Goal: Task Accomplishment & Management: Use online tool/utility

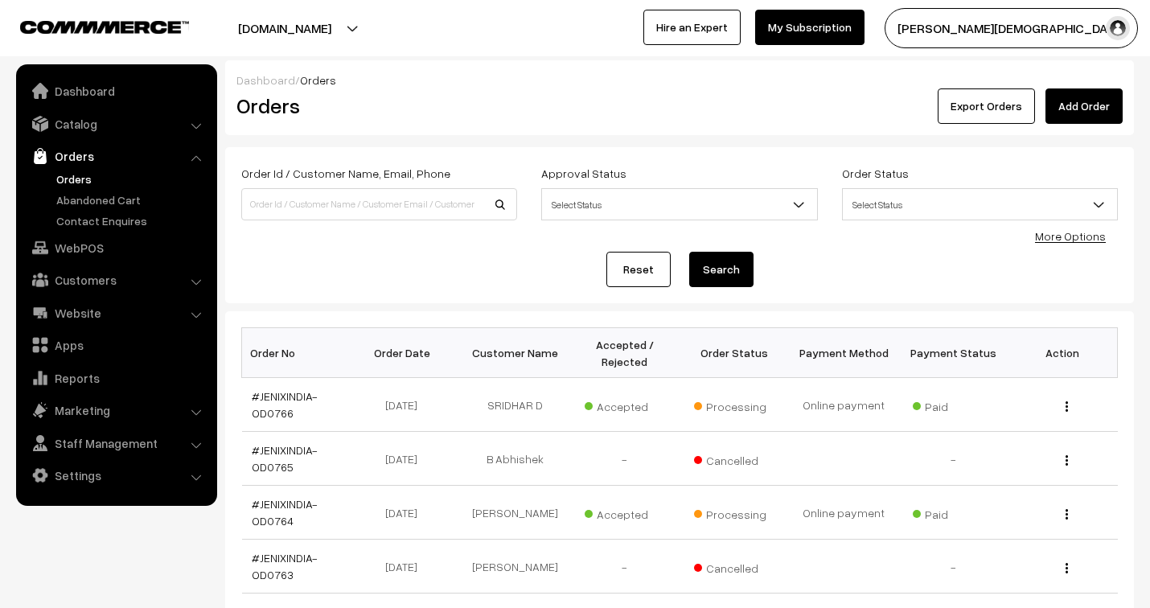
scroll to position [179, 0]
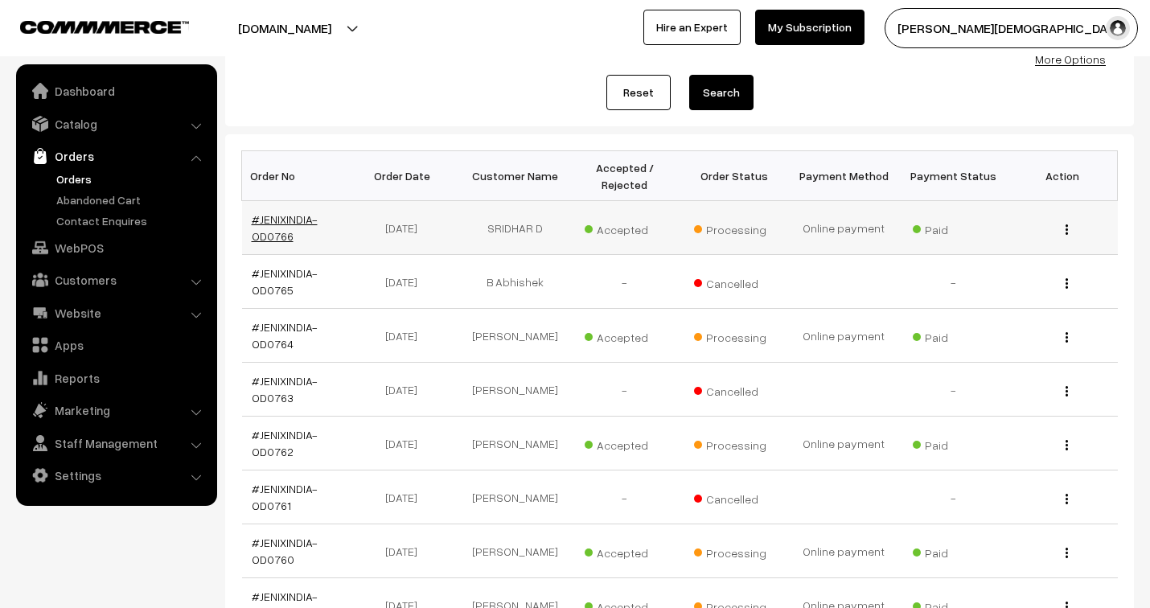
click at [292, 217] on link "#JENIXINDIA-OD0766" at bounding box center [285, 227] width 66 height 31
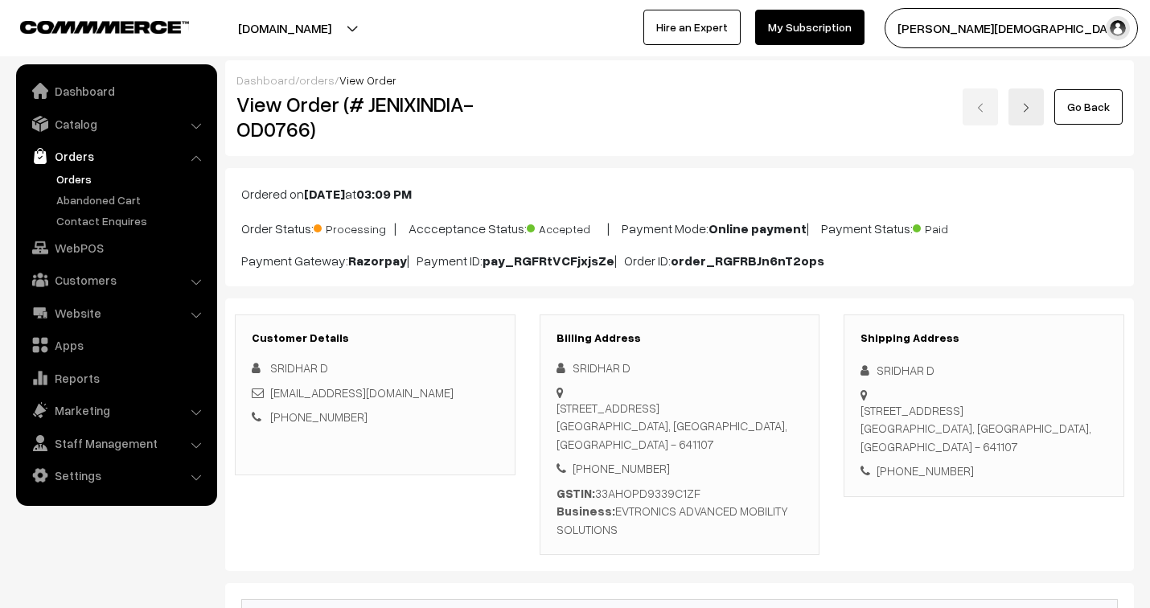
click at [315, 76] on link "orders" at bounding box center [316, 80] width 35 height 14
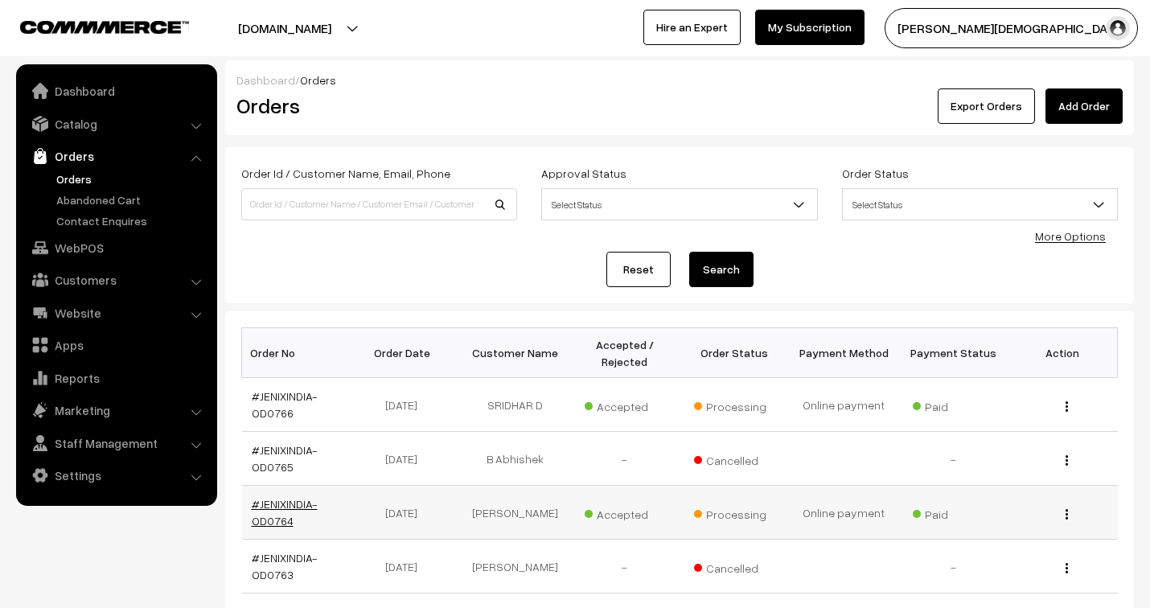
scroll to position [89, 0]
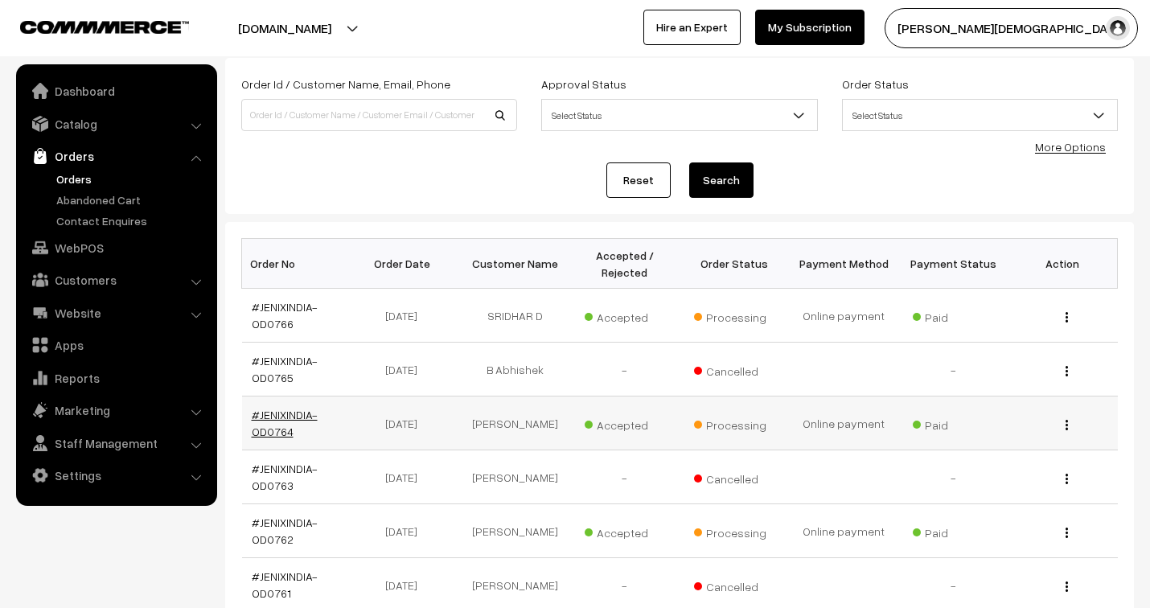
click at [288, 413] on link "#JENIXINDIA-OD0764" at bounding box center [285, 423] width 66 height 31
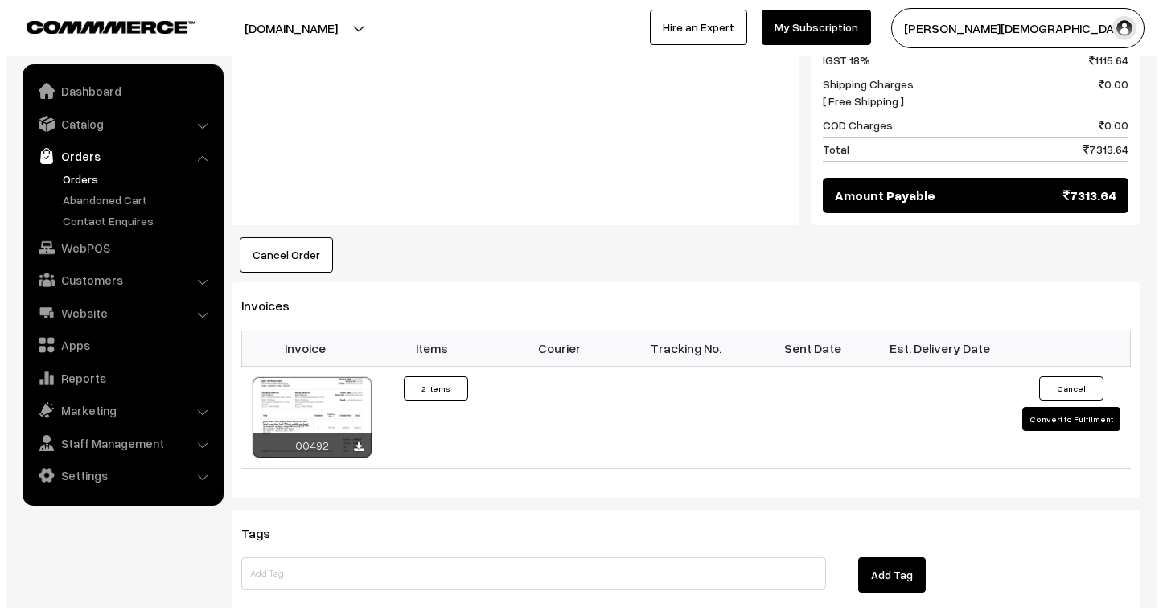
scroll to position [894, 0]
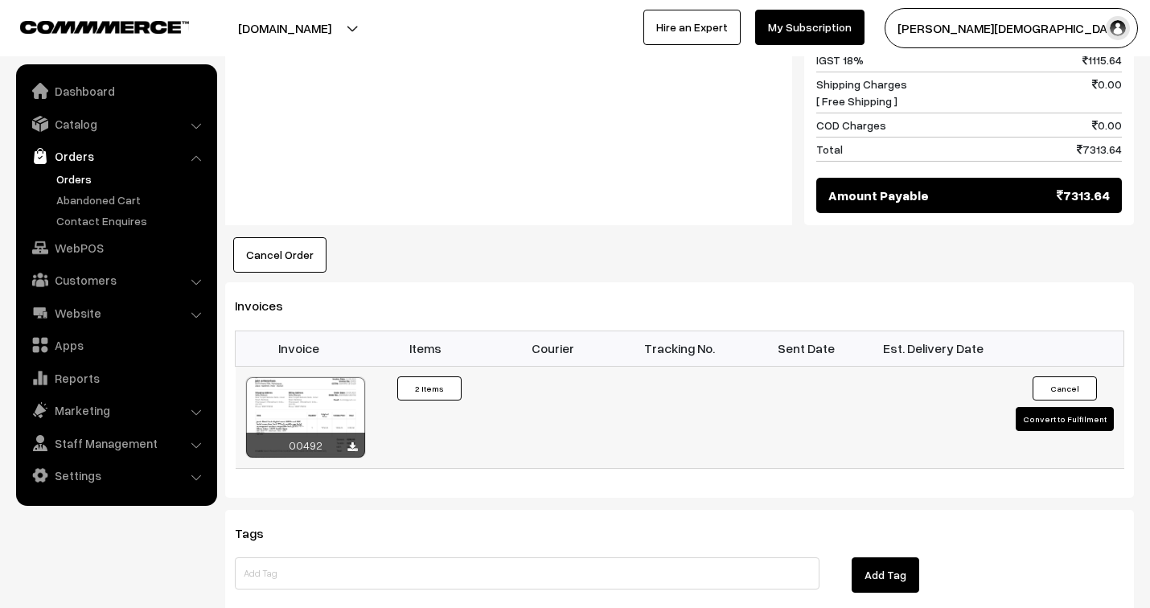
click at [1057, 407] on button "Convert to Fulfilment" at bounding box center [1065, 419] width 98 height 24
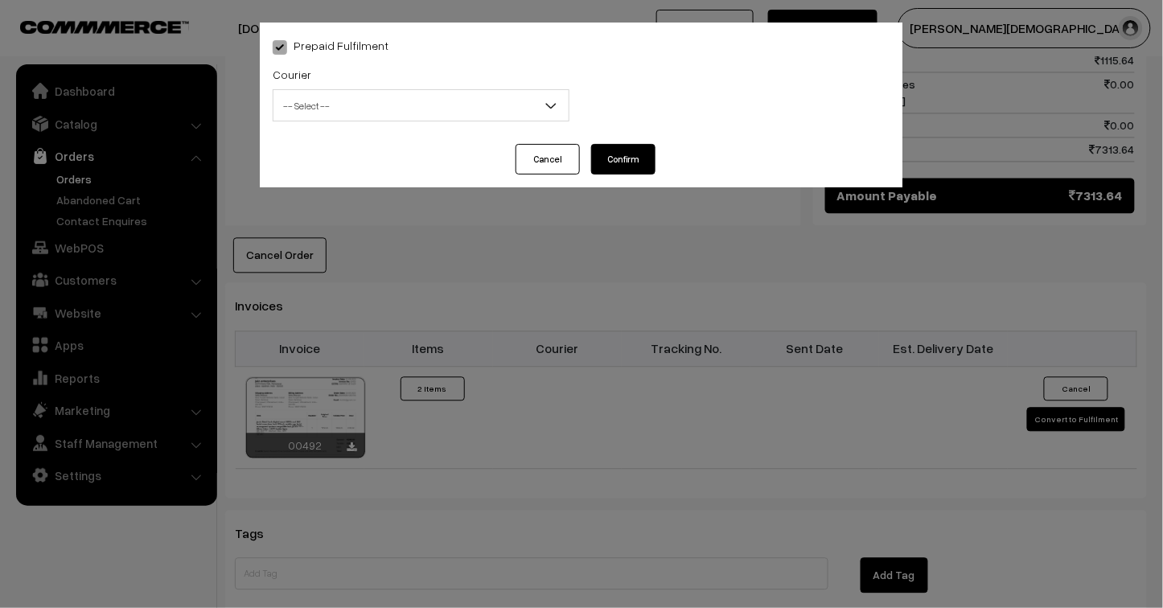
click at [414, 101] on span "-- Select --" at bounding box center [420, 106] width 295 height 28
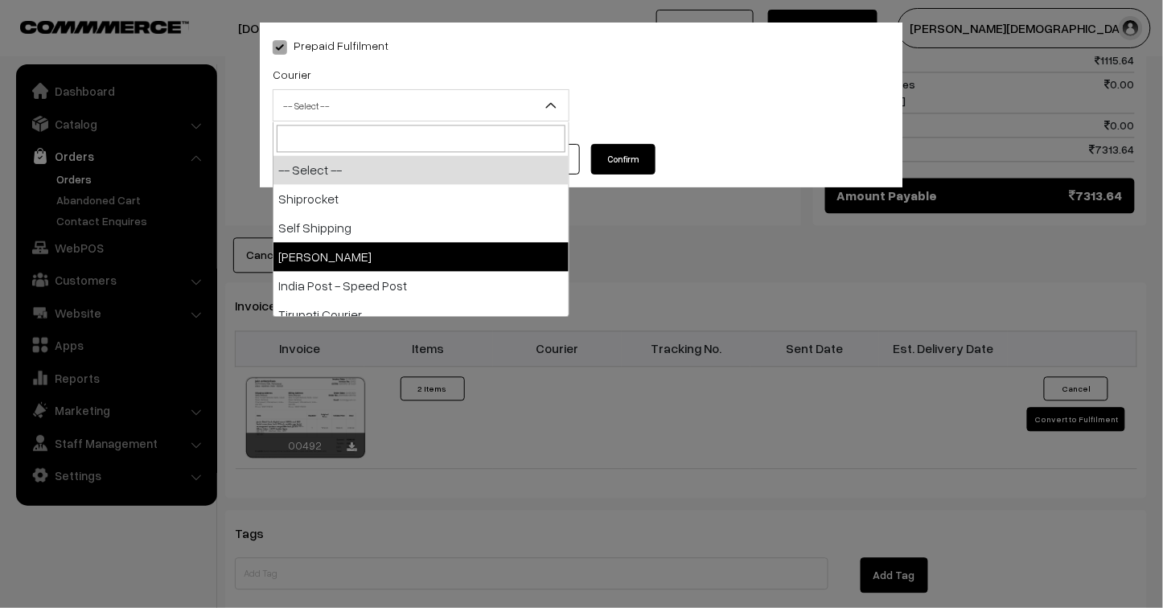
select select "3"
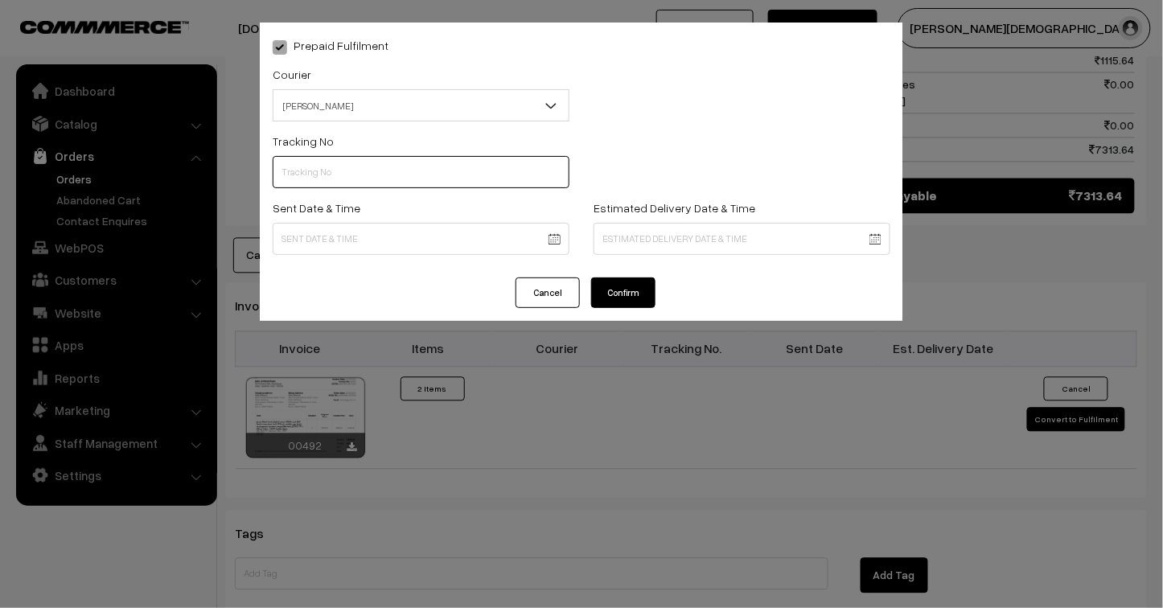
click at [327, 170] on input "text" at bounding box center [421, 172] width 297 height 32
type input "25103200096465"
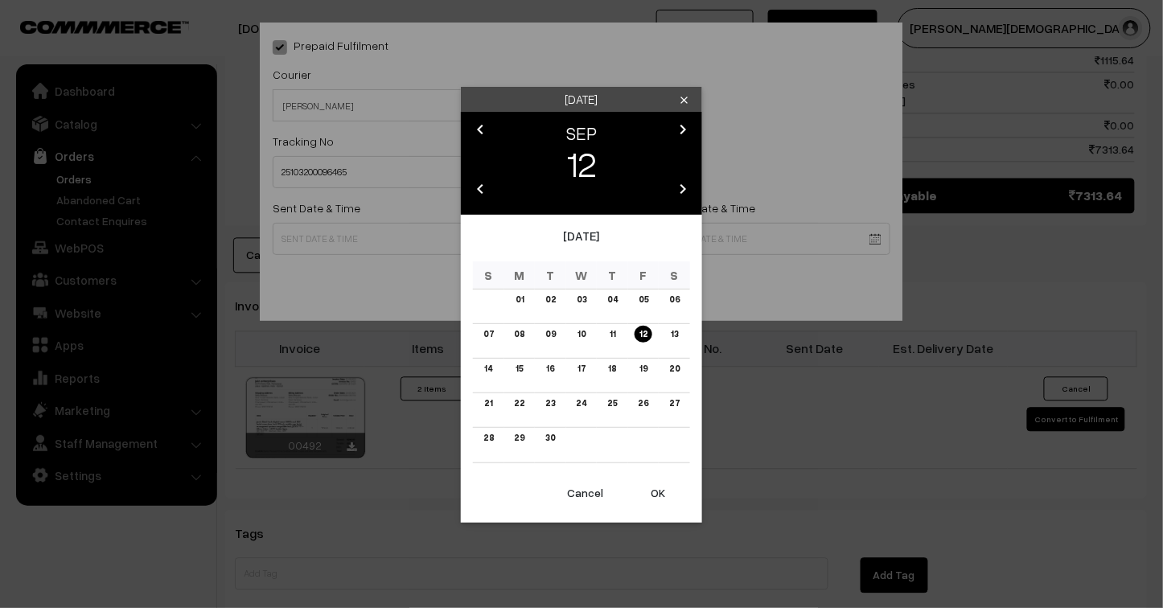
click at [349, 226] on body "Thank you for showing interest. Our team will call you shortly. Close jenixindi…" at bounding box center [581, 5] width 1163 height 1799
click at [616, 338] on link "11" at bounding box center [612, 334] width 15 height 17
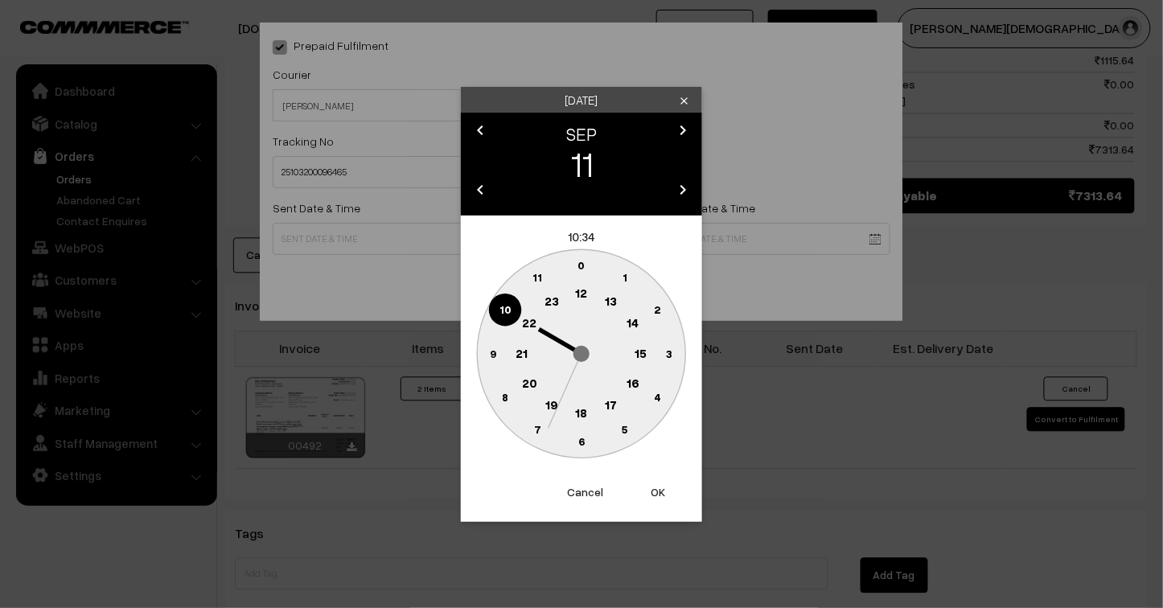
click at [550, 298] on text "23" at bounding box center [552, 301] width 14 height 14
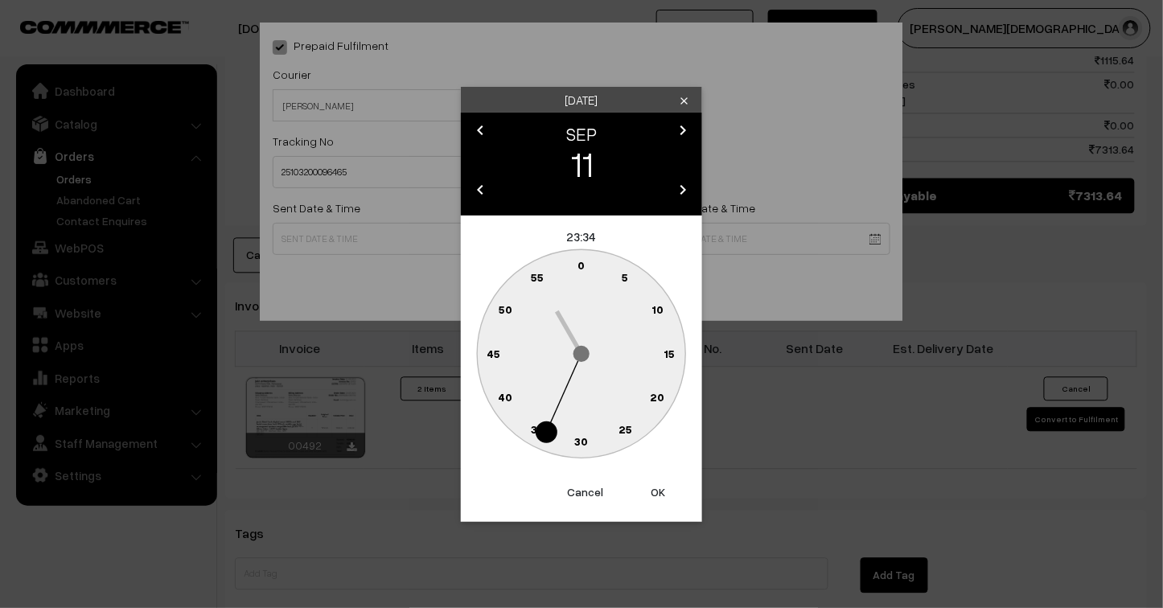
click at [653, 491] on button "OK" at bounding box center [658, 492] width 64 height 35
type input "11-09-2025 23:34"
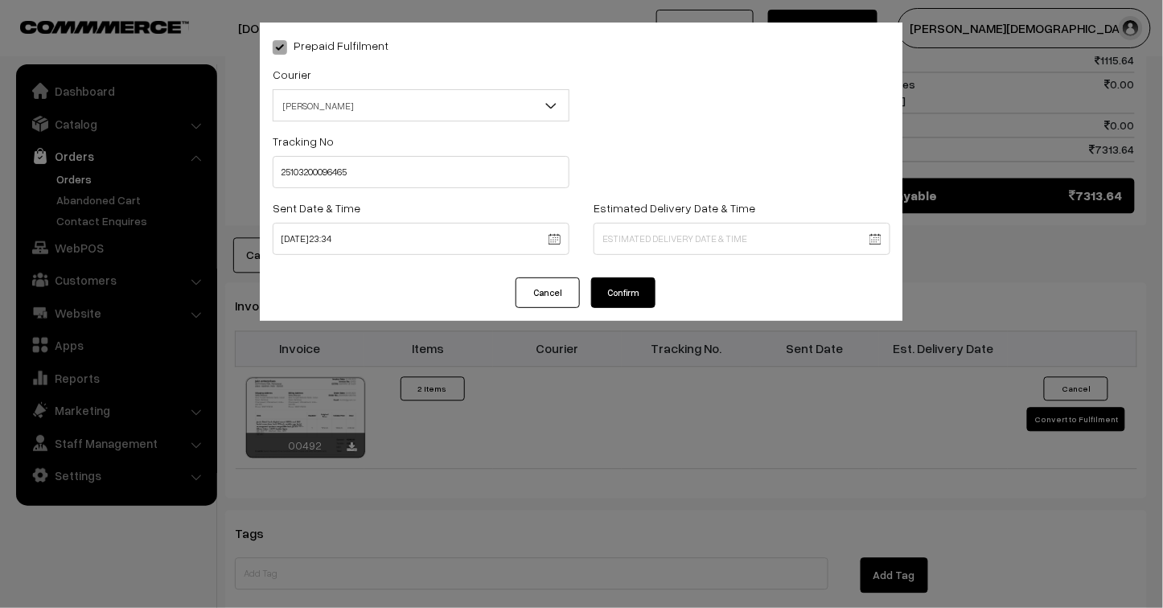
click at [649, 234] on body "Thank you for showing interest. Our team will call you shortly. Close jenixindi…" at bounding box center [581, 5] width 1163 height 1799
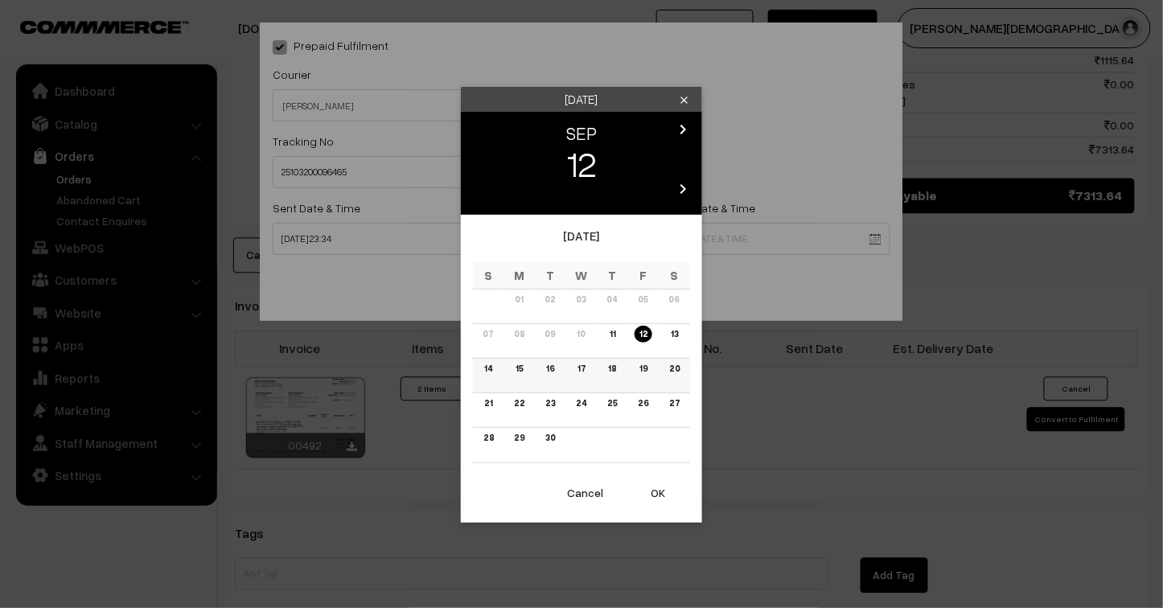
click at [583, 370] on link "17" at bounding box center [582, 368] width 18 height 17
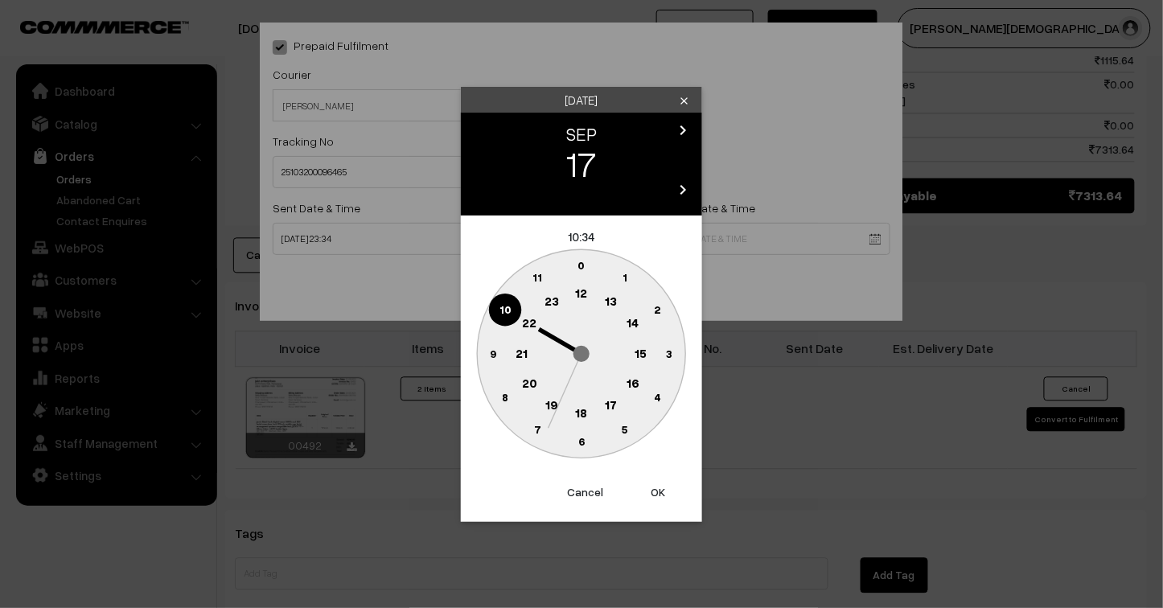
click at [661, 491] on button "OK" at bounding box center [658, 492] width 64 height 35
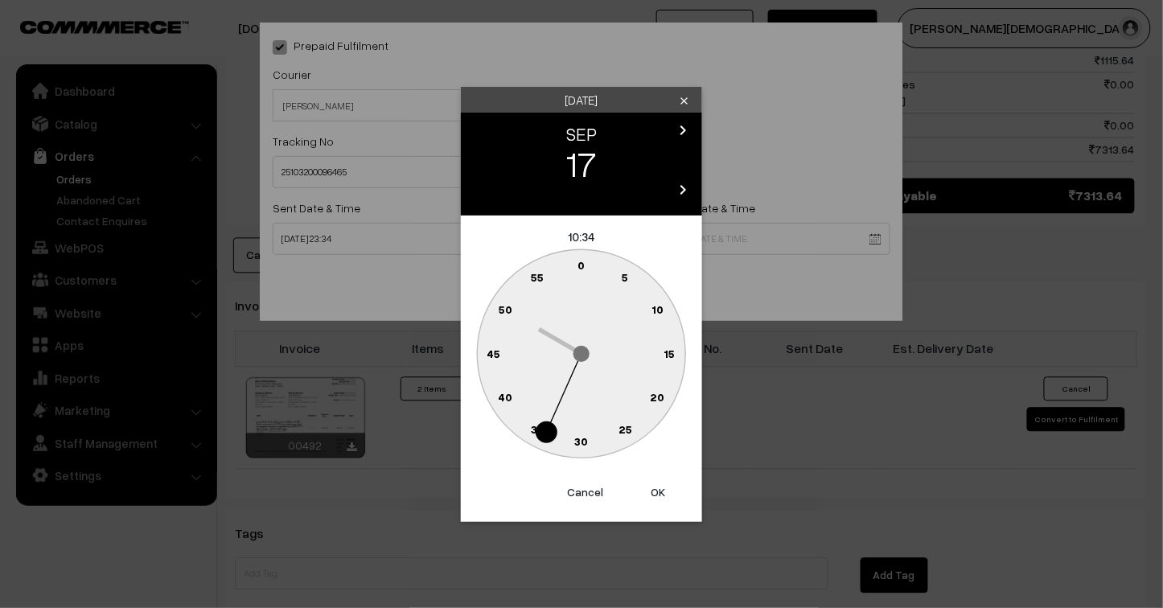
click at [661, 491] on button "OK" at bounding box center [658, 492] width 64 height 35
type input "17-09-2025 10:34"
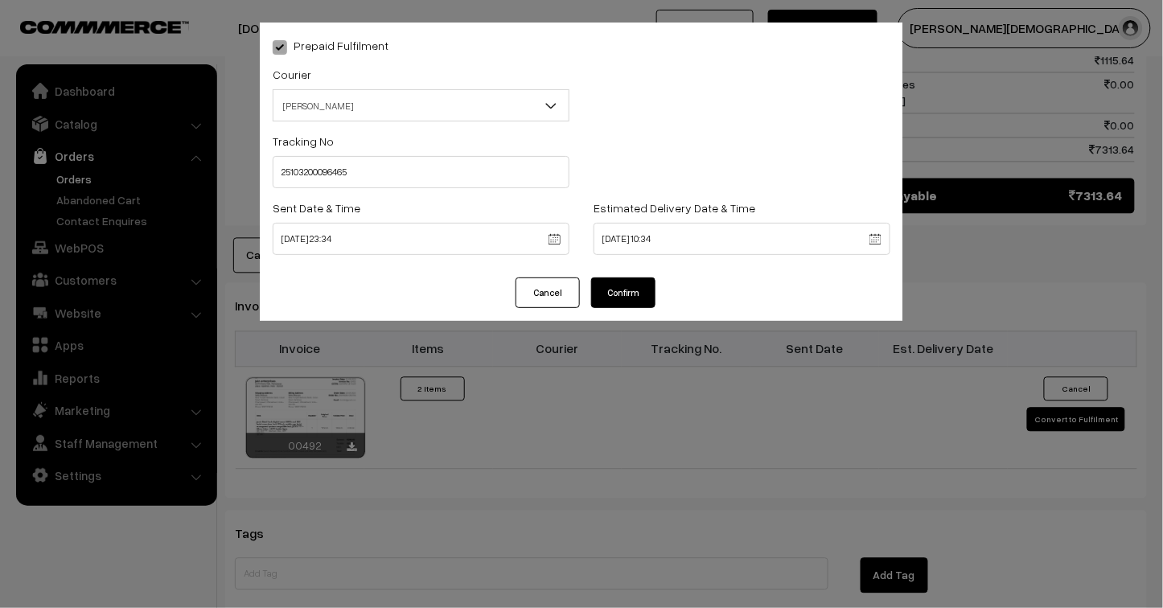
click at [629, 290] on button "Confirm" at bounding box center [623, 293] width 64 height 31
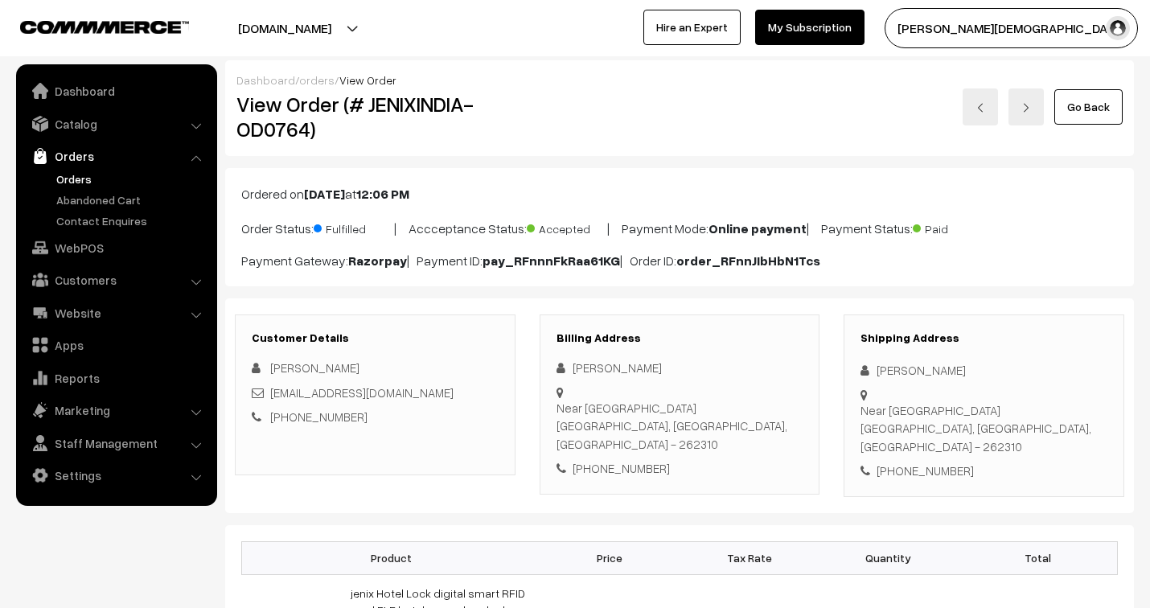
click at [318, 82] on link "orders" at bounding box center [316, 80] width 35 height 14
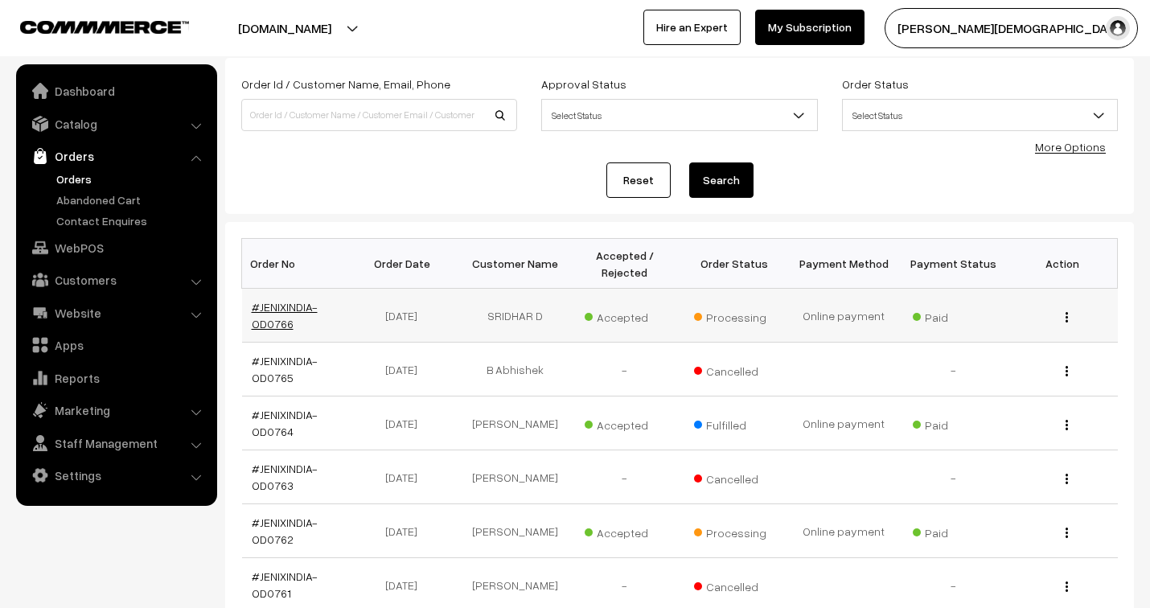
scroll to position [89, 0]
click at [277, 308] on link "#JENIXINDIA-OD0766" at bounding box center [285, 315] width 66 height 31
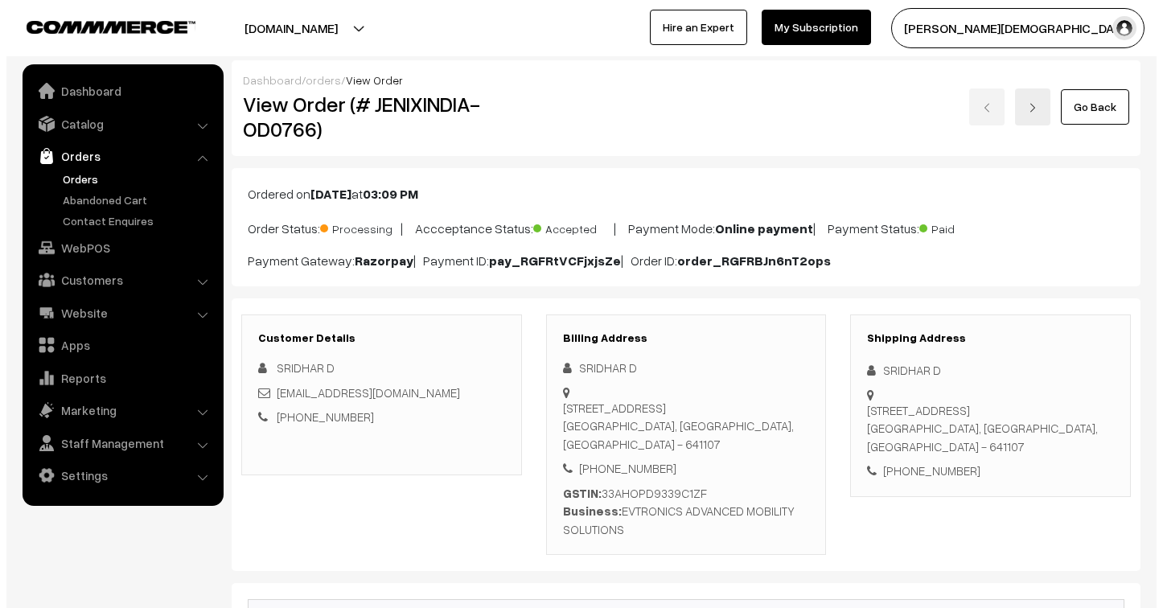
scroll to position [1165, 0]
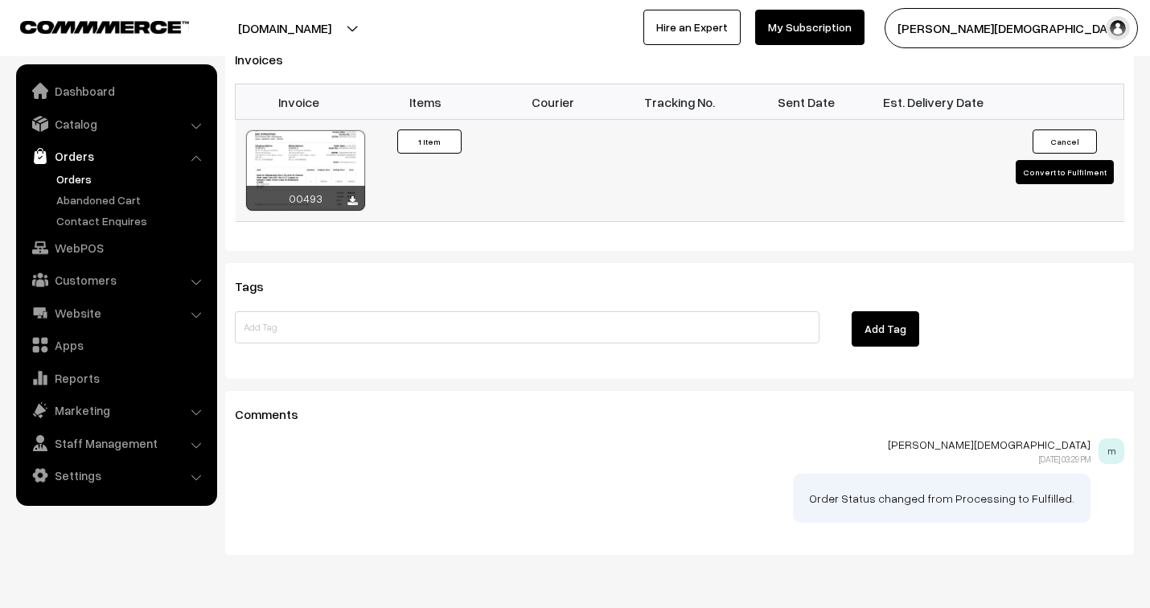
click at [1042, 160] on button "Convert to Fulfilment" at bounding box center [1065, 172] width 98 height 24
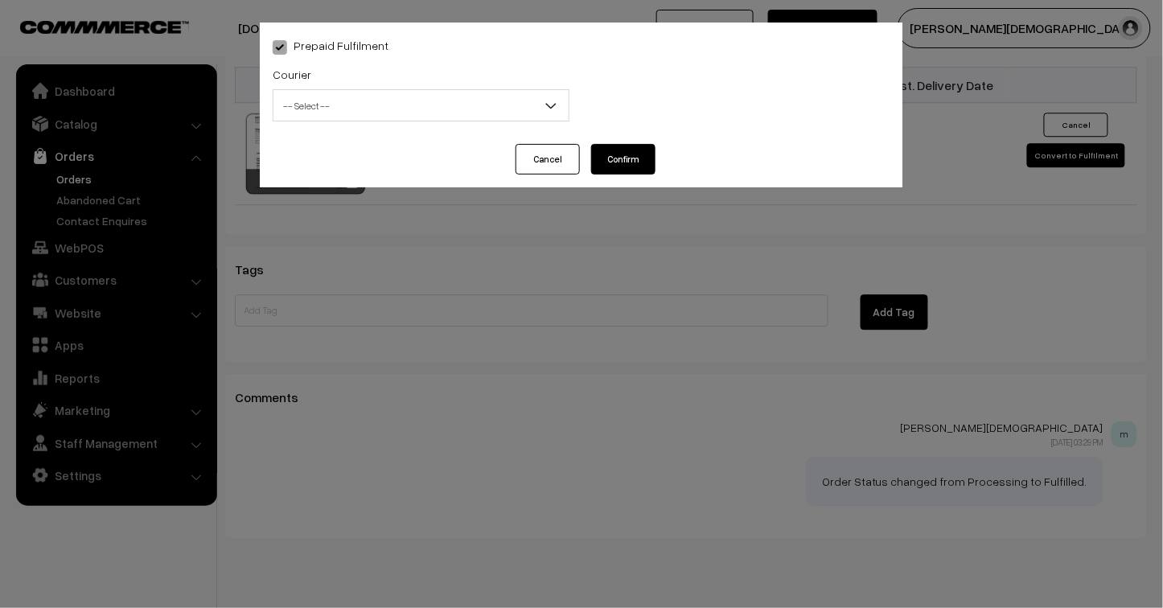
click at [384, 109] on span "-- Select --" at bounding box center [420, 106] width 295 height 28
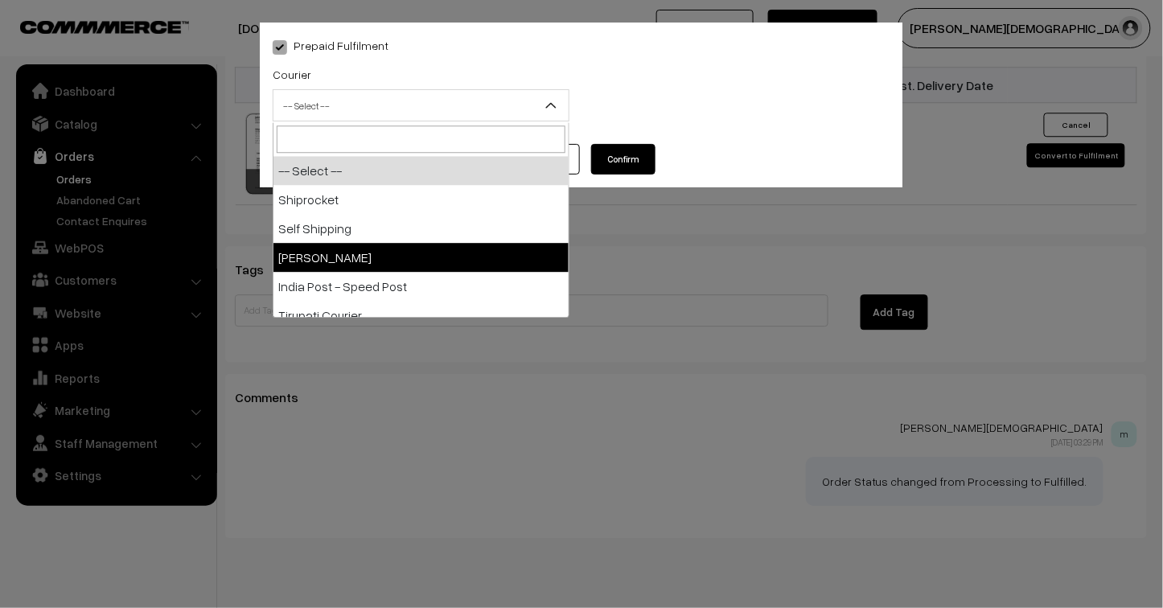
drag, startPoint x: 366, startPoint y: 292, endPoint x: 378, endPoint y: 266, distance: 28.4
select select "3"
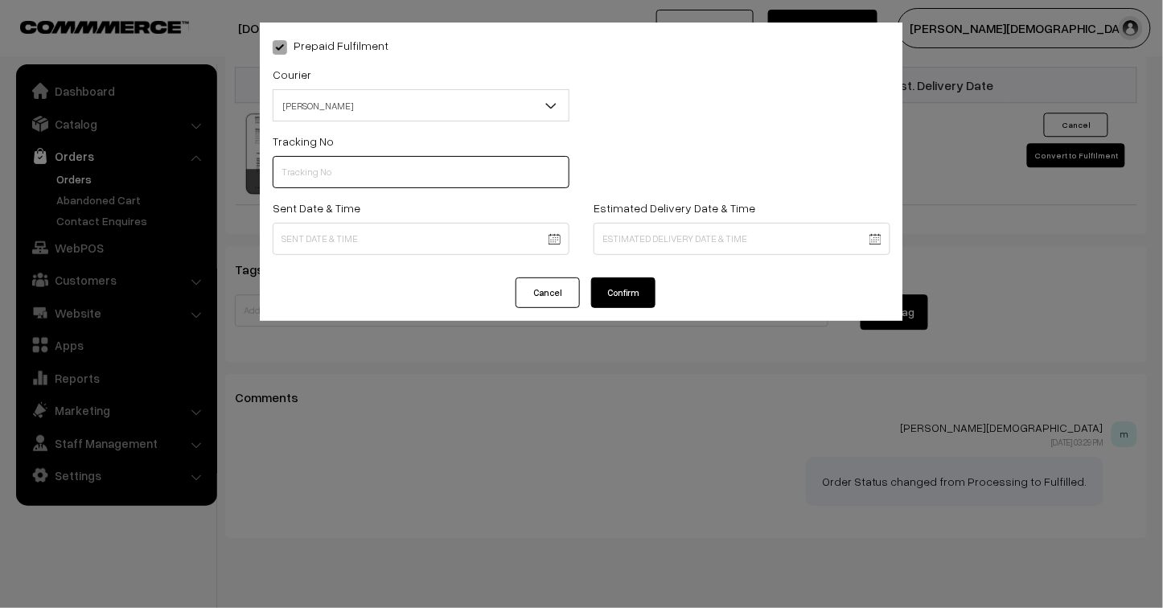
click at [354, 183] on input "text" at bounding box center [421, 172] width 297 height 32
type input "25103200096464"
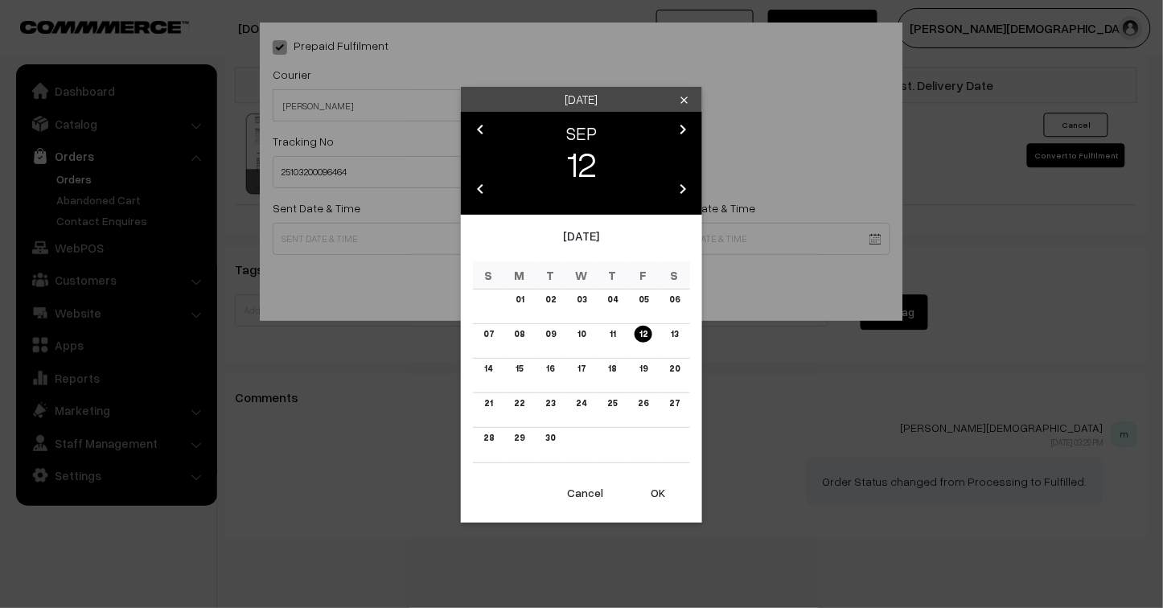
click at [644, 339] on link "12" at bounding box center [644, 334] width 18 height 17
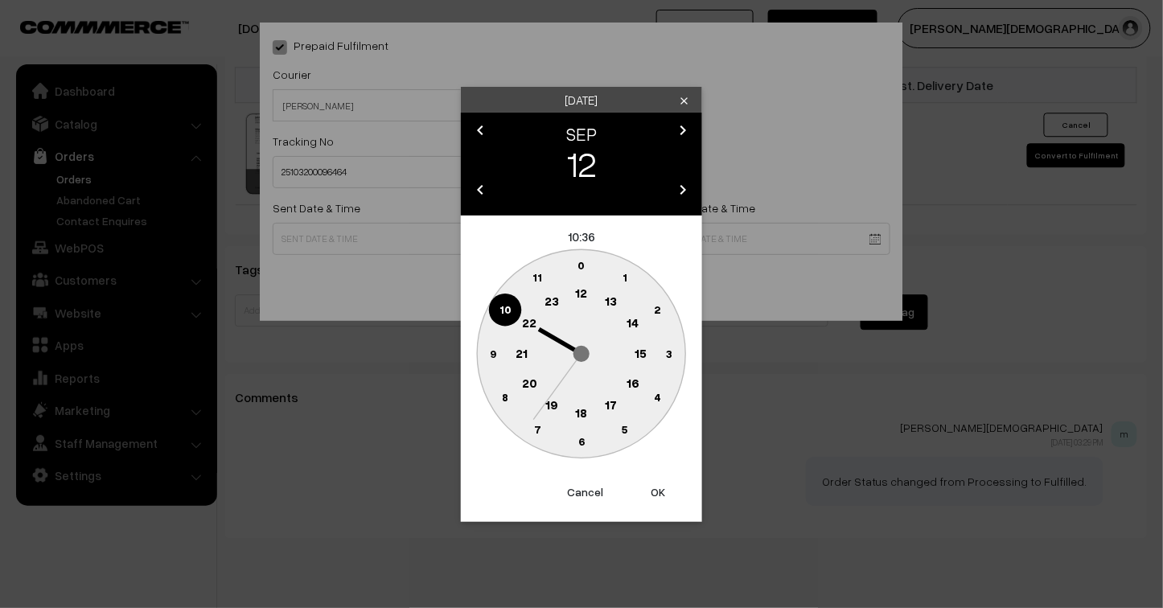
click at [657, 493] on button "OK" at bounding box center [658, 492] width 64 height 35
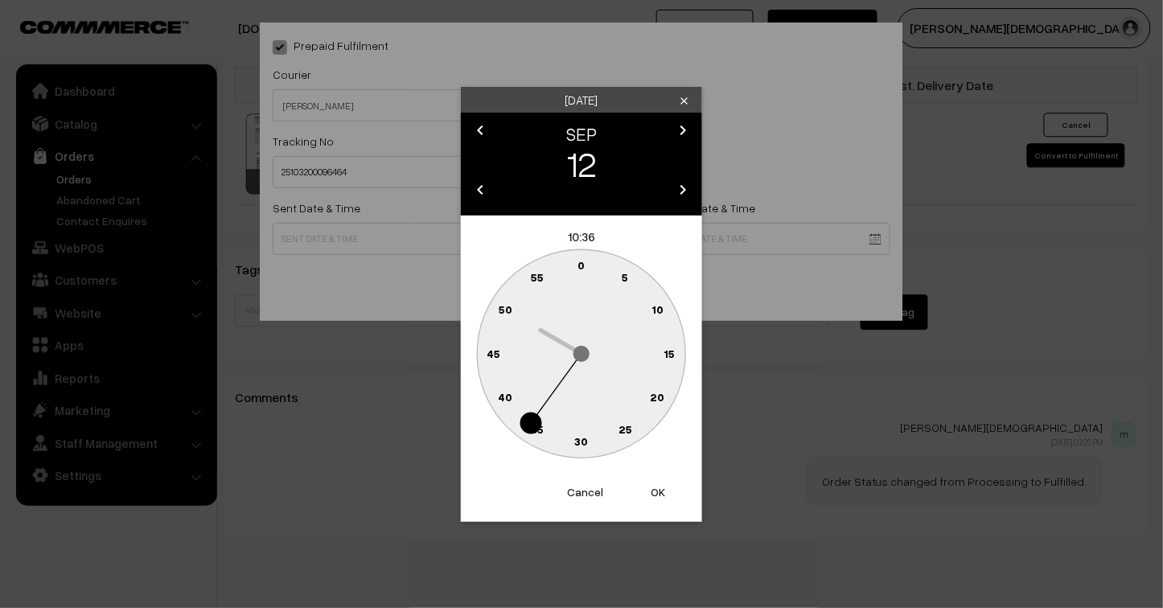
click at [657, 489] on button "OK" at bounding box center [658, 492] width 64 height 35
type input "12-09-2025 10:36"
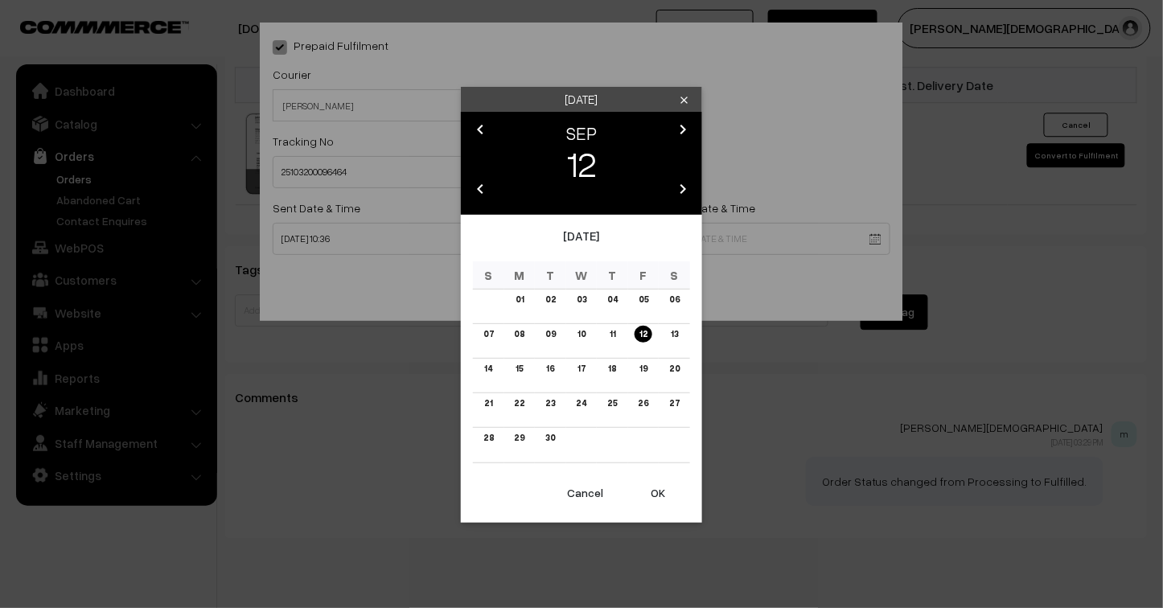
click at [415, 242] on div "Friday clear chevron_left SEP chevron_right 12 chevron_left 2025 chevron_right …" at bounding box center [581, 304] width 1163 height 608
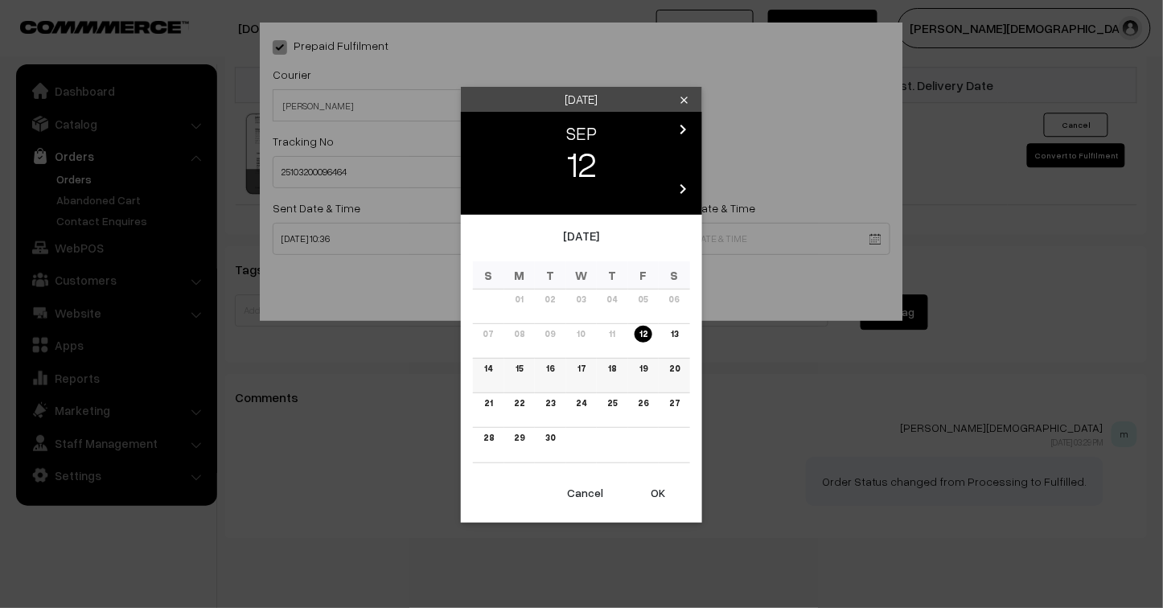
click at [641, 368] on link "19" at bounding box center [644, 368] width 18 height 17
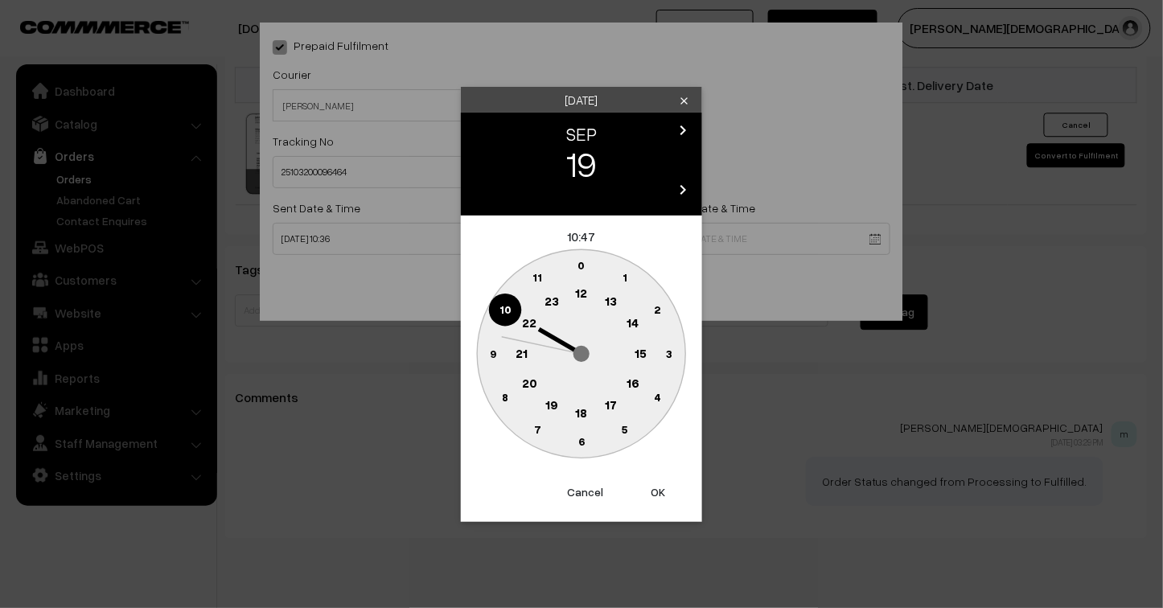
click at [660, 491] on button "OK" at bounding box center [658, 492] width 64 height 35
type input "19-09-2025 10:47"
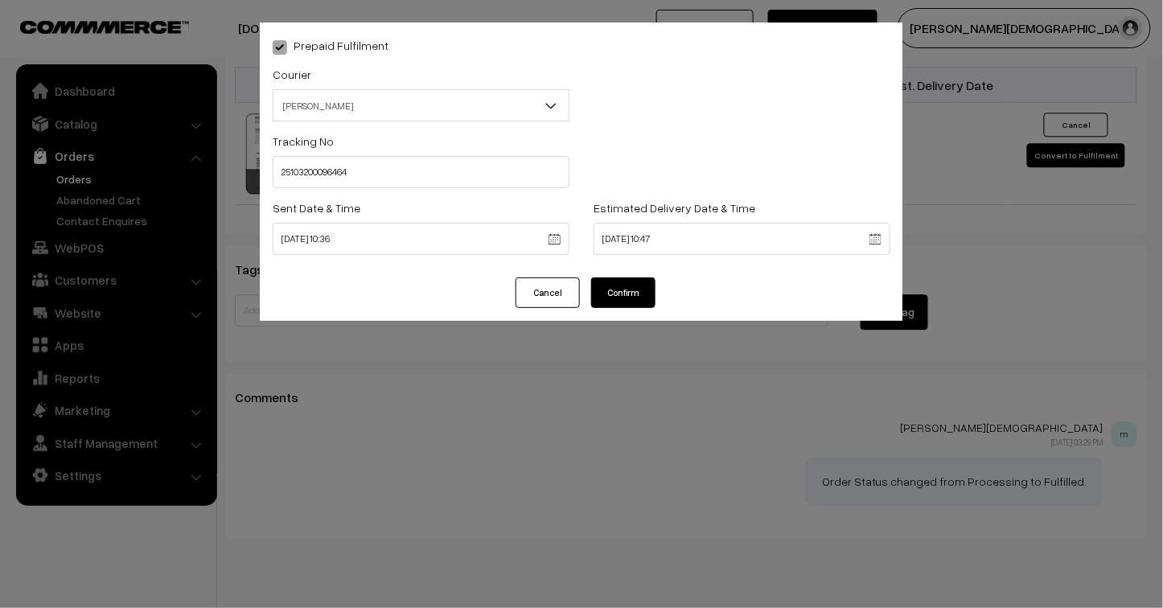
click at [631, 296] on button "Confirm" at bounding box center [623, 293] width 64 height 31
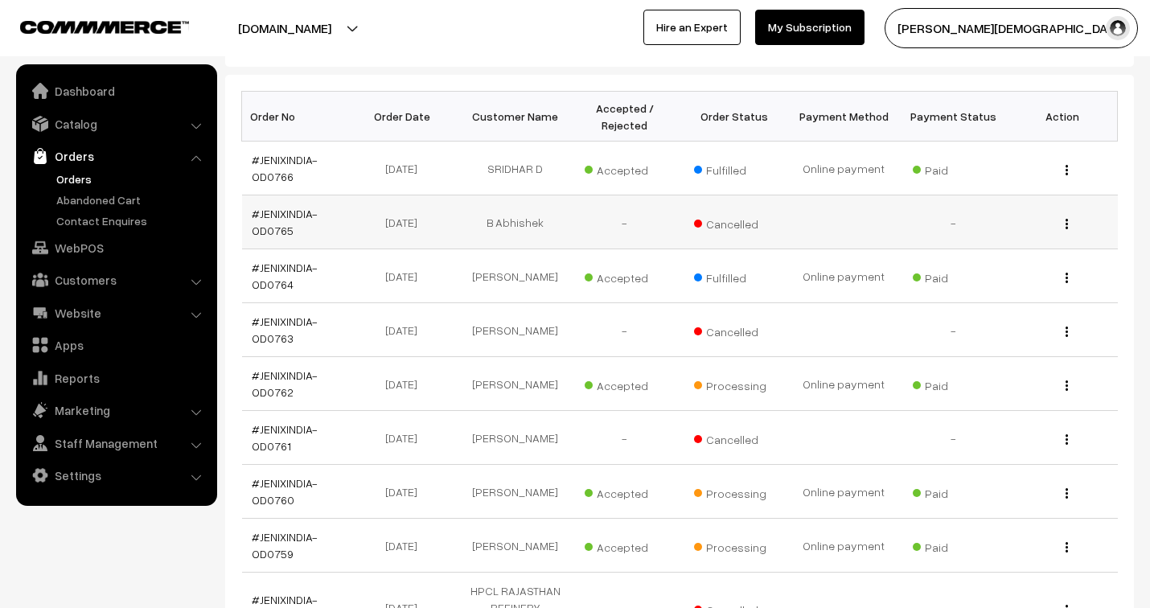
scroll to position [268, 0]
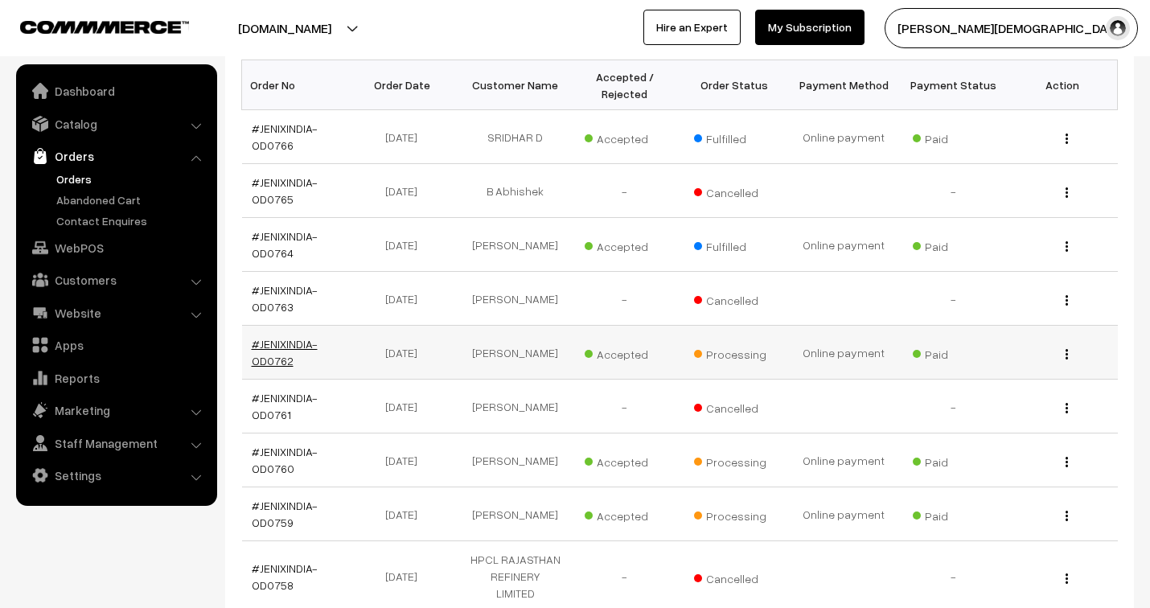
click at [294, 343] on link "#JENIXINDIA-OD0762" at bounding box center [285, 352] width 66 height 31
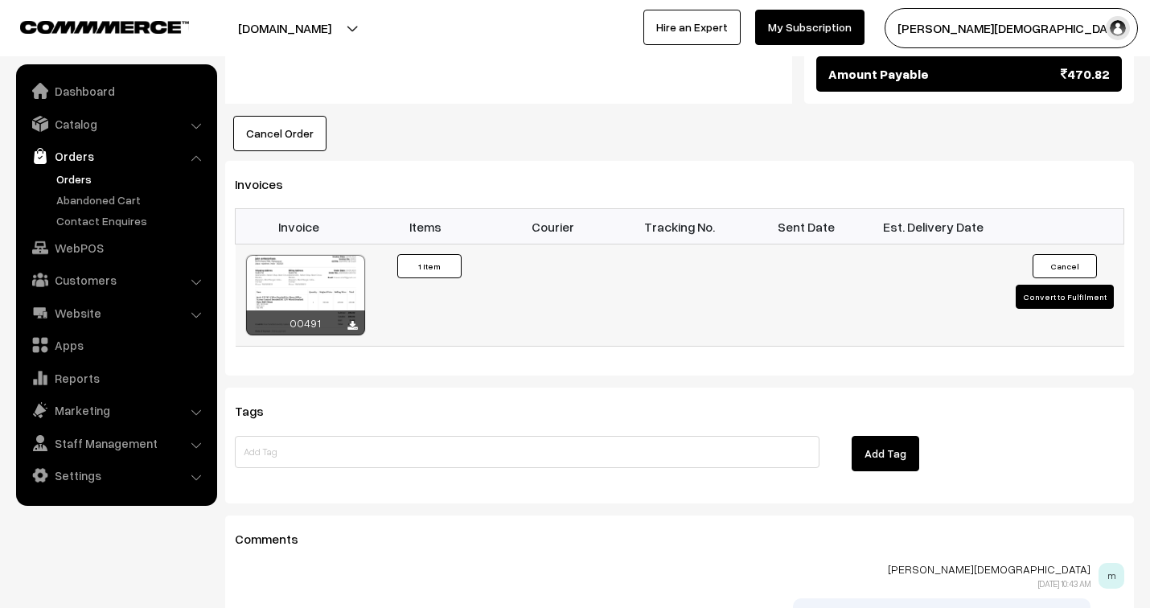
click at [1054, 285] on button "Convert to Fulfilment" at bounding box center [1065, 297] width 98 height 24
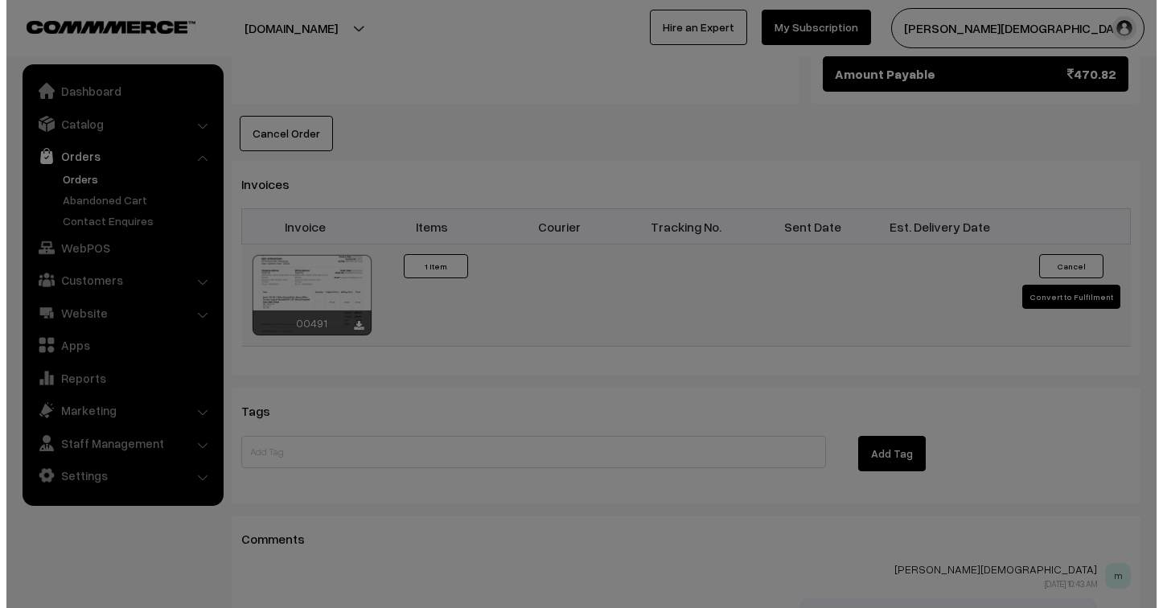
scroll to position [985, 0]
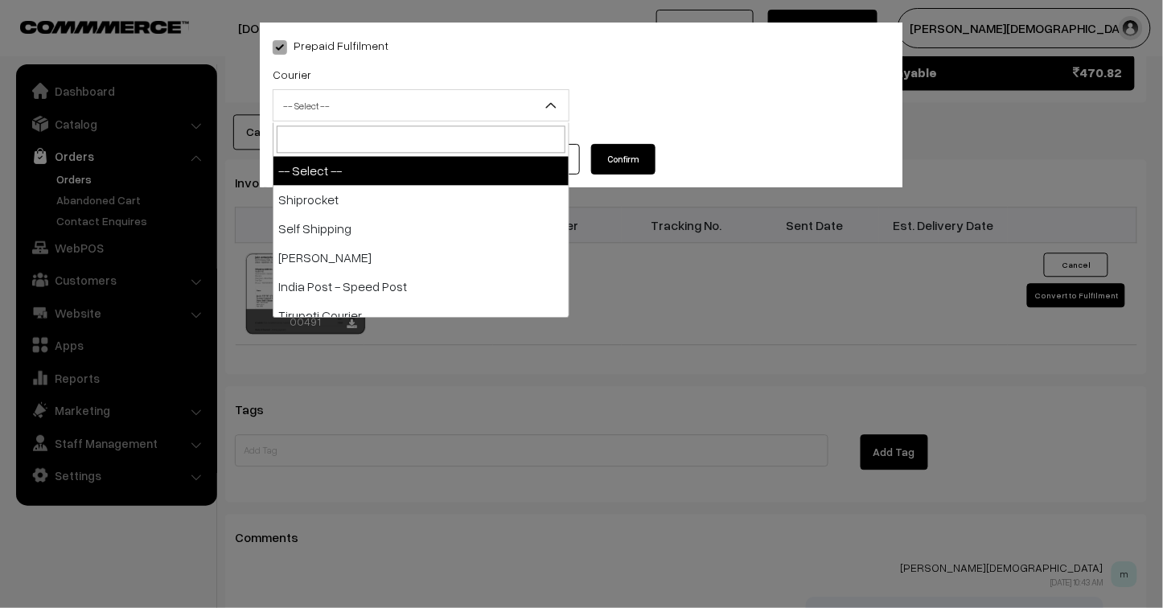
click at [430, 94] on span "-- Select --" at bounding box center [420, 106] width 295 height 28
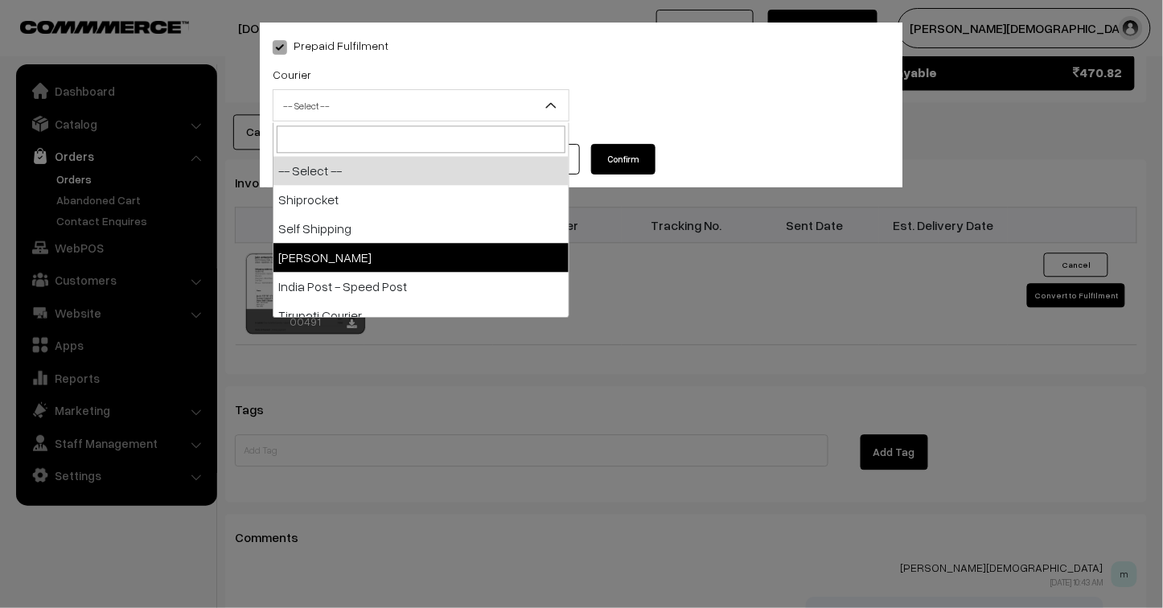
select select "3"
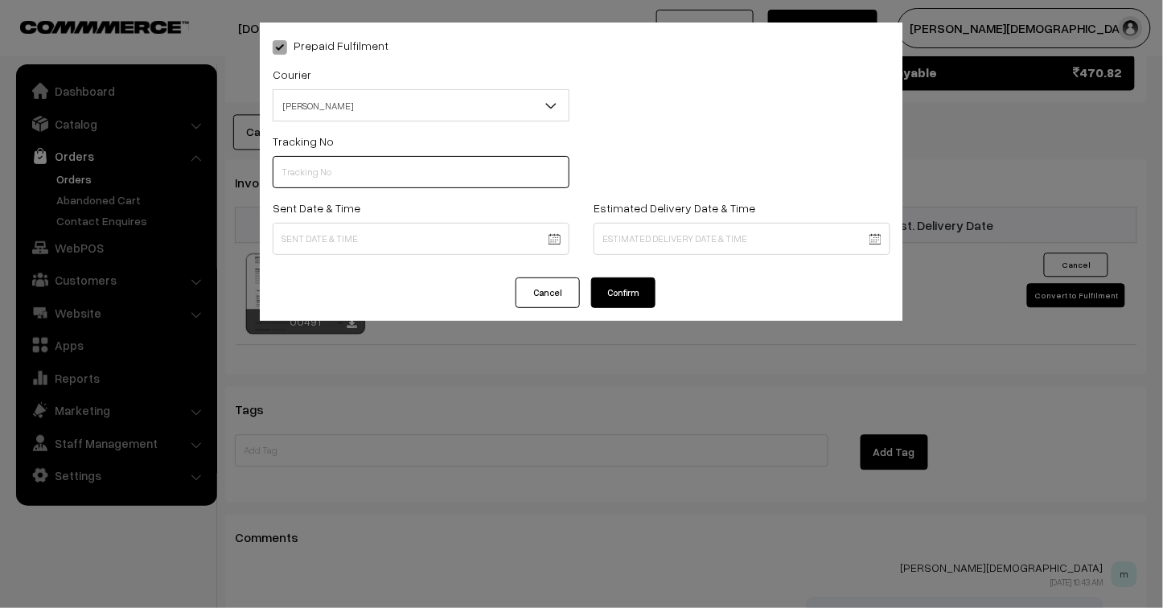
click at [376, 173] on input "text" at bounding box center [421, 172] width 297 height 32
type input "25103200096463"
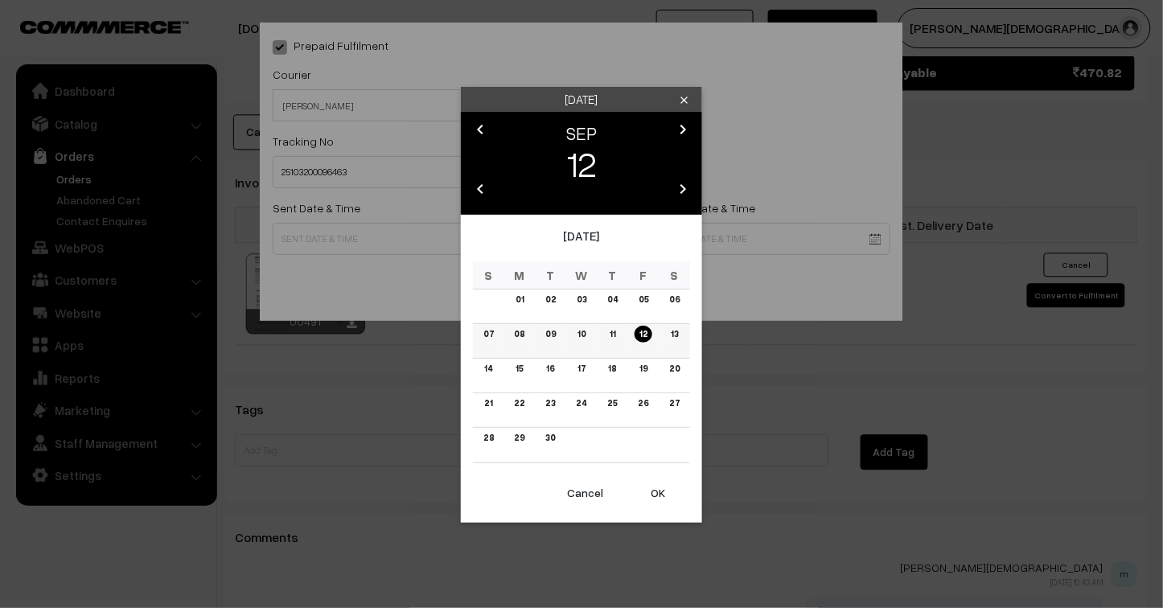
click at [575, 328] on link "10" at bounding box center [582, 334] width 18 height 17
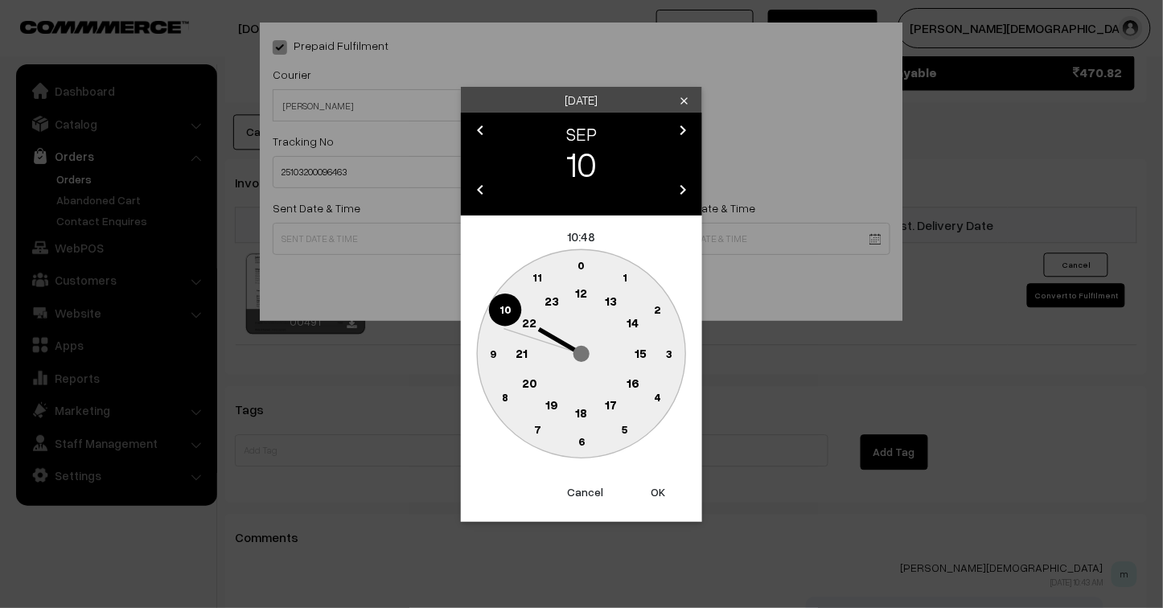
click at [664, 489] on button "OK" at bounding box center [658, 492] width 64 height 35
click at [664, 491] on button "OK" at bounding box center [658, 492] width 64 height 35
type input "10-09-2025 10:48"
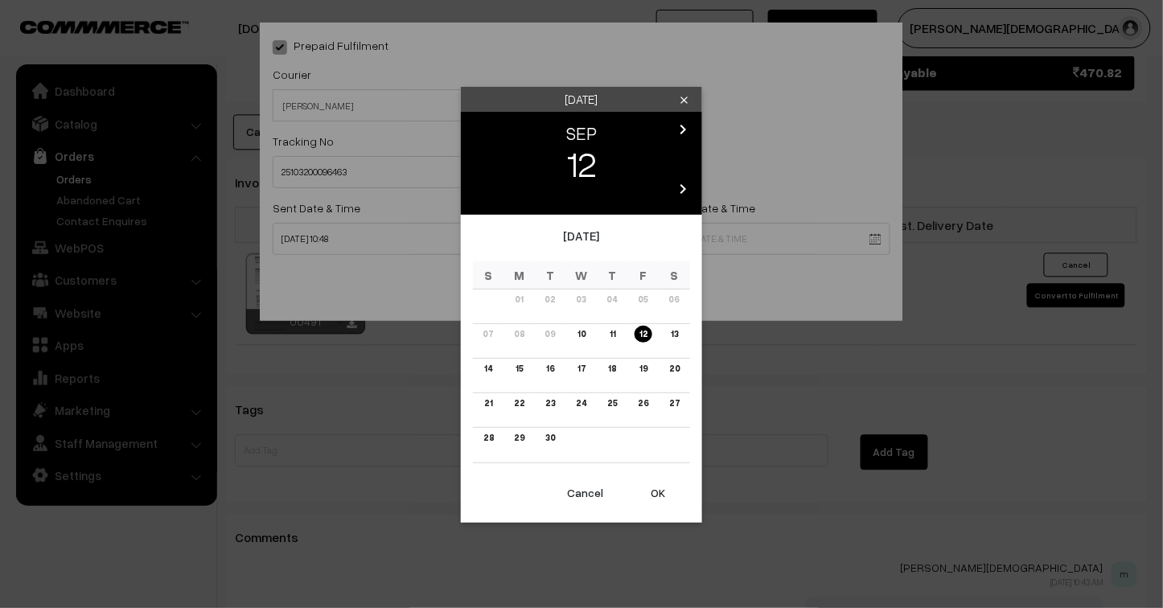
drag, startPoint x: 615, startPoint y: 372, endPoint x: 622, endPoint y: 376, distance: 8.3
click at [615, 371] on link "18" at bounding box center [612, 368] width 18 height 17
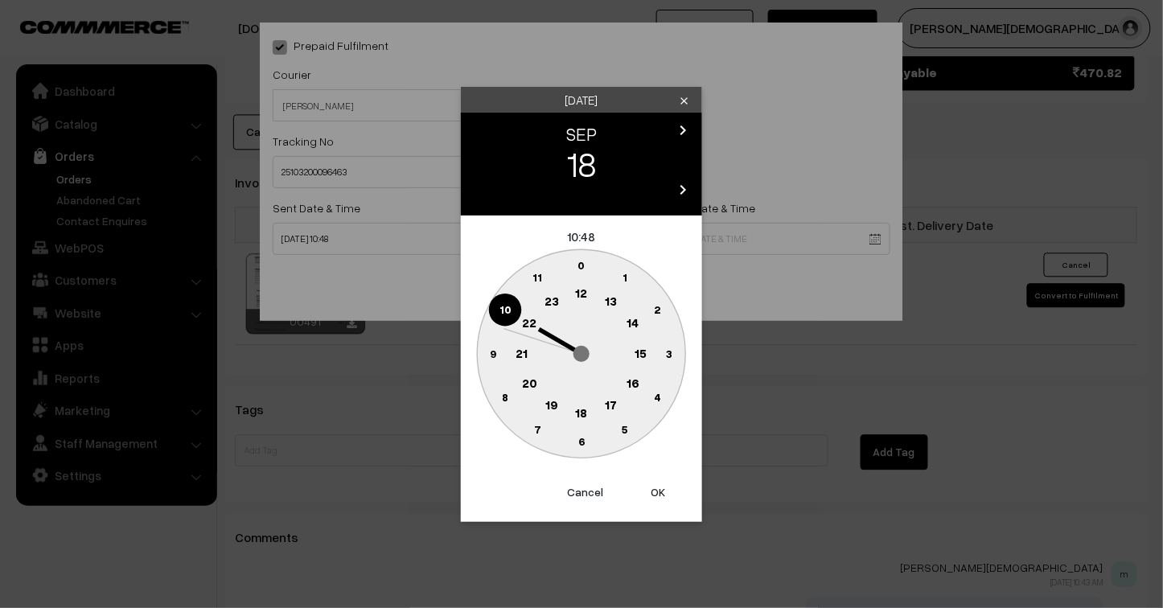
click at [664, 484] on button "OK" at bounding box center [658, 492] width 64 height 35
type input "18-09-2025 10:48"
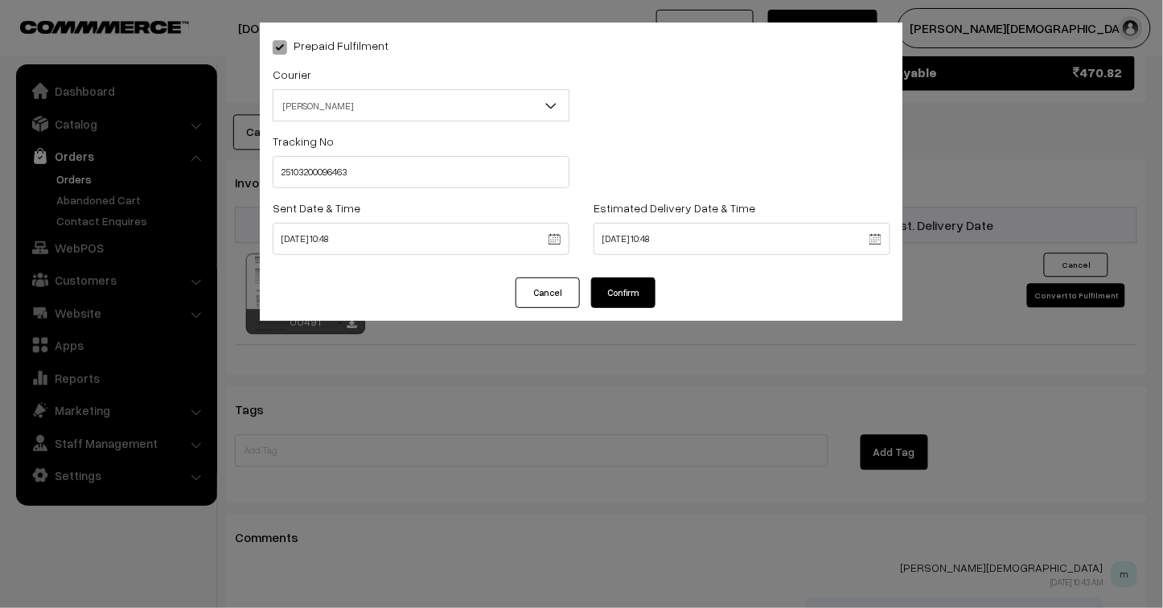
click at [635, 299] on button "Confirm" at bounding box center [623, 293] width 64 height 31
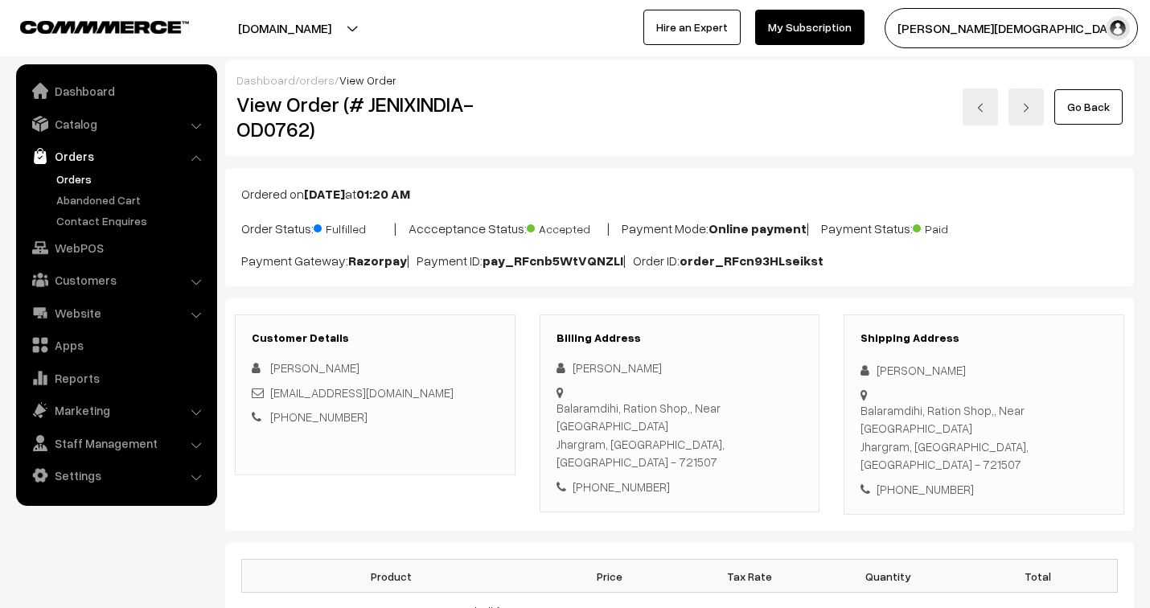
click at [319, 81] on link "orders" at bounding box center [316, 80] width 35 height 14
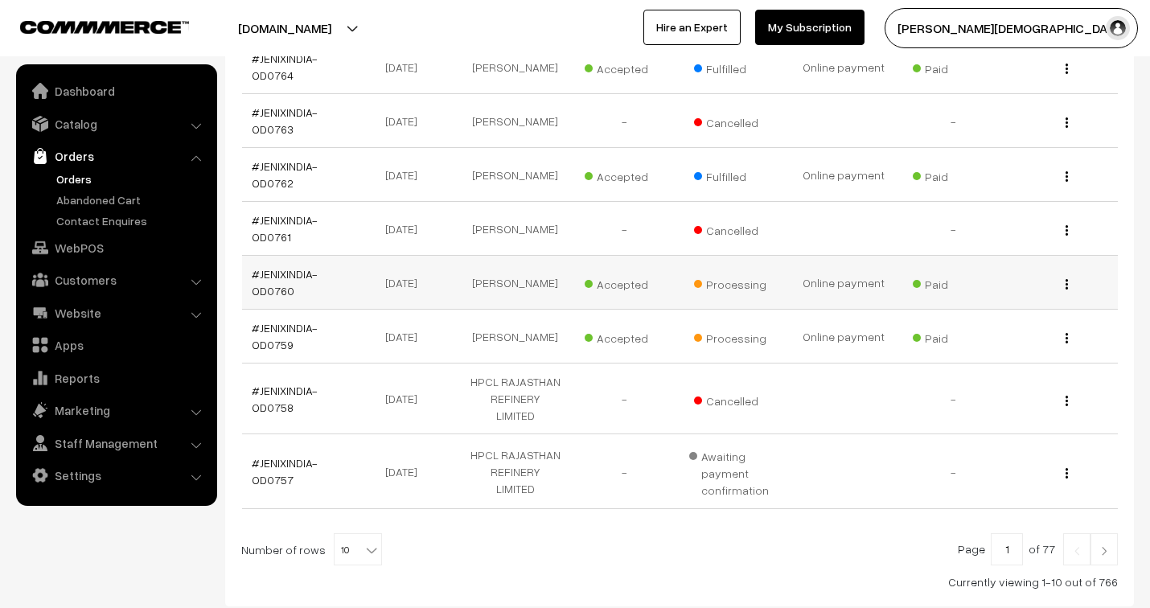
scroll to position [446, 0]
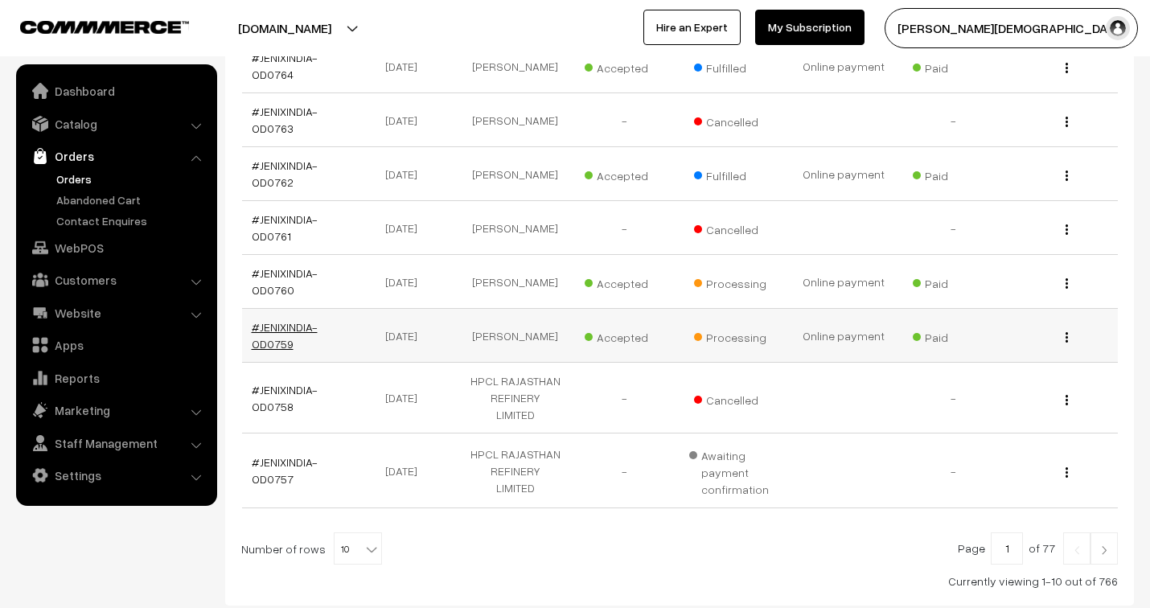
click at [286, 331] on link "#JENIXINDIA-OD0759" at bounding box center [285, 335] width 66 height 31
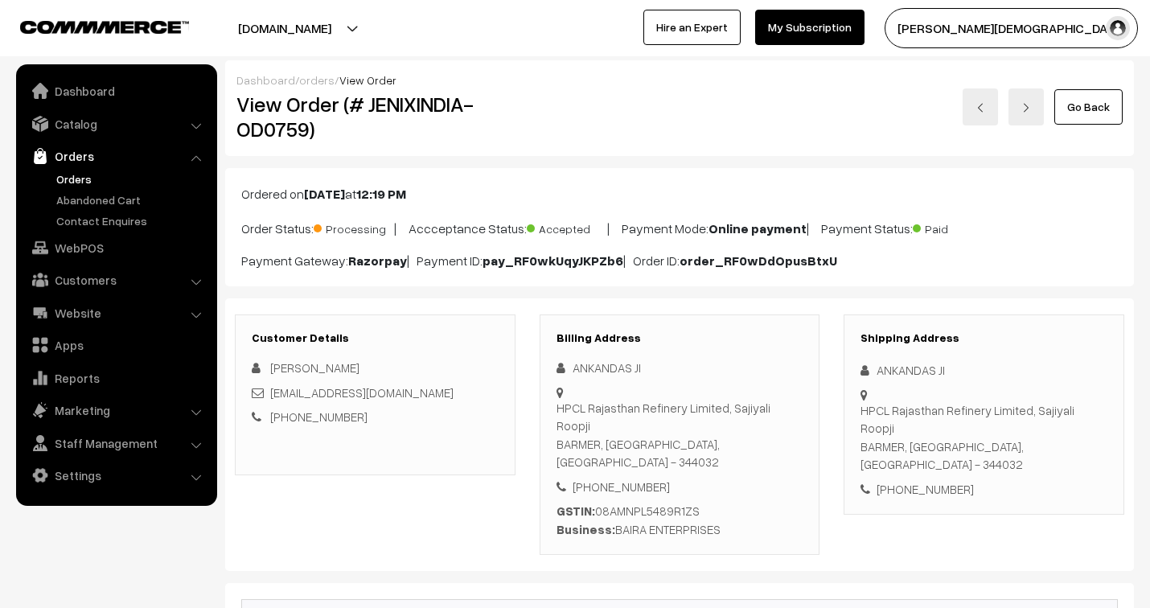
scroll to position [819, 0]
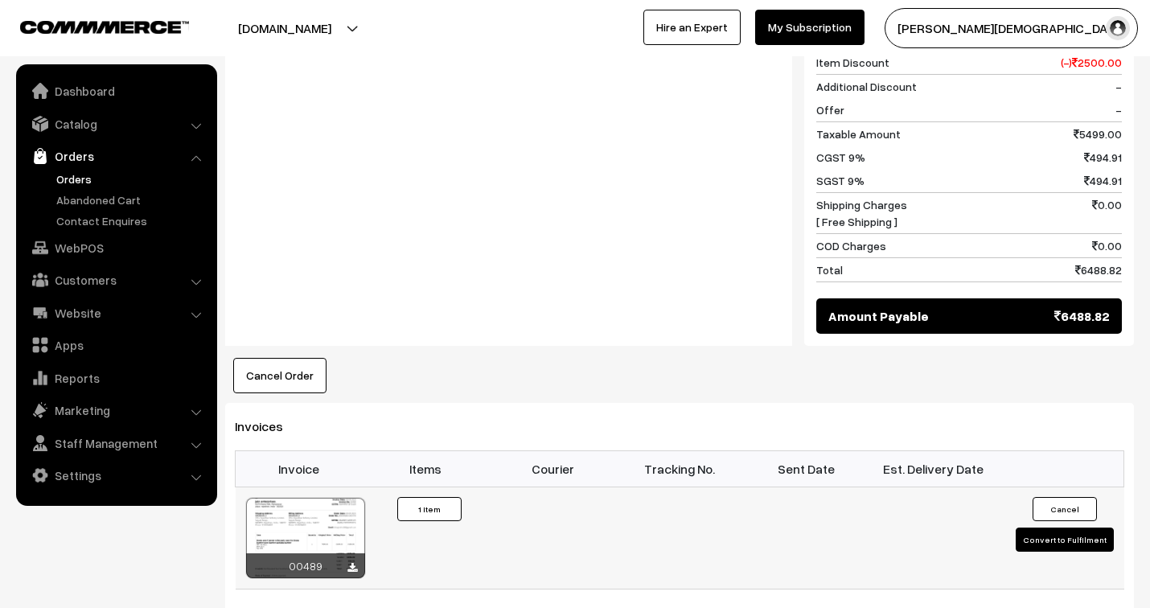
click at [1076, 528] on button "Convert to Fulfilment" at bounding box center [1065, 540] width 98 height 24
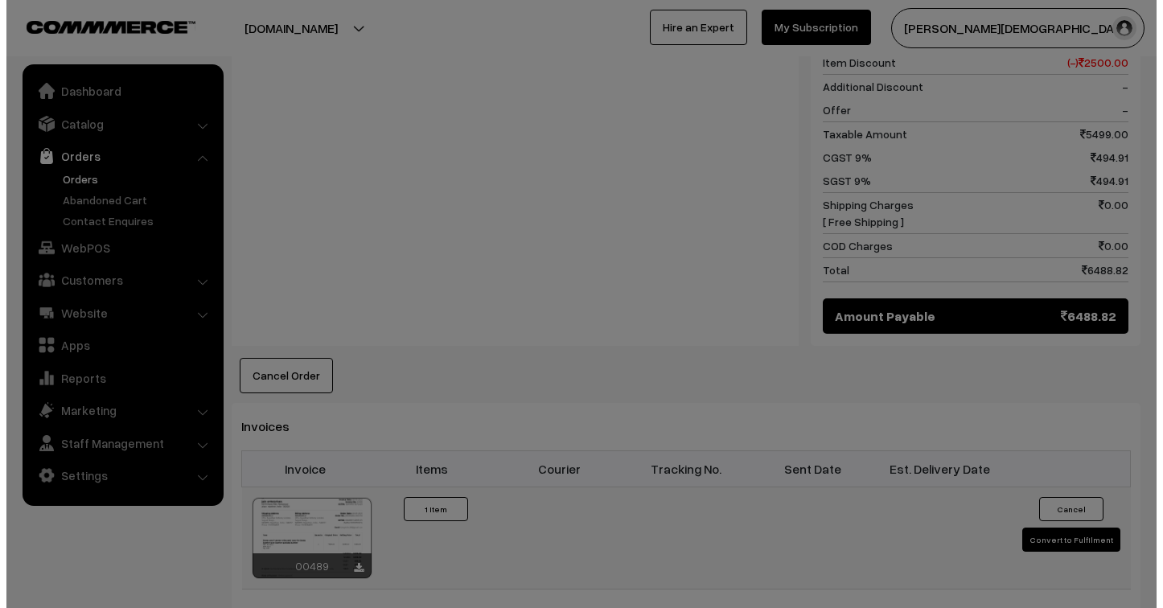
scroll to position [806, 0]
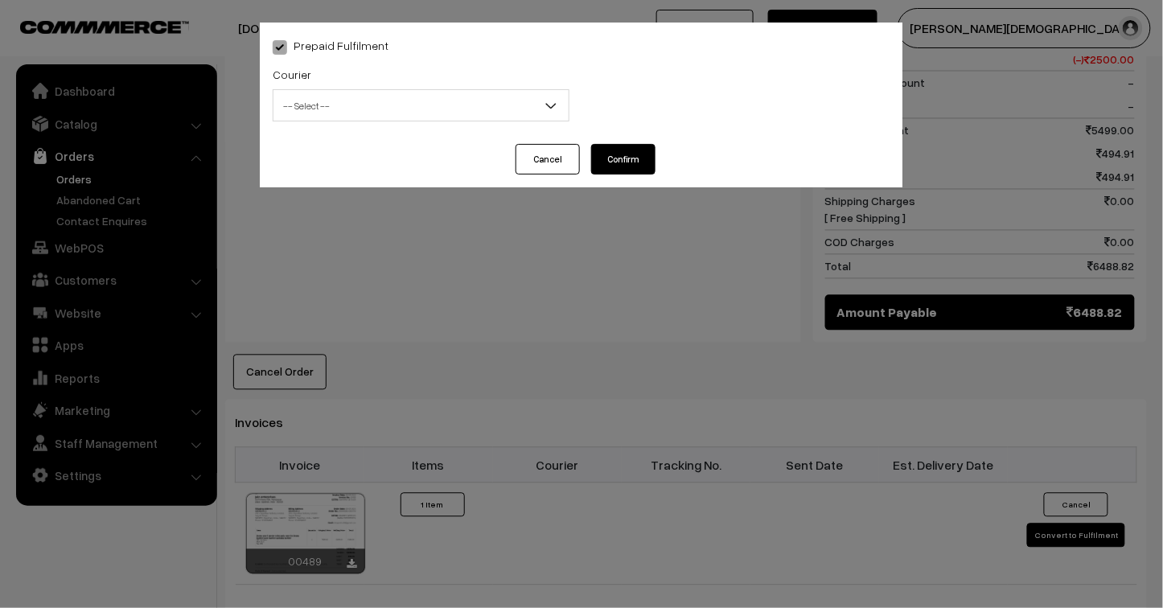
click at [451, 102] on span "-- Select --" at bounding box center [420, 106] width 295 height 28
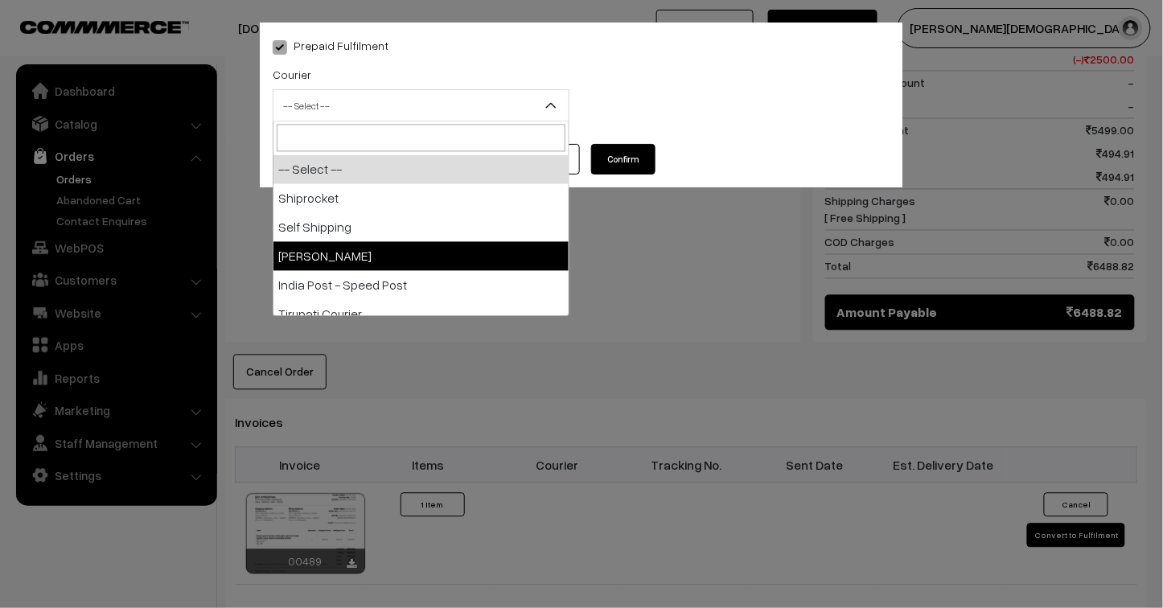
select select "3"
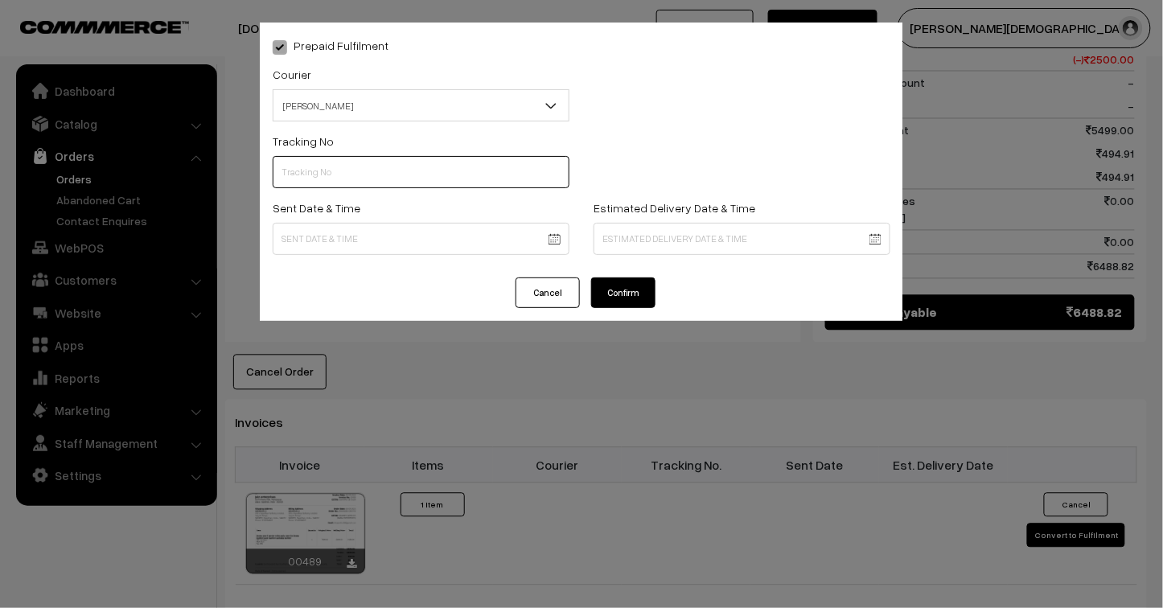
click at [405, 177] on input "text" at bounding box center [421, 172] width 297 height 32
type input "25103200096461"
click at [409, 237] on body "Thank you for showing interest. Our team will call you shortly. Close jenixindi…" at bounding box center [581, 108] width 1163 height 1829
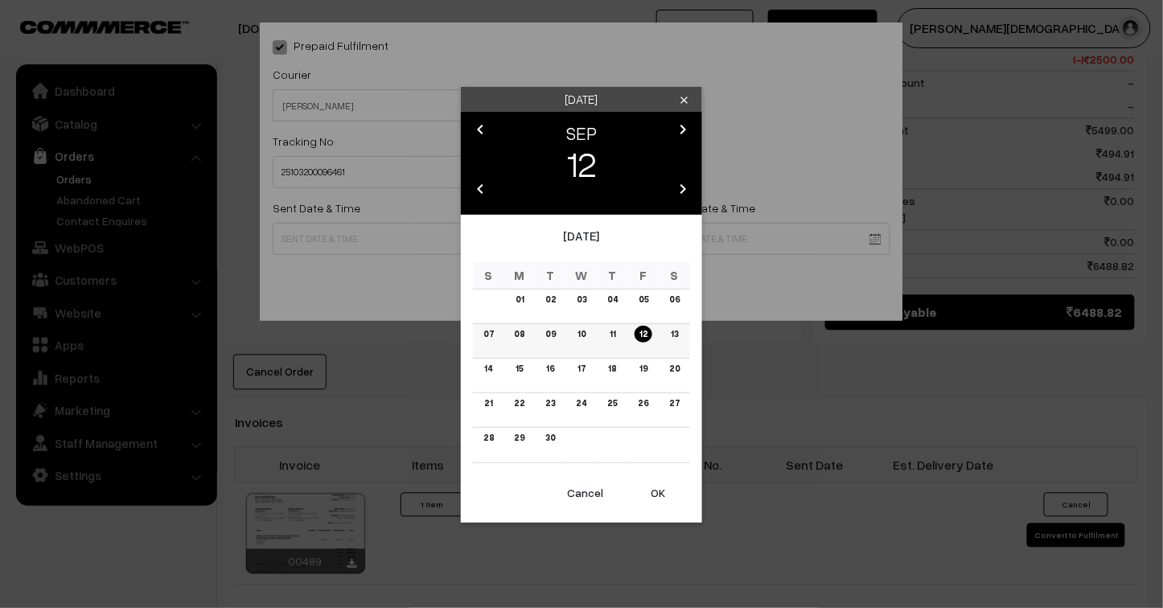
click at [555, 332] on link "09" at bounding box center [551, 334] width 20 height 17
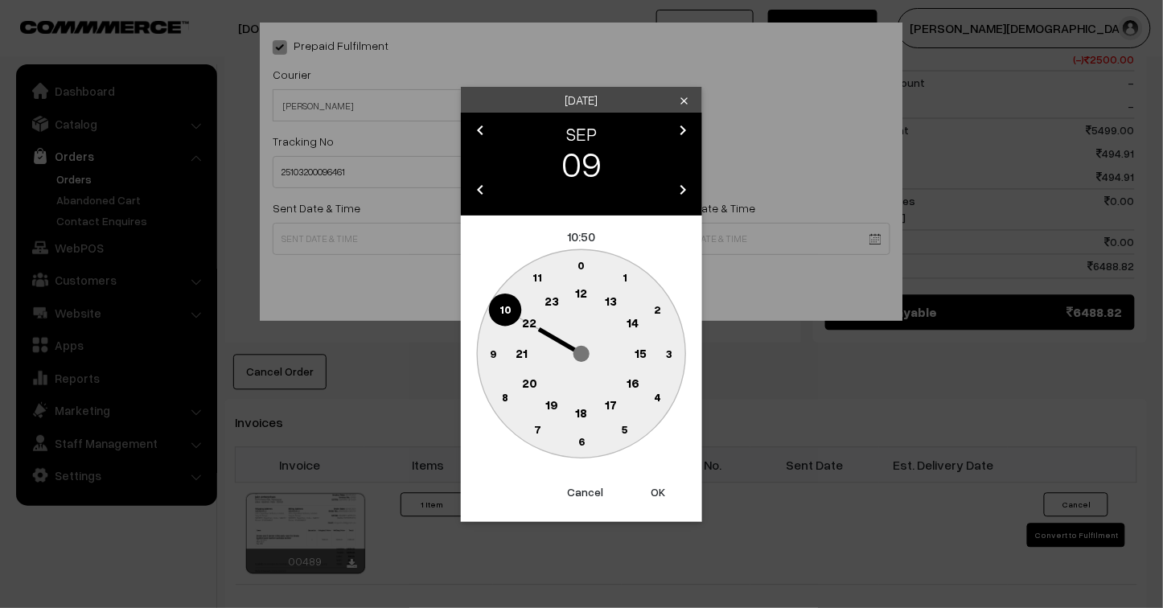
click at [654, 485] on button "OK" at bounding box center [658, 492] width 64 height 35
click at [657, 493] on button "OK" at bounding box center [658, 492] width 64 height 35
type input "09-09-2025 10:50"
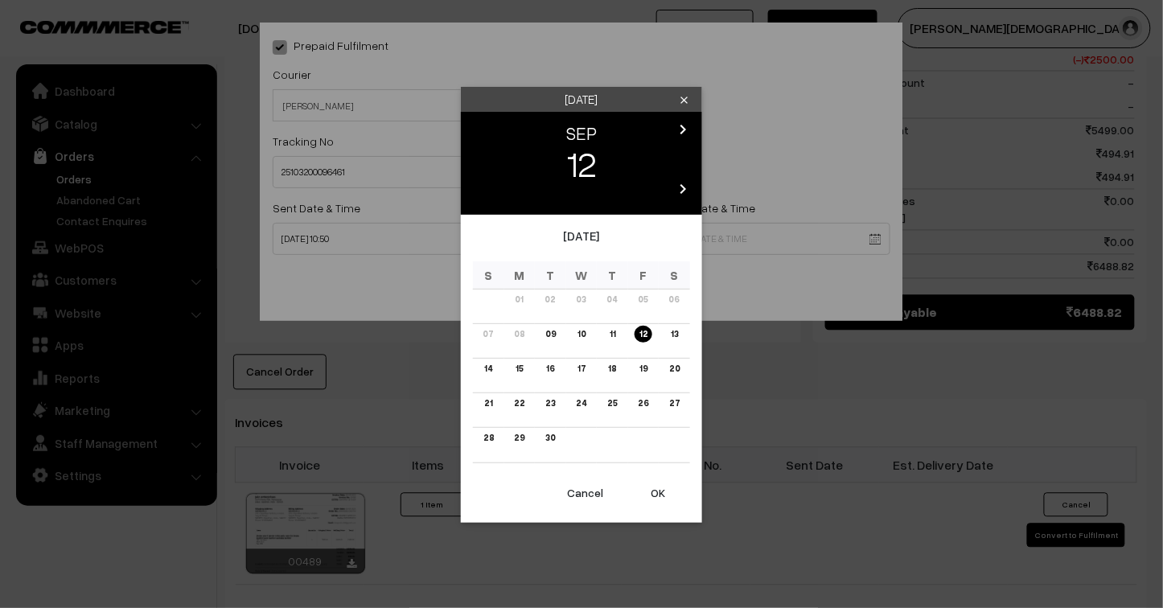
click at [627, 240] on body "Thank you for showing interest. Our team will call you shortly. Close jenixindi…" at bounding box center [581, 108] width 1163 height 1829
click at [528, 375] on td "15" at bounding box center [519, 375] width 31 height 35
click at [519, 368] on link "15" at bounding box center [519, 368] width 17 height 17
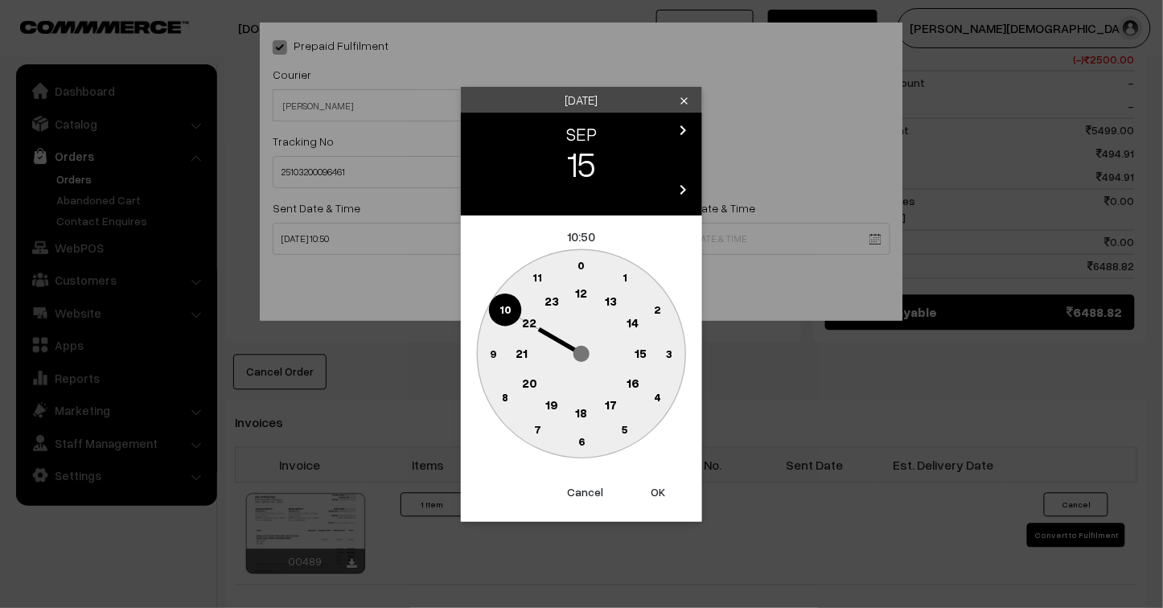
click at [656, 493] on button "OK" at bounding box center [658, 492] width 64 height 35
type input "15-09-2025 10:50"
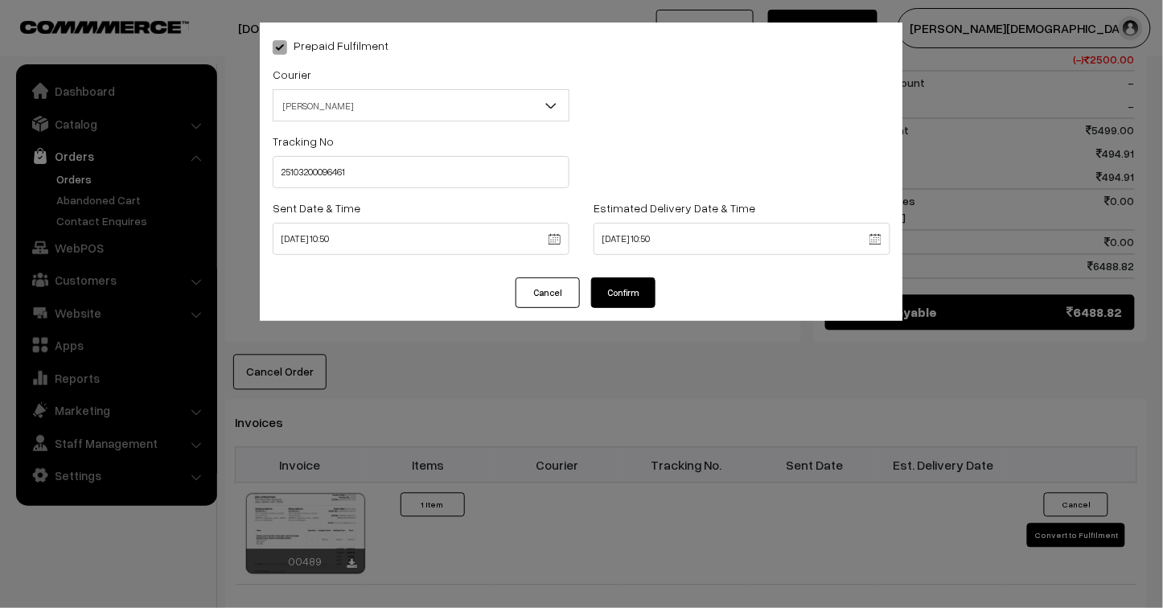
click at [624, 287] on button "Confirm" at bounding box center [623, 293] width 64 height 31
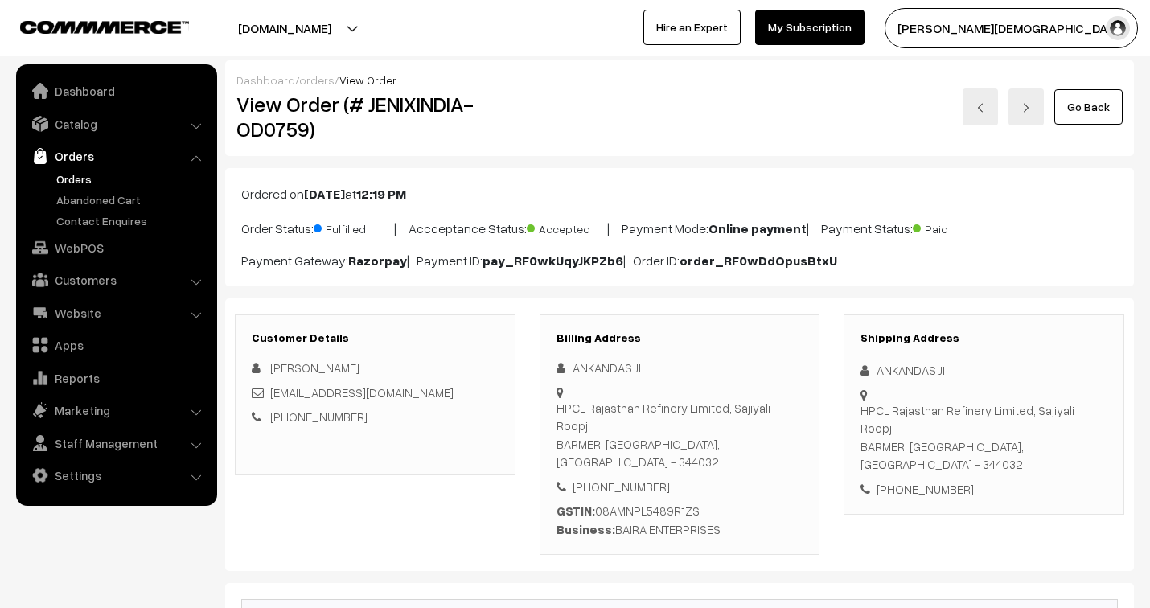
click at [312, 79] on link "orders" at bounding box center [316, 80] width 35 height 14
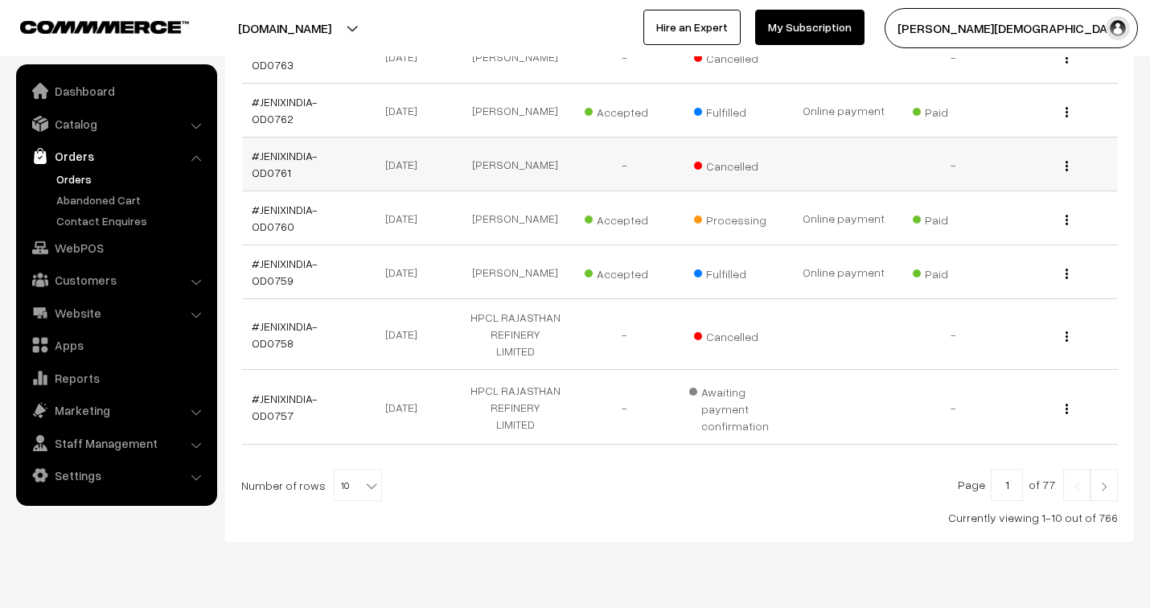
scroll to position [532, 0]
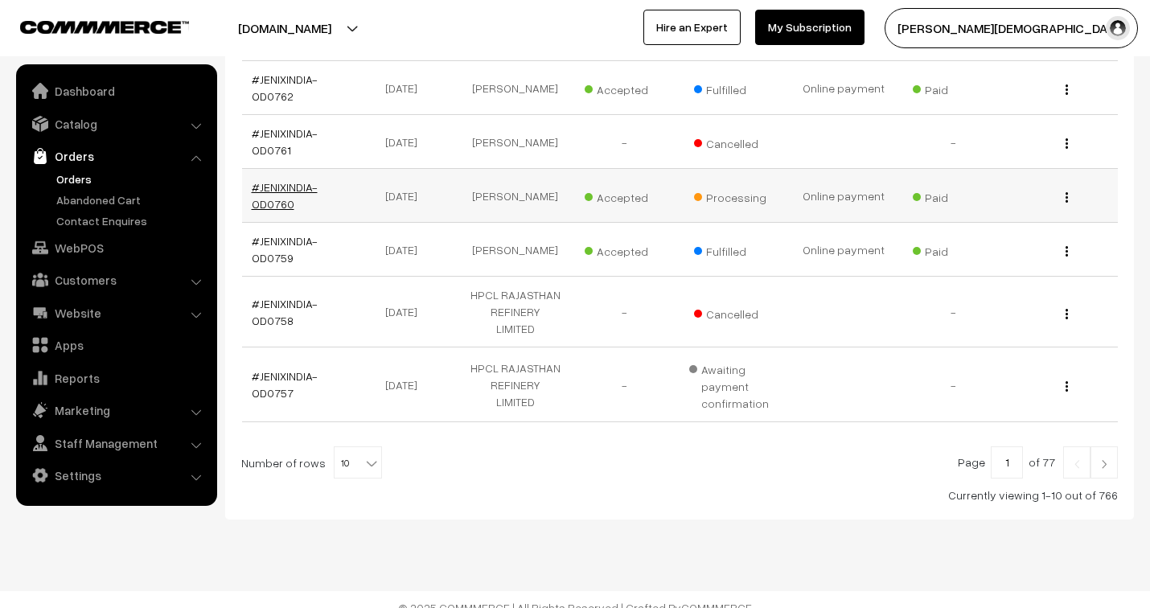
click at [293, 187] on link "#JENIXINDIA-OD0760" at bounding box center [285, 195] width 66 height 31
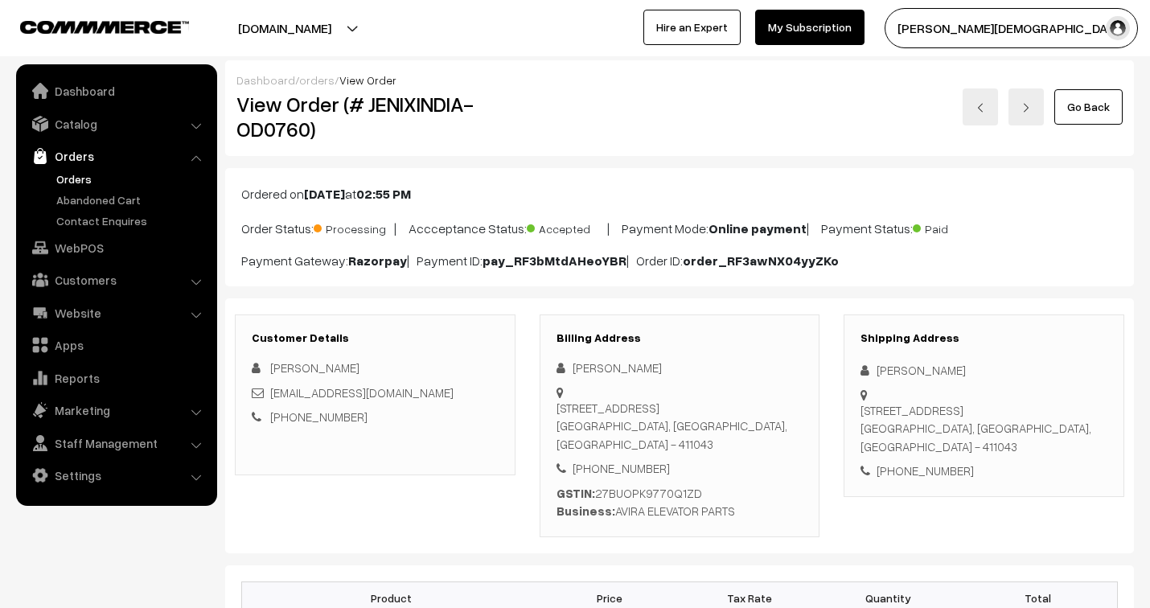
click at [314, 79] on link "orders" at bounding box center [316, 80] width 35 height 14
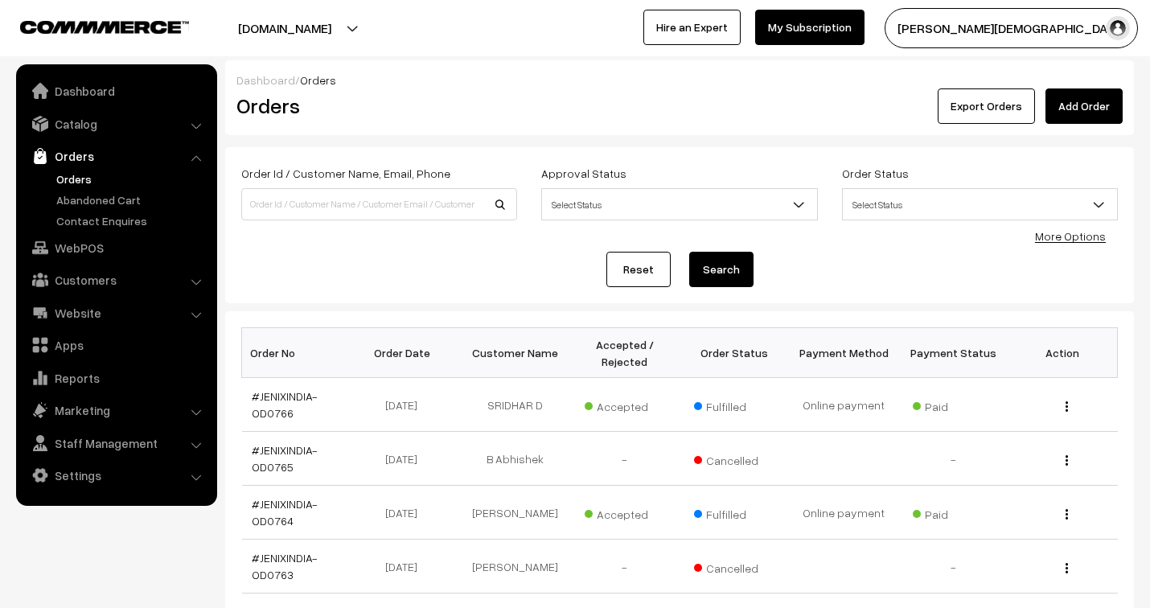
scroll to position [532, 0]
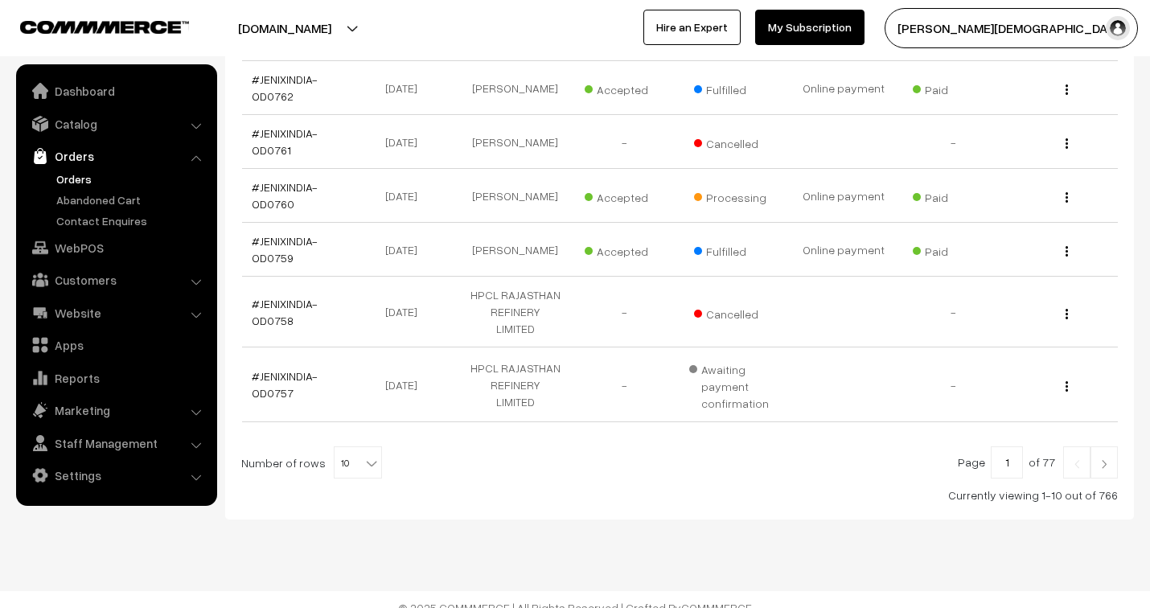
click at [364, 455] on b at bounding box center [372, 463] width 16 height 16
click at [348, 447] on span "10" at bounding box center [358, 463] width 47 height 32
click at [364, 455] on b at bounding box center [372, 463] width 16 height 16
select select "100"
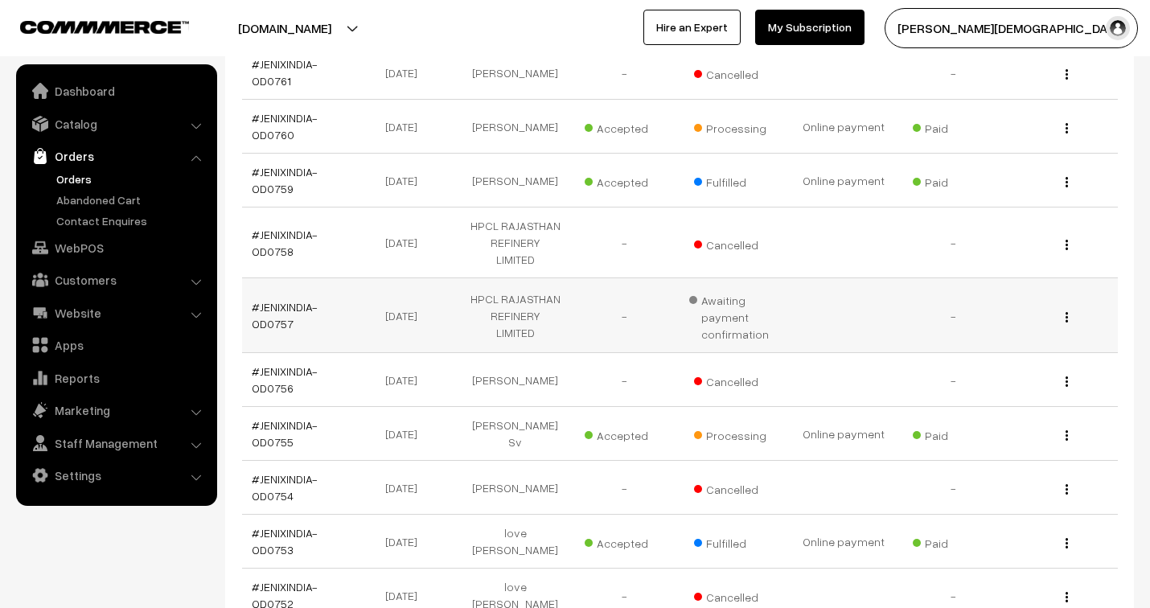
scroll to position [645, 0]
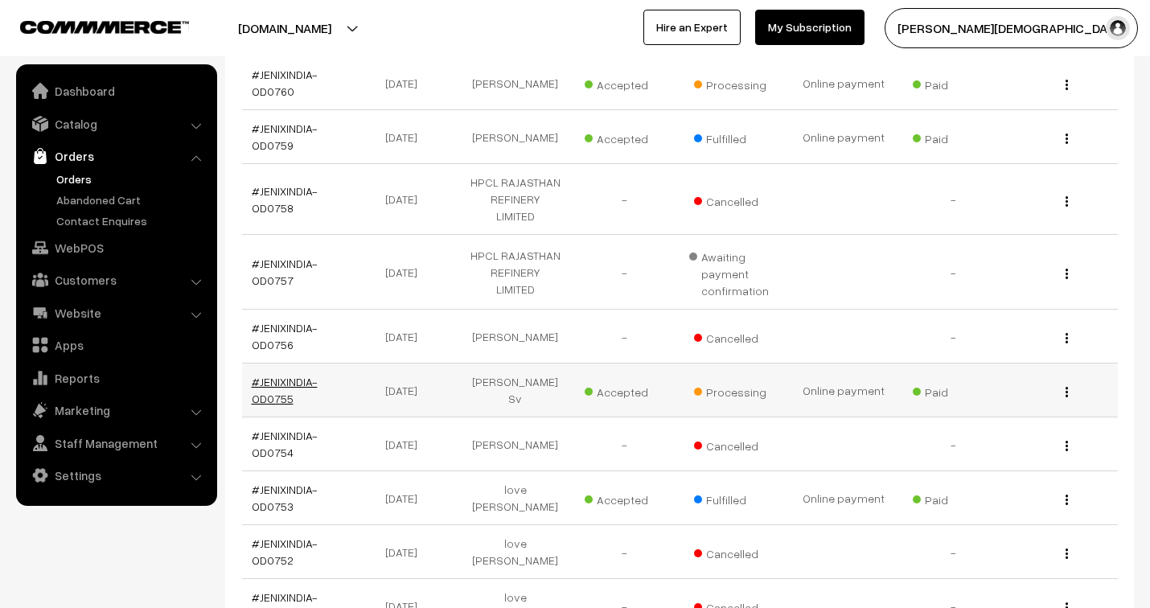
click at [286, 375] on link "#JENIXINDIA-OD0755" at bounding box center [285, 390] width 66 height 31
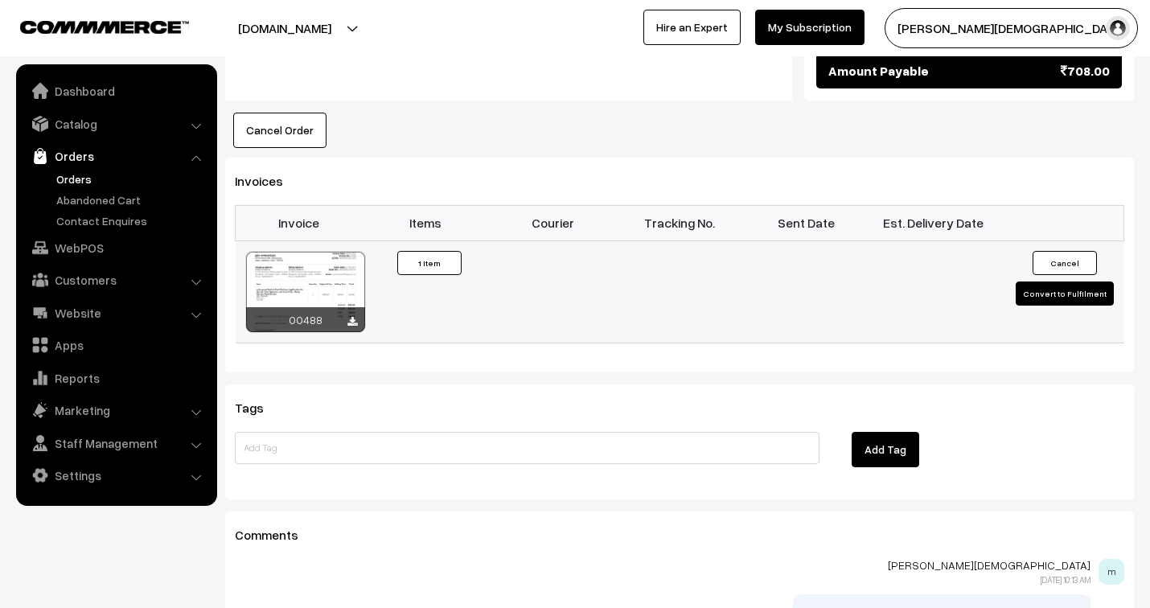
click at [1065, 282] on button "Convert to Fulfilment" at bounding box center [1065, 294] width 98 height 24
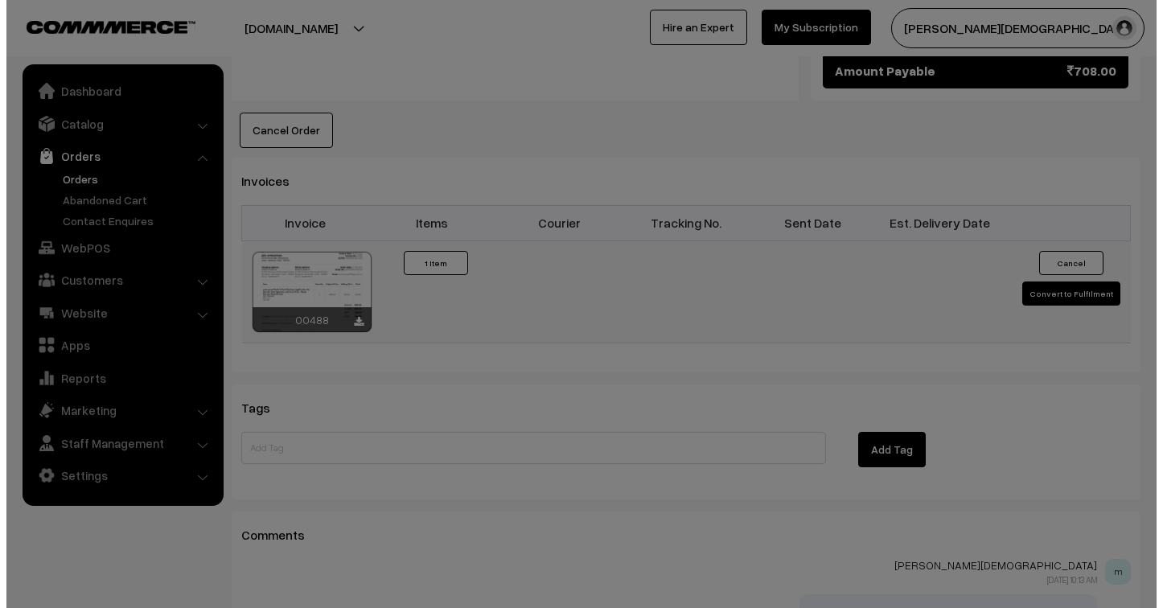
scroll to position [985, 0]
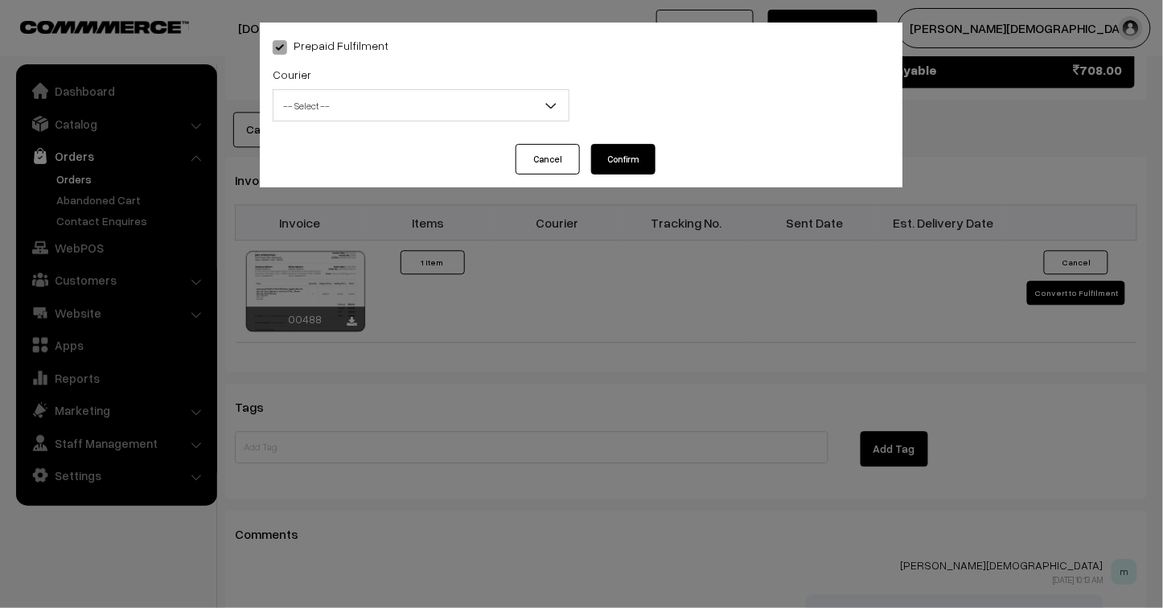
click at [335, 105] on span "-- Select --" at bounding box center [420, 106] width 295 height 28
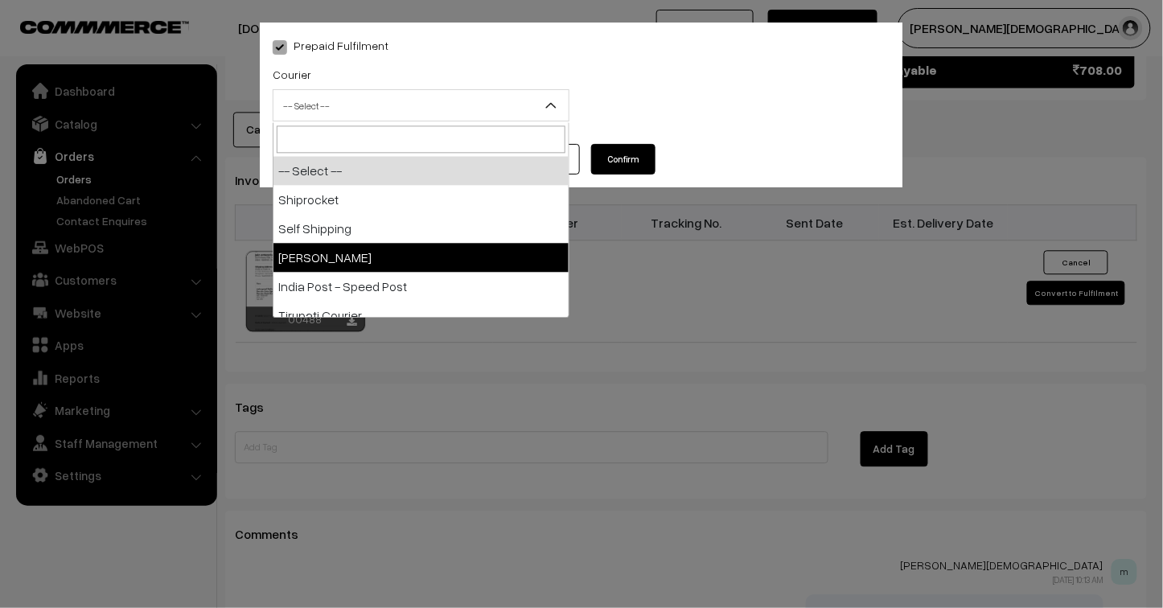
select select "3"
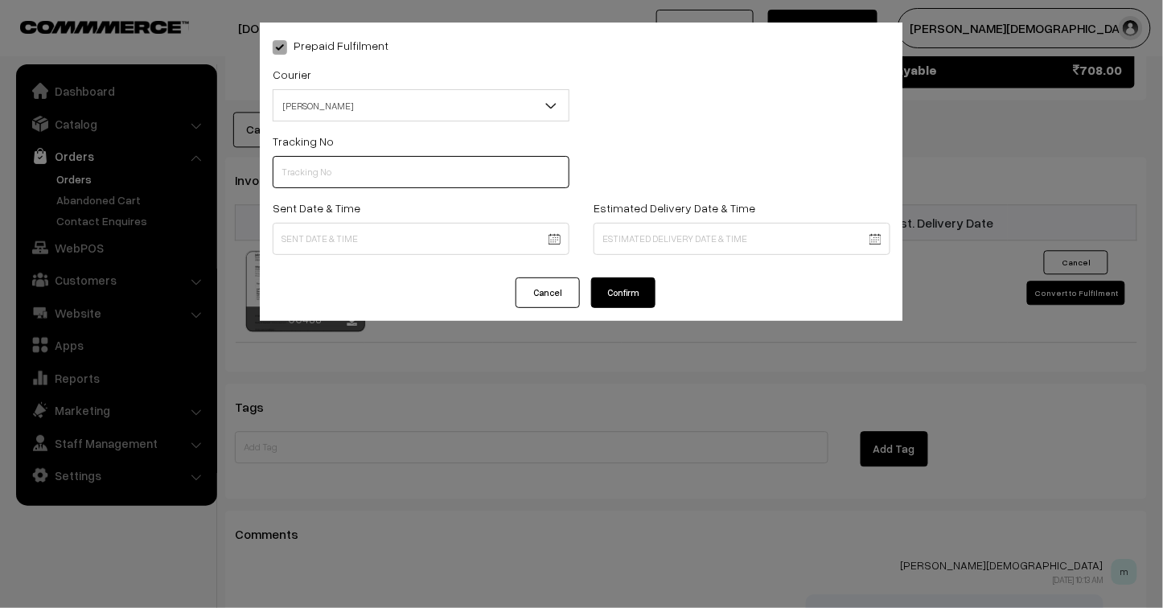
click at [327, 171] on input "text" at bounding box center [421, 172] width 297 height 32
type input "25103200096462"
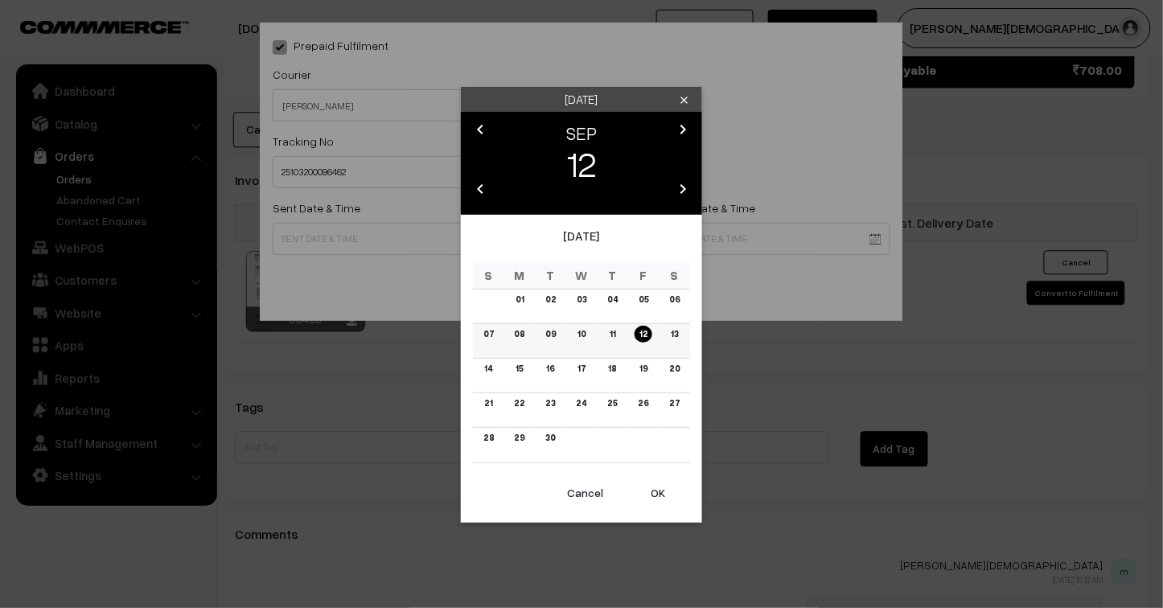
click at [519, 333] on link "08" at bounding box center [519, 334] width 20 height 17
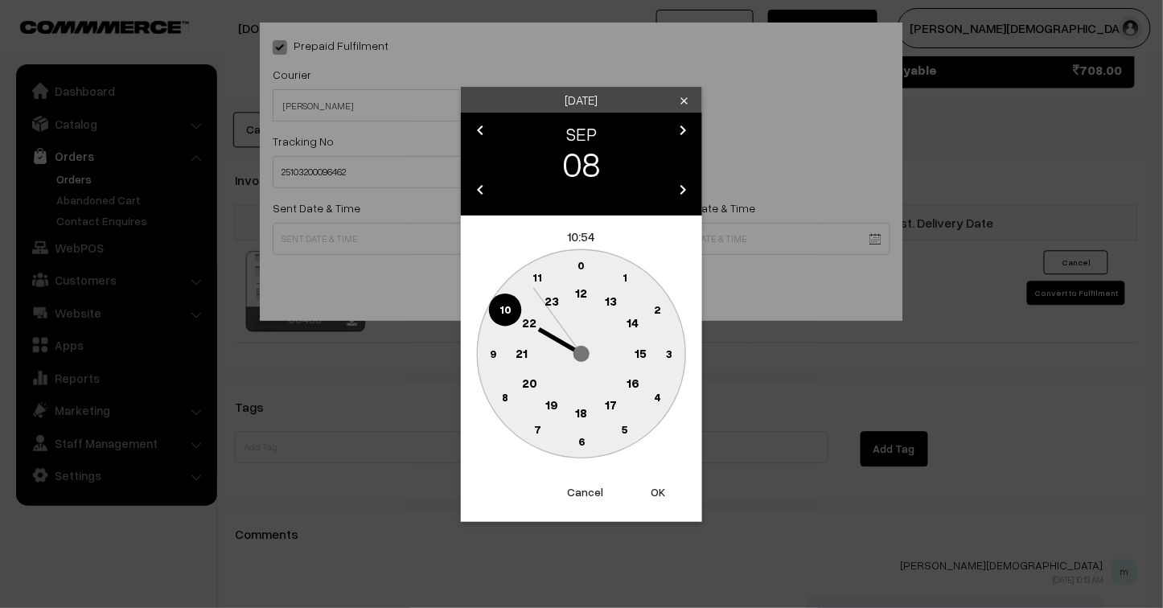
click at [553, 295] on text "23" at bounding box center [552, 301] width 14 height 14
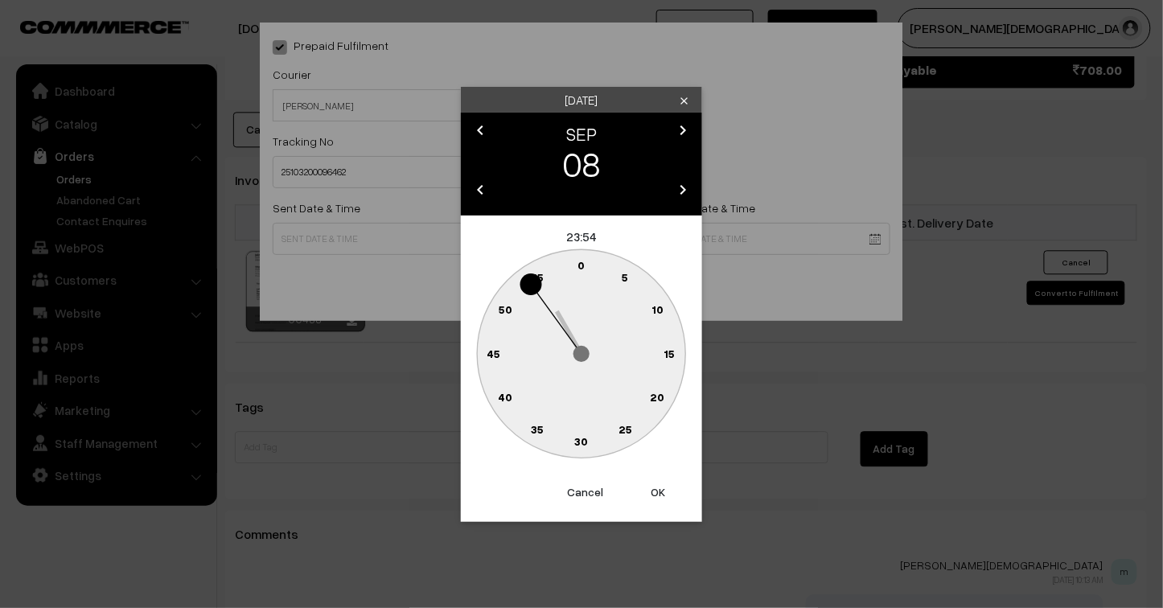
click at [656, 487] on button "OK" at bounding box center [658, 492] width 64 height 35
type input "08-09-2025 23:54"
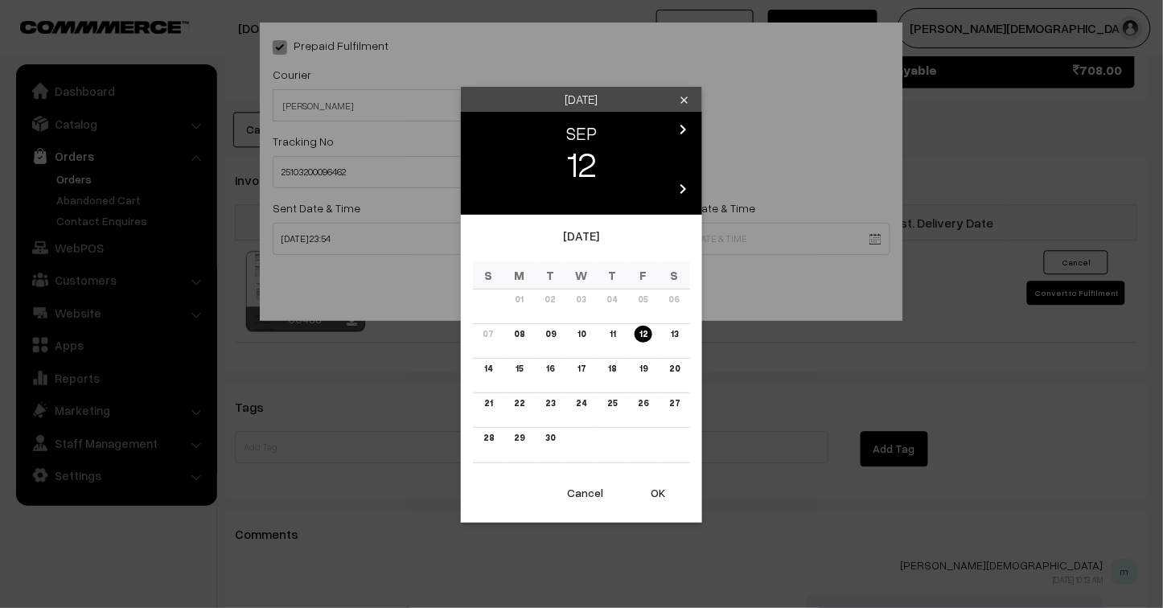
click at [640, 333] on link "12" at bounding box center [644, 334] width 18 height 17
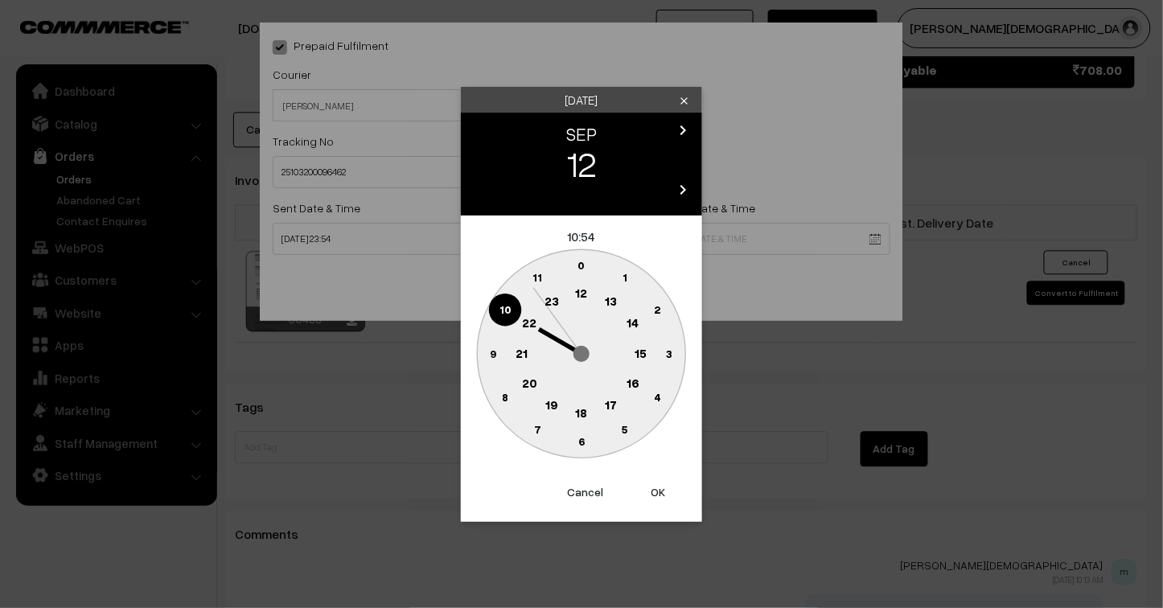
click at [652, 489] on button "OK" at bounding box center [658, 492] width 64 height 35
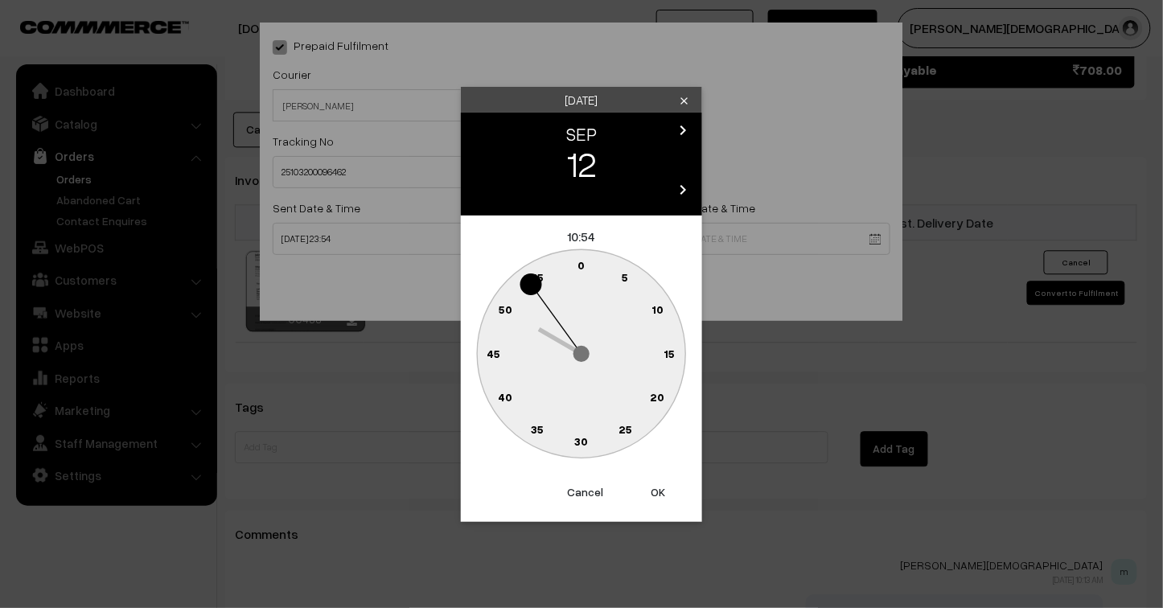
click at [654, 489] on button "OK" at bounding box center [658, 492] width 64 height 35
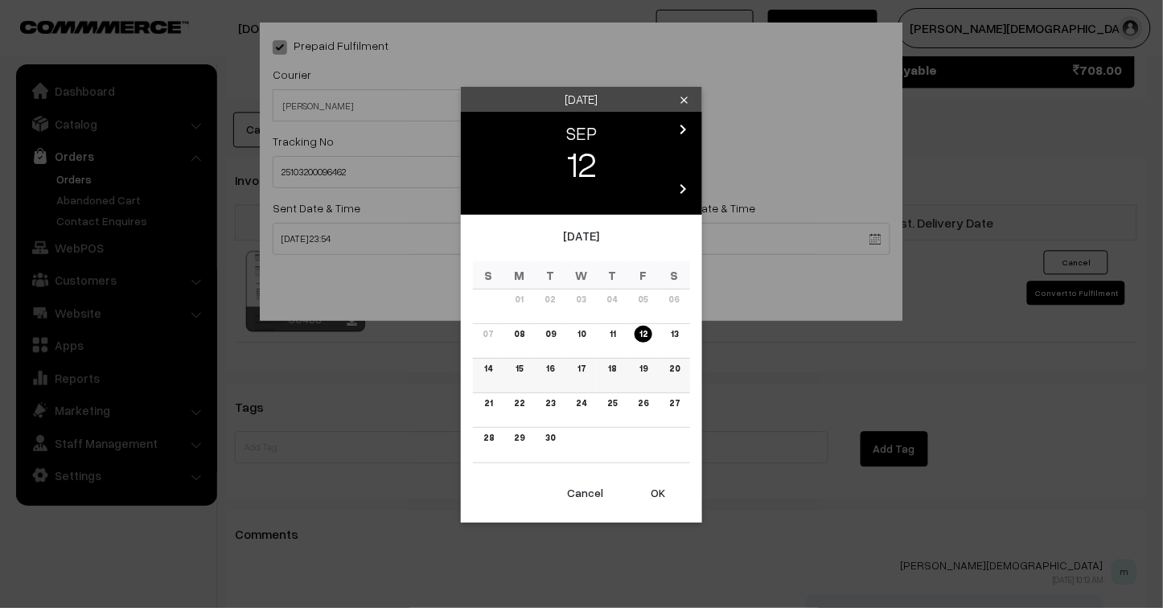
click at [520, 368] on link "15" at bounding box center [519, 368] width 17 height 17
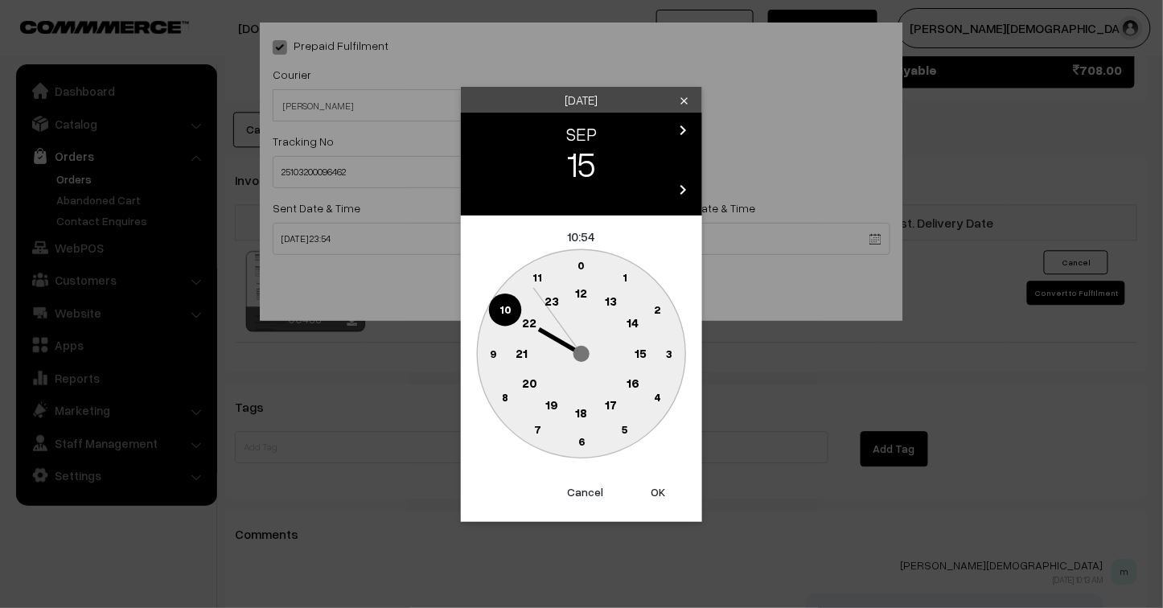
click at [661, 489] on button "OK" at bounding box center [658, 492] width 64 height 35
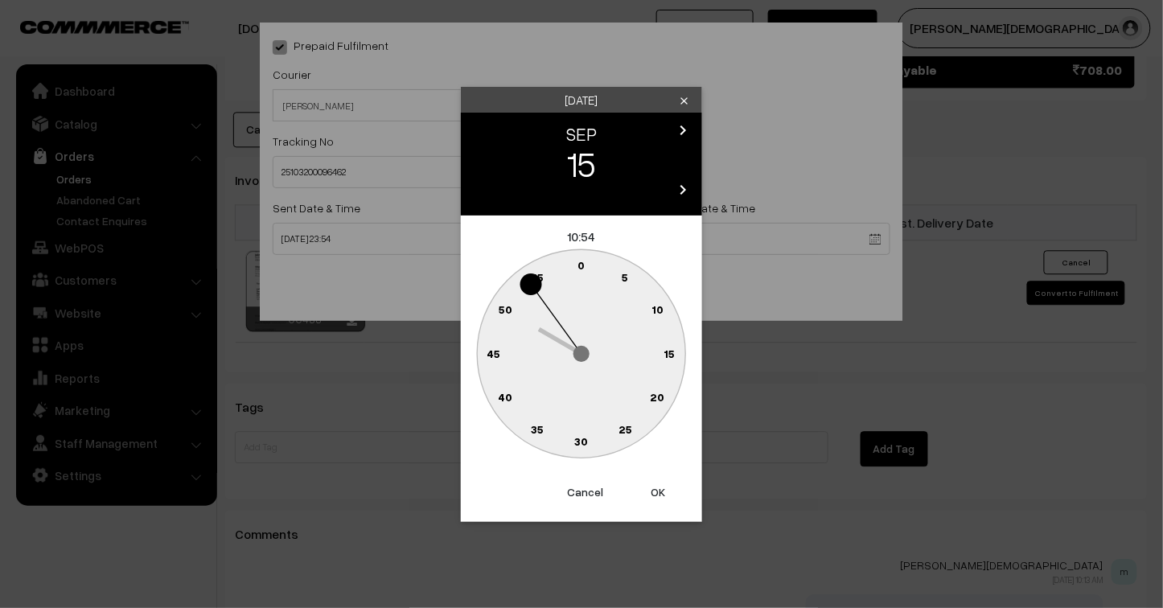
click at [661, 489] on button "OK" at bounding box center [658, 492] width 64 height 35
type input "15-09-2025 10:54"
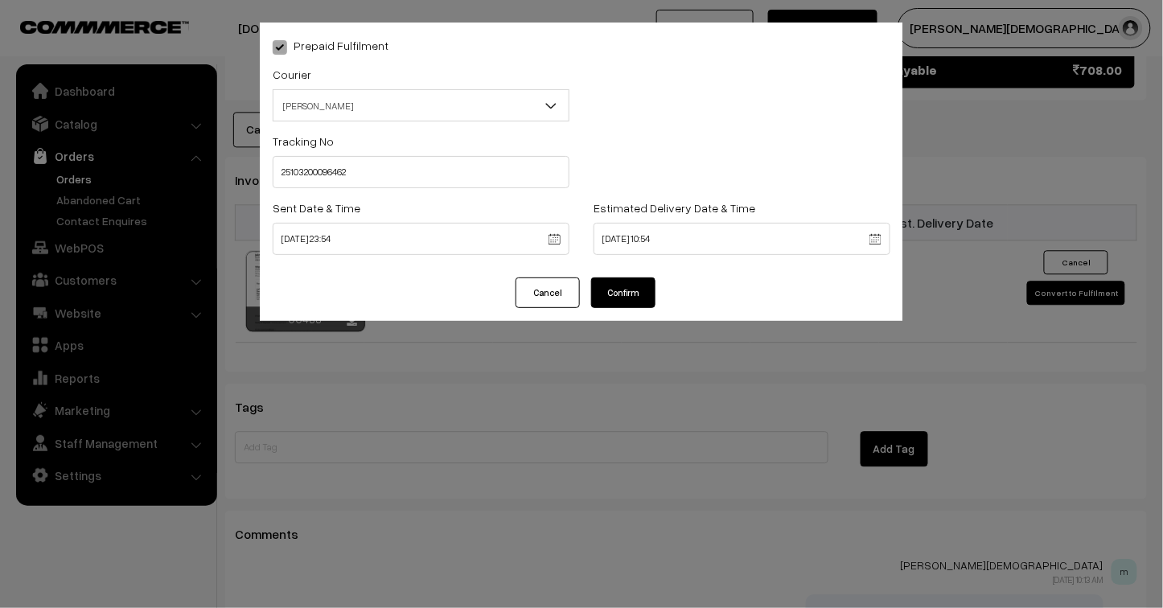
click at [630, 298] on button "Confirm" at bounding box center [623, 293] width 64 height 31
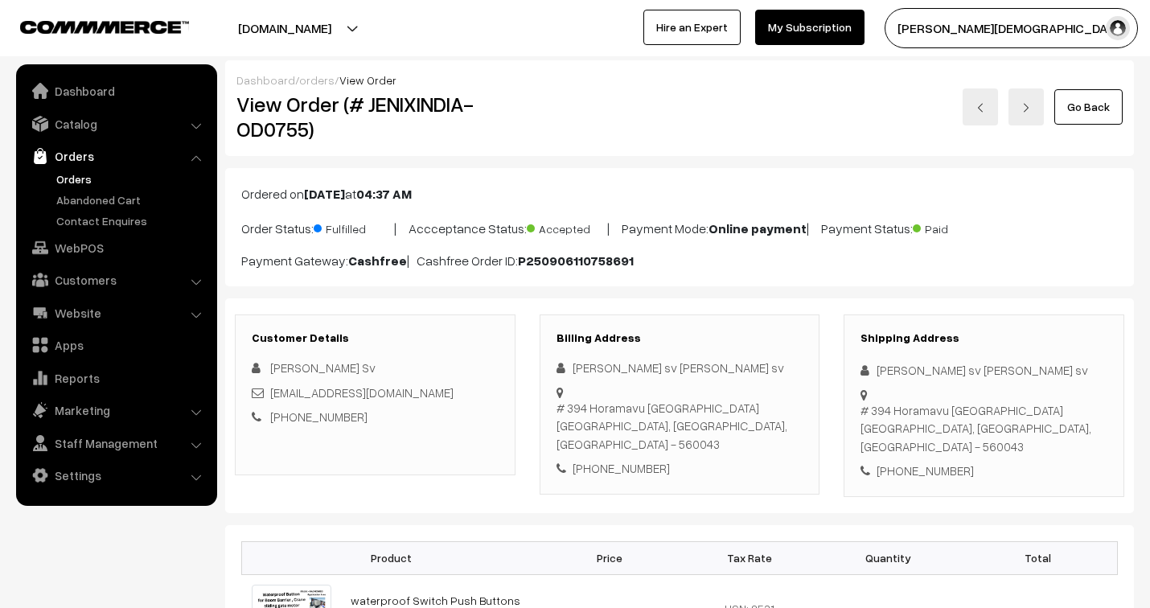
click at [319, 83] on link "orders" at bounding box center [316, 80] width 35 height 14
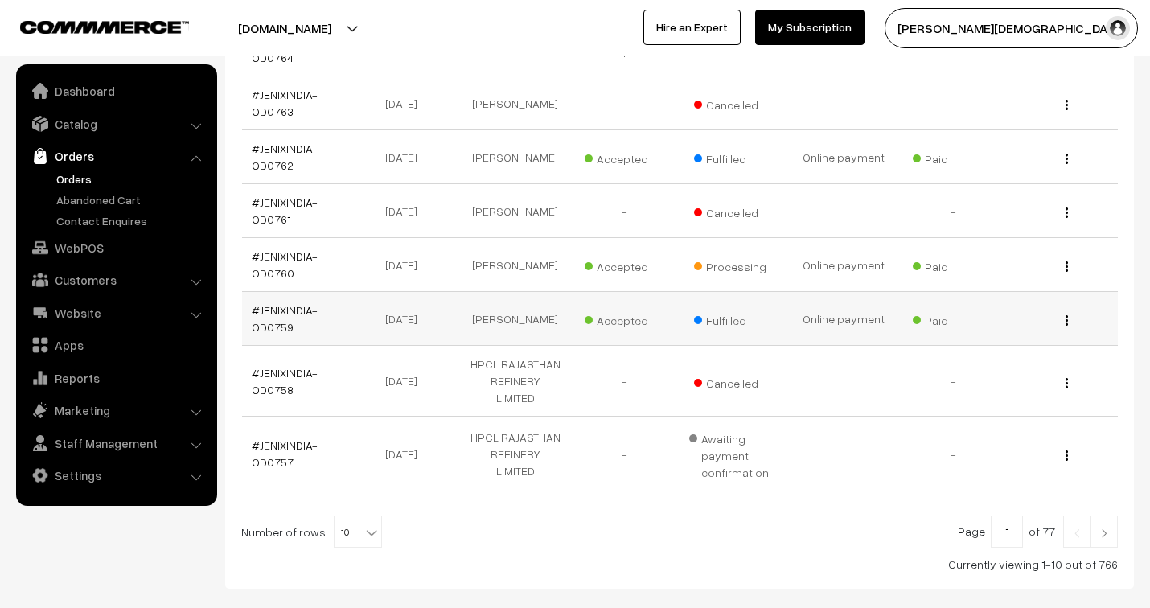
scroll to position [532, 0]
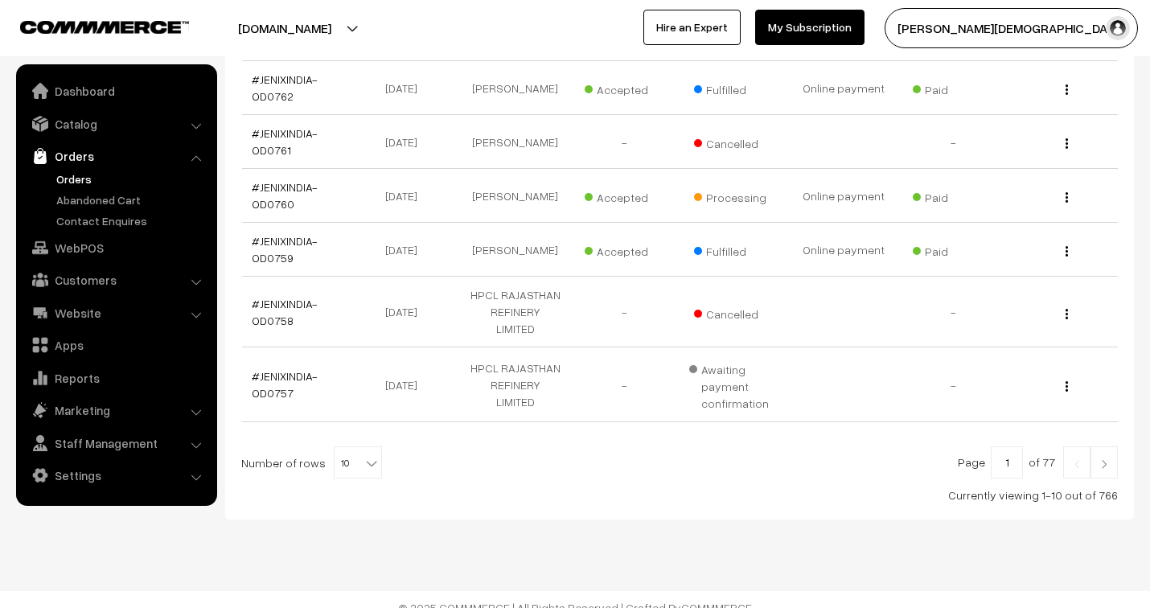
click at [346, 447] on span "10" at bounding box center [358, 463] width 47 height 32
select select "100"
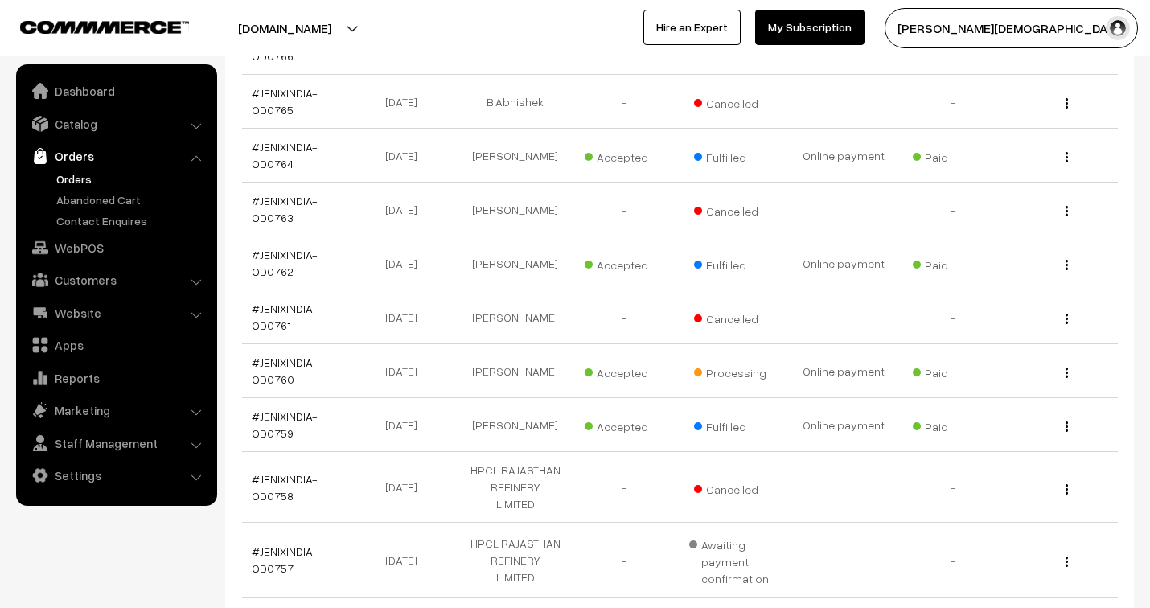
scroll to position [446, 0]
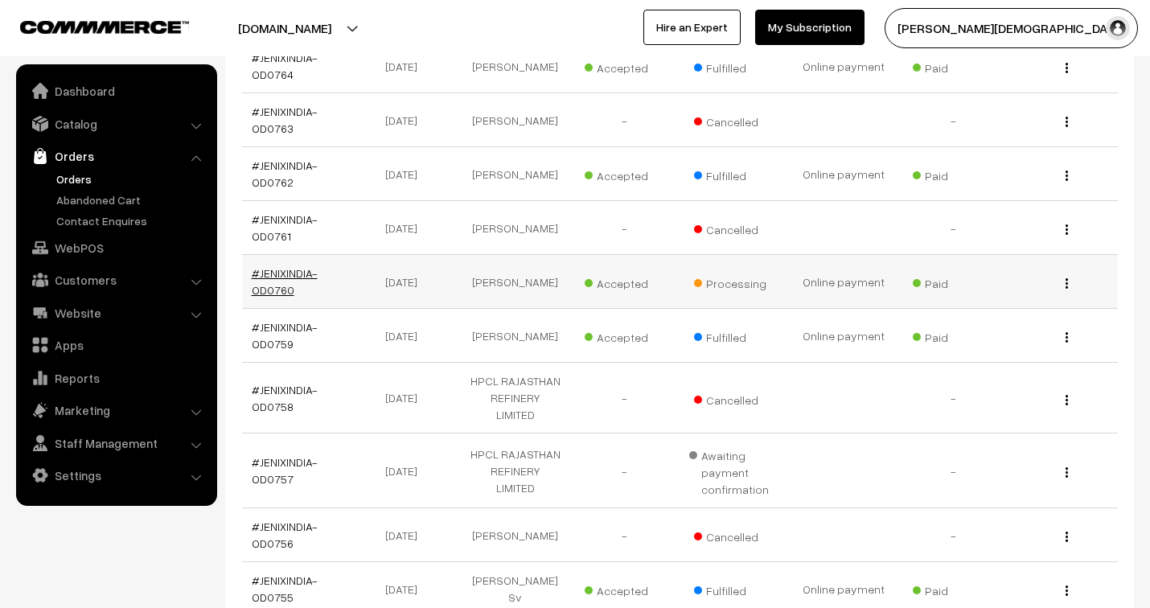
click at [264, 274] on link "#JENIXINDIA-OD0760" at bounding box center [285, 281] width 66 height 31
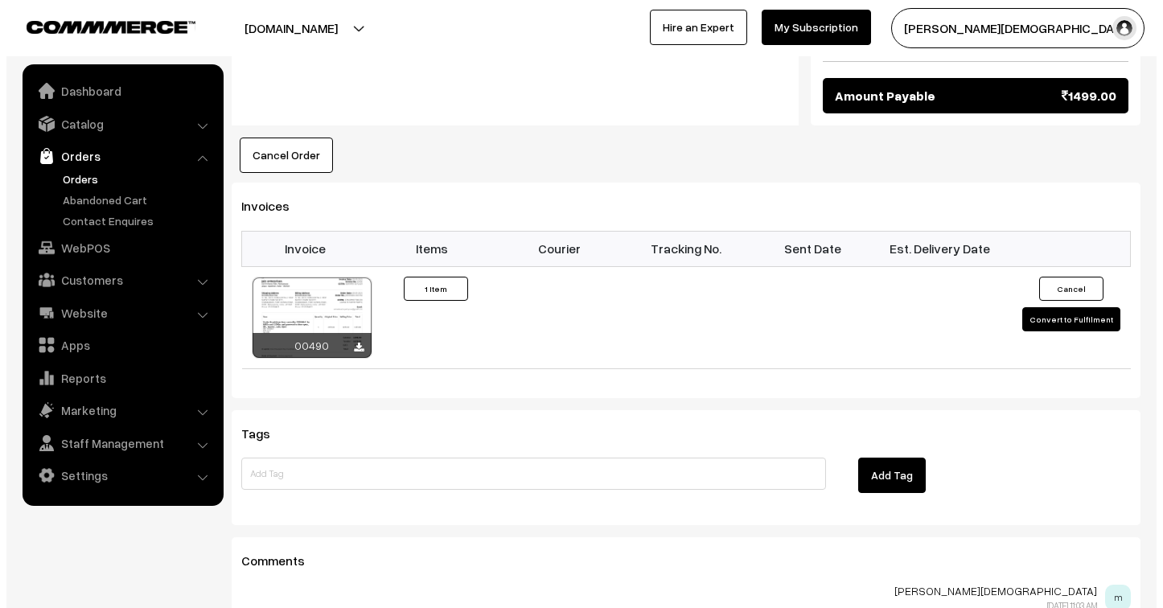
scroll to position [983, 0]
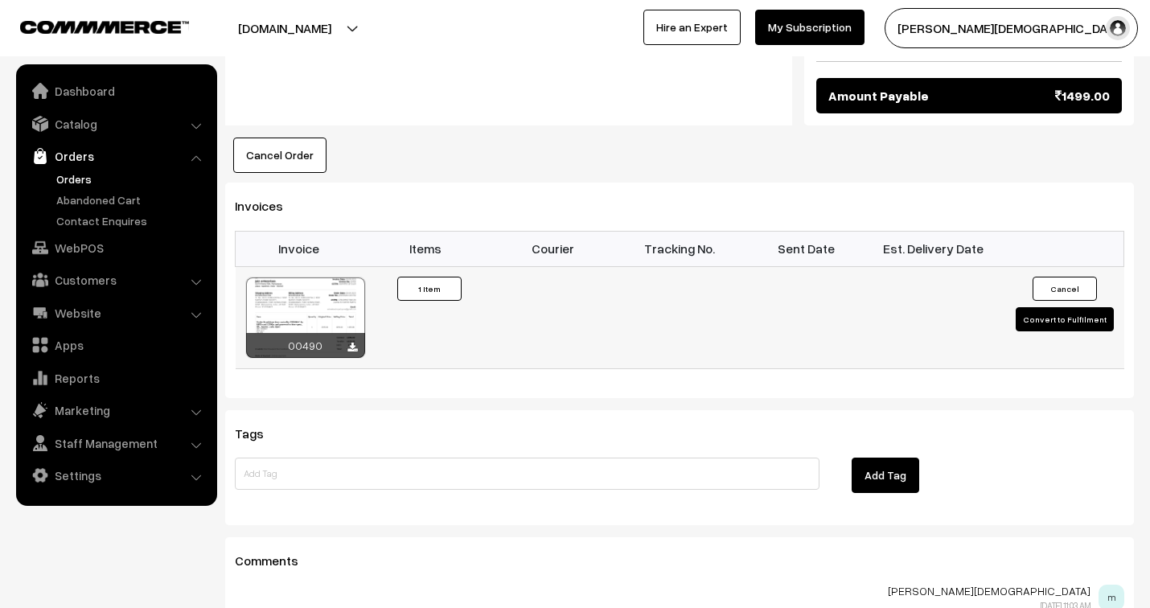
click at [1050, 331] on button "Convert to Fulfilment" at bounding box center [1065, 319] width 98 height 24
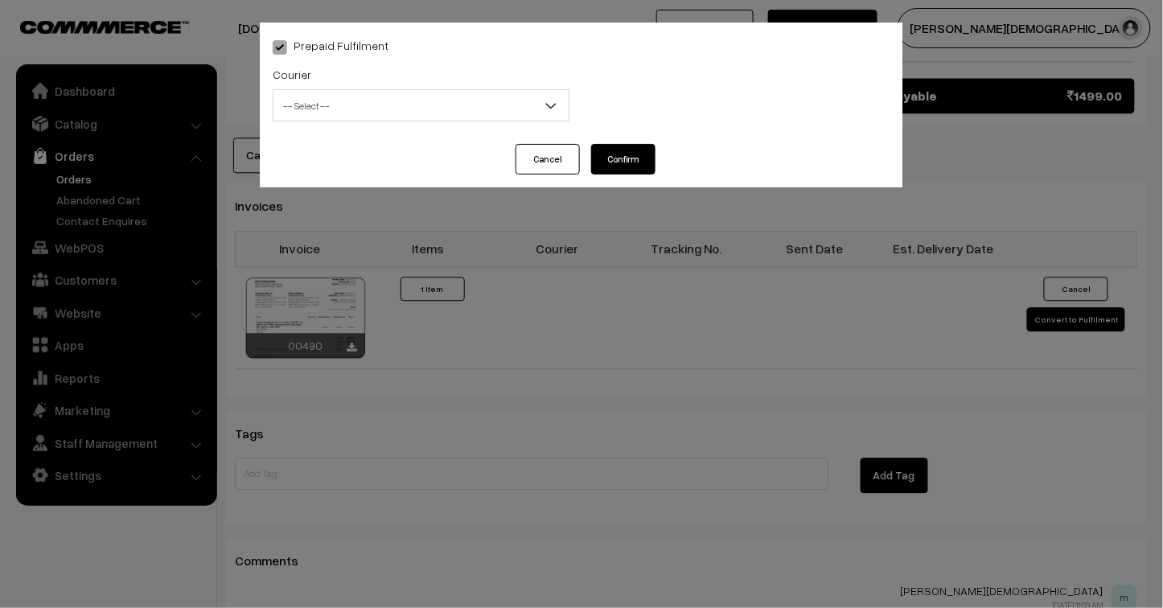
click at [443, 105] on span "-- Select --" at bounding box center [420, 106] width 295 height 28
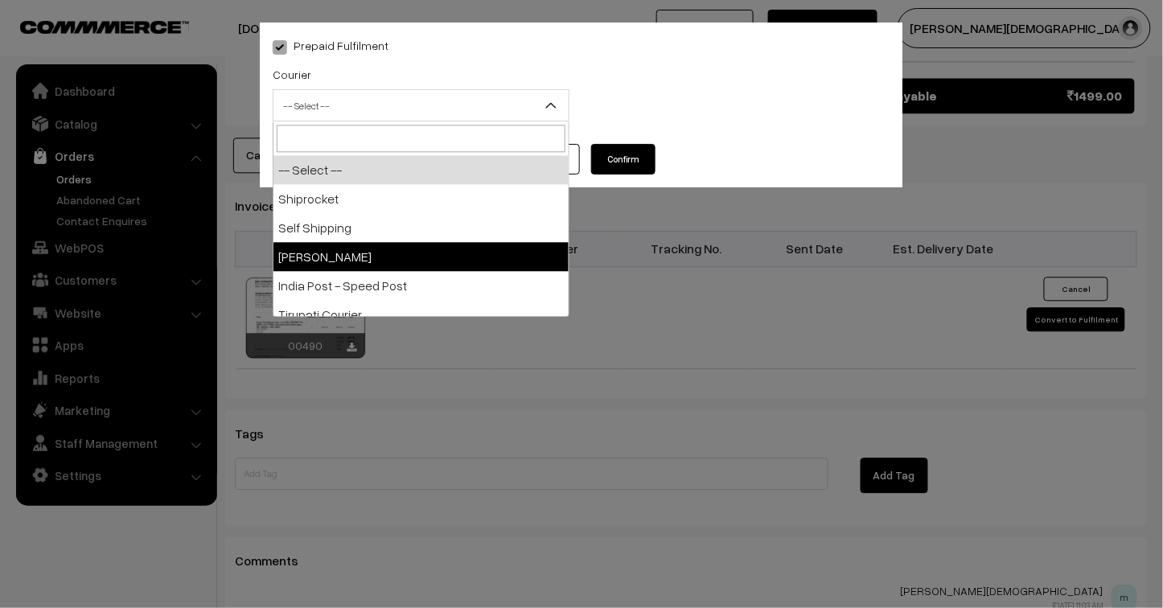
select select "3"
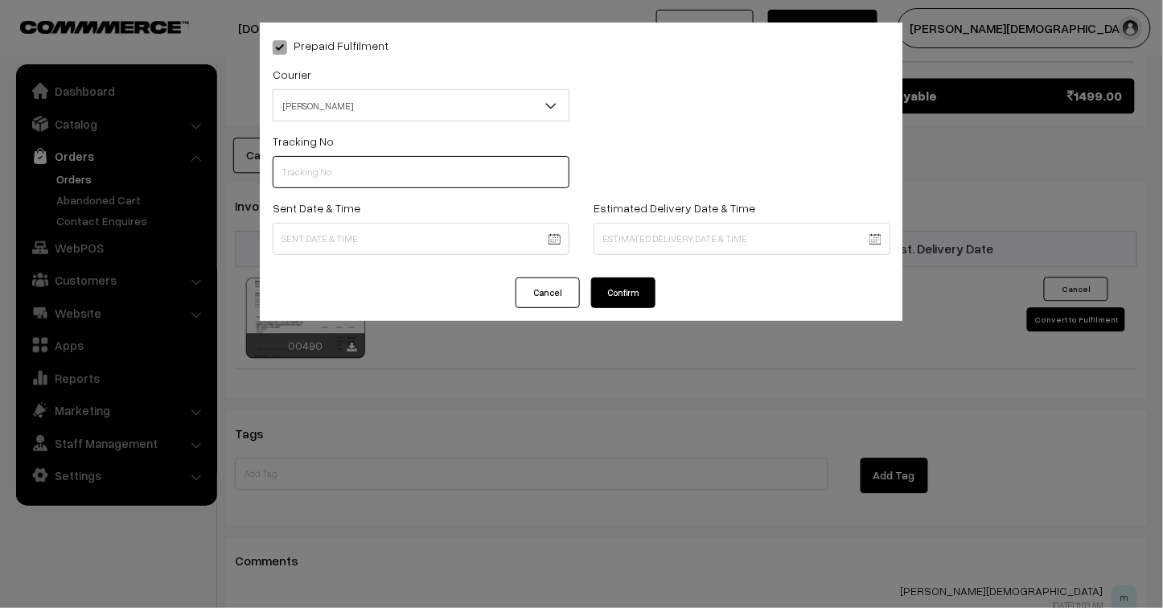
click at [339, 173] on input "text" at bounding box center [421, 172] width 297 height 32
type input "243900336209"
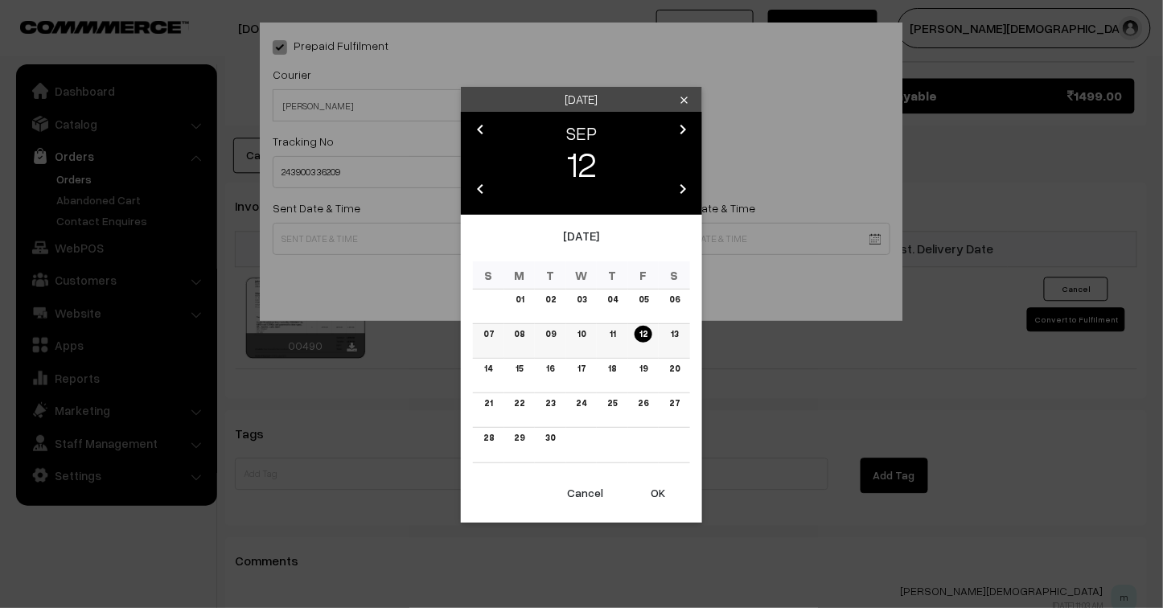
click at [547, 328] on link "09" at bounding box center [551, 334] width 20 height 17
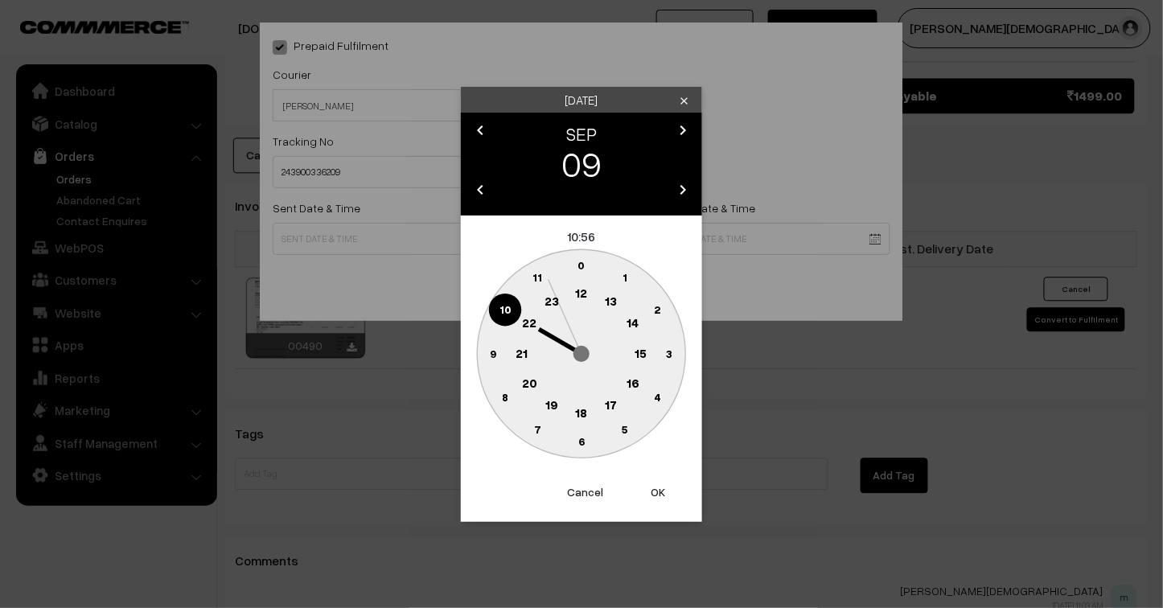
click at [660, 494] on button "OK" at bounding box center [658, 492] width 64 height 35
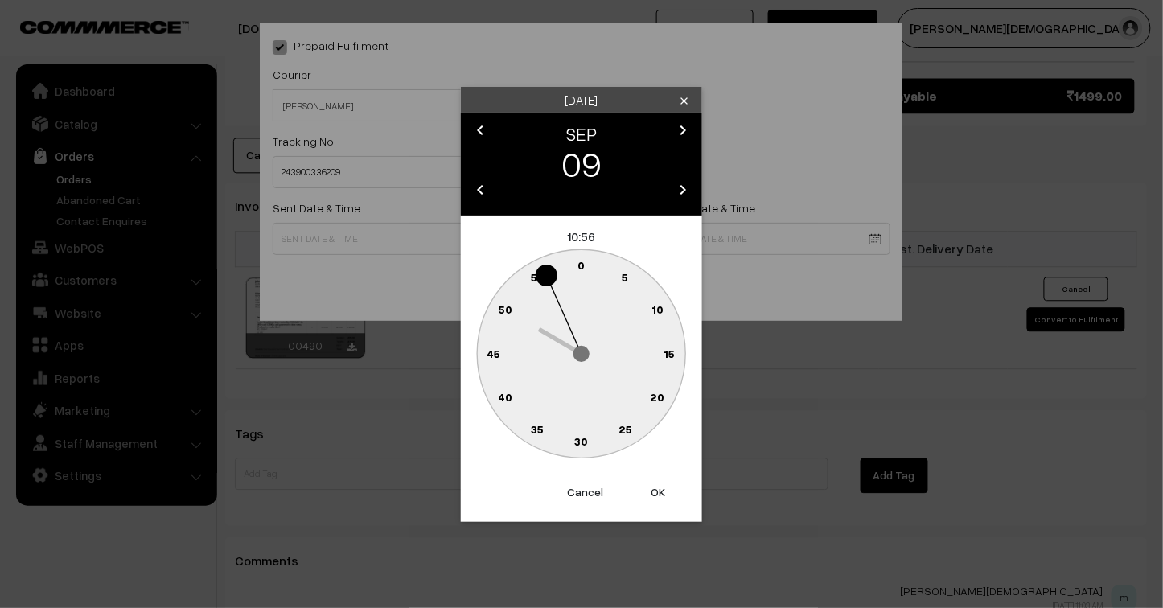
click at [660, 494] on button "OK" at bounding box center [658, 492] width 64 height 35
type input "09-09-2025 10:56"
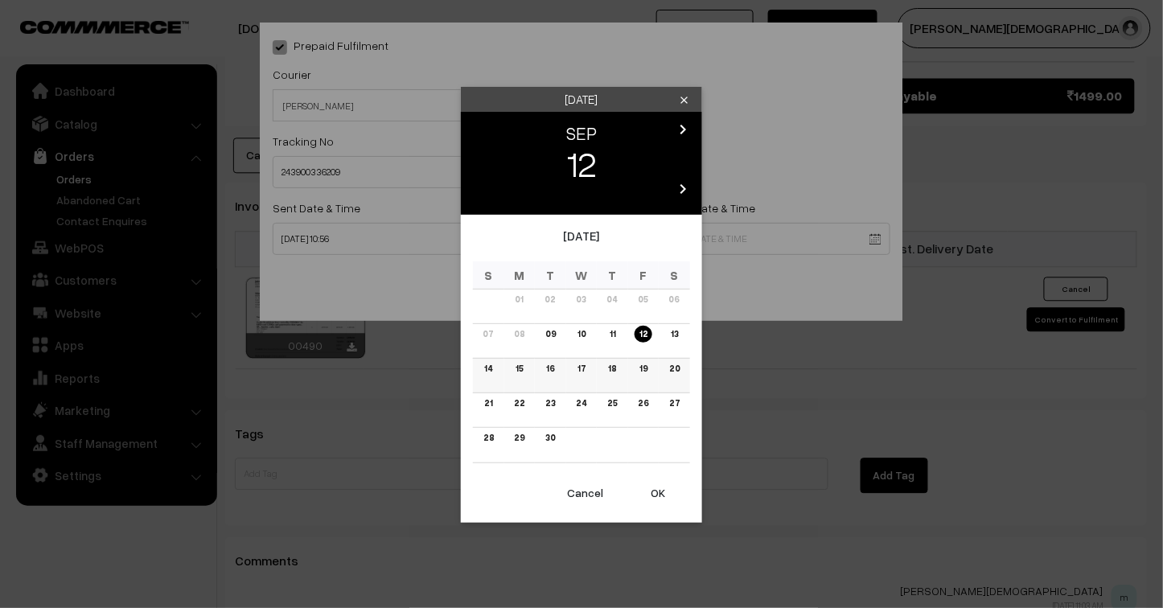
click at [548, 366] on link "16" at bounding box center [550, 368] width 18 height 17
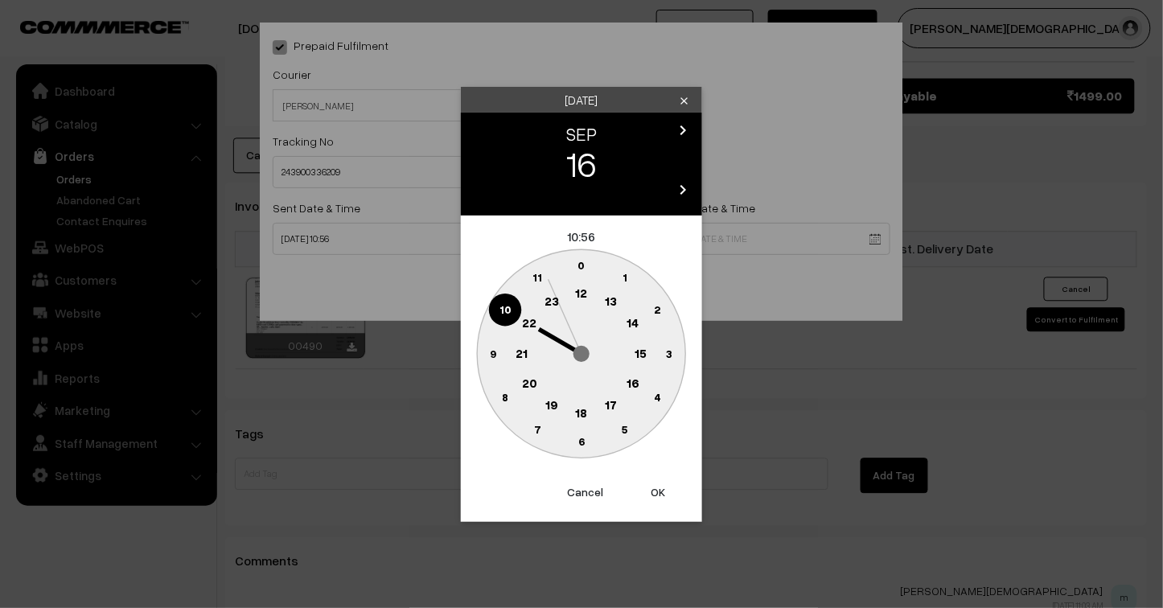
click at [654, 497] on button "OK" at bounding box center [658, 492] width 64 height 35
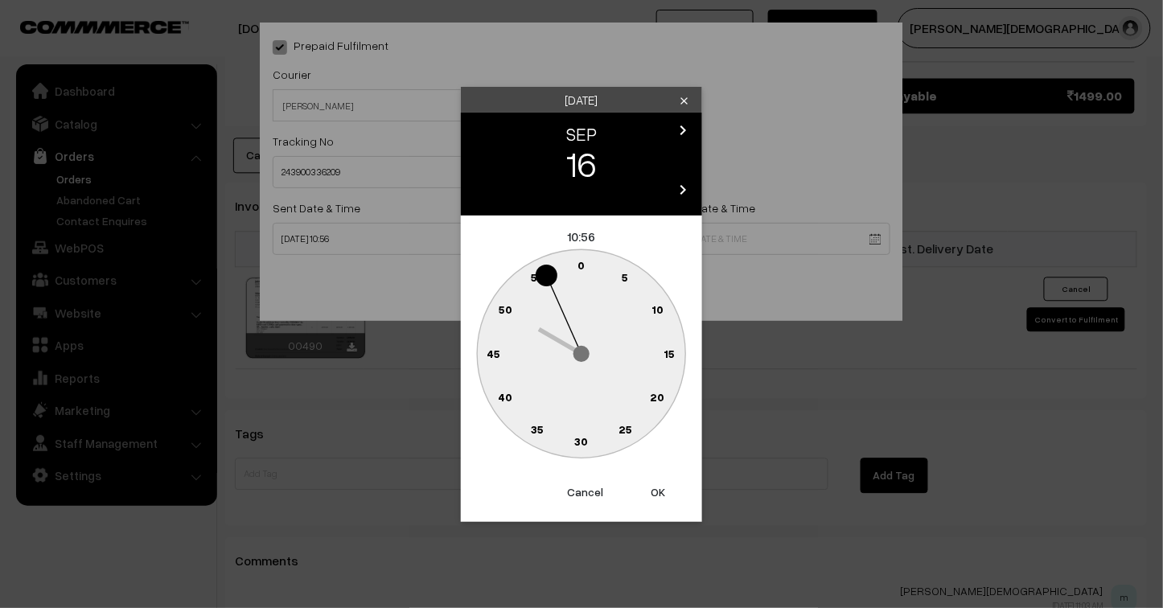
click at [654, 497] on button "OK" at bounding box center [658, 492] width 64 height 35
type input "16-09-2025 10:56"
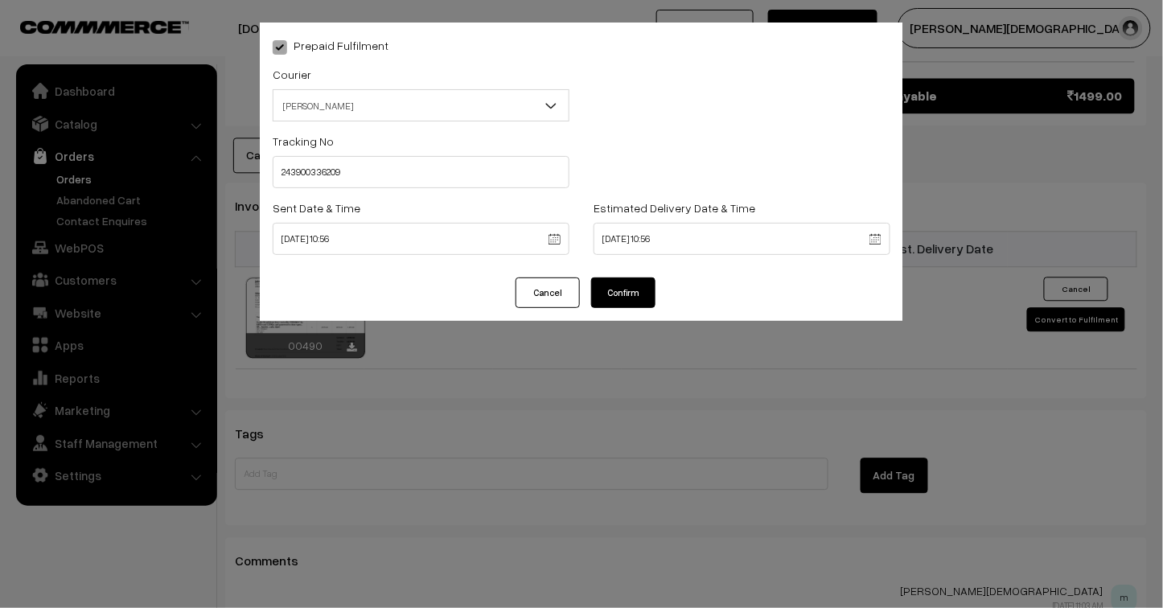
click at [630, 294] on button "Confirm" at bounding box center [623, 293] width 64 height 31
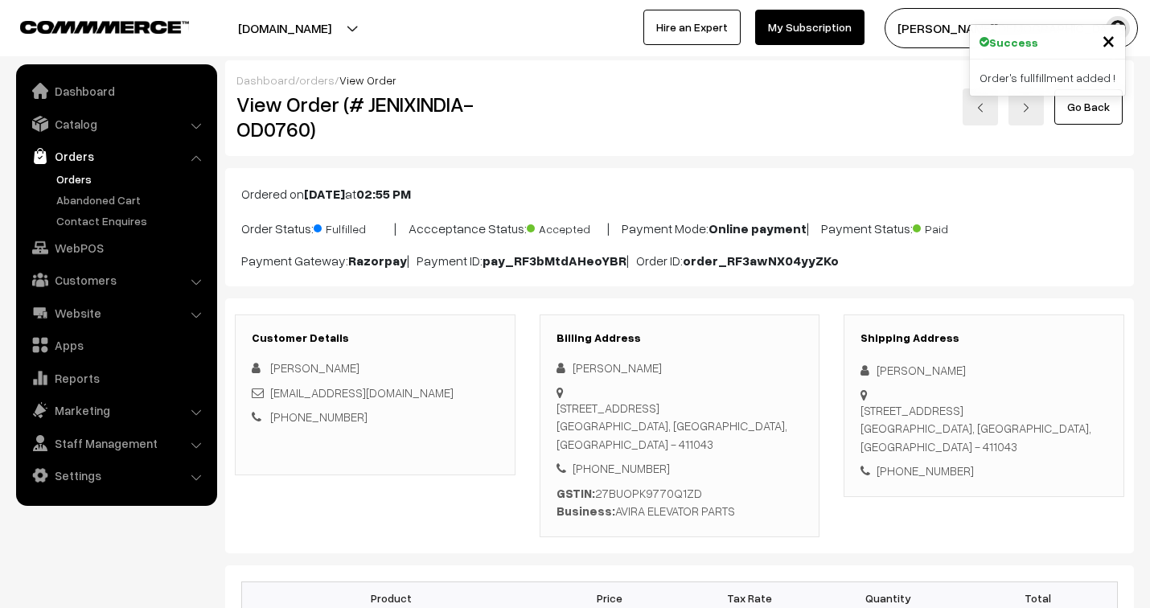
click at [316, 82] on link "orders" at bounding box center [316, 80] width 35 height 14
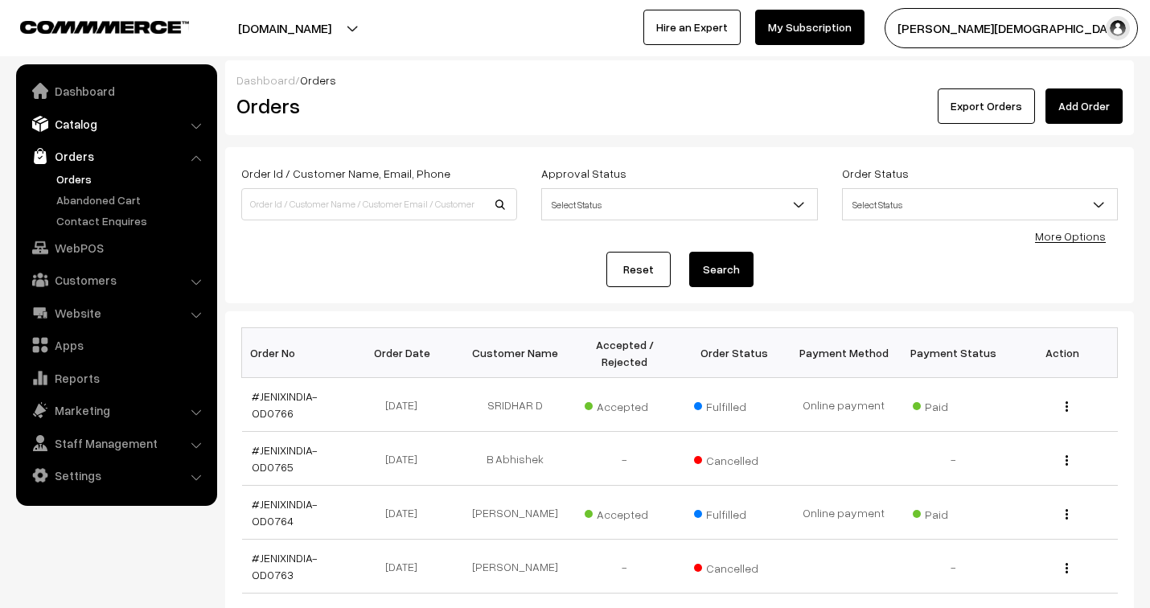
click at [85, 121] on link "Catalog" at bounding box center [115, 123] width 191 height 29
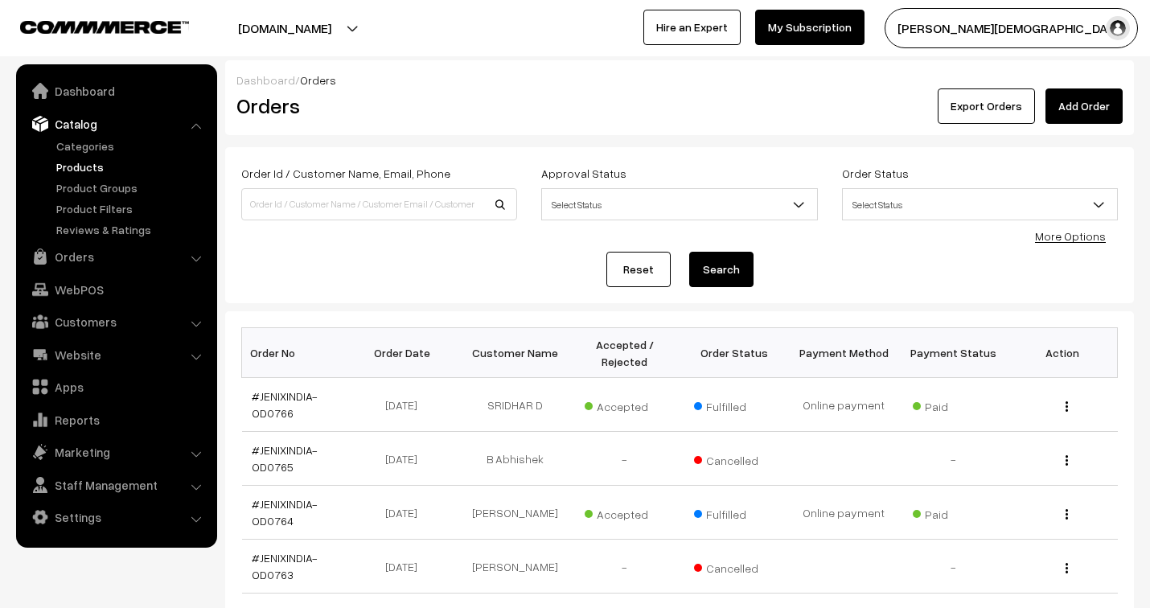
click at [95, 171] on link "Products" at bounding box center [131, 166] width 159 height 17
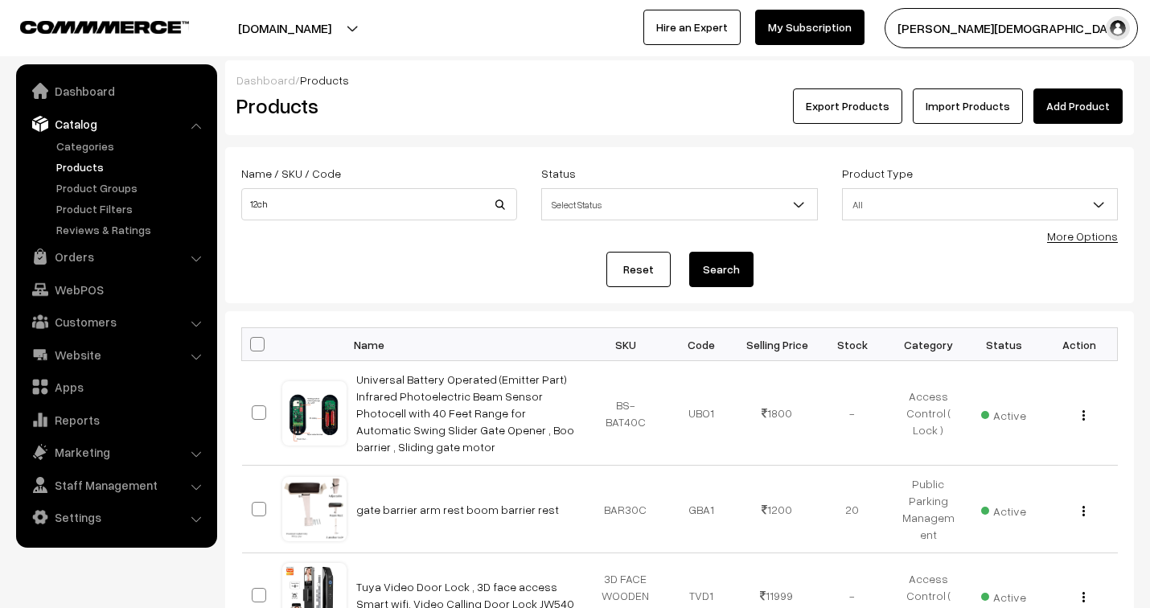
type input "12ch"
click at [689, 252] on button "Search" at bounding box center [721, 269] width 64 height 35
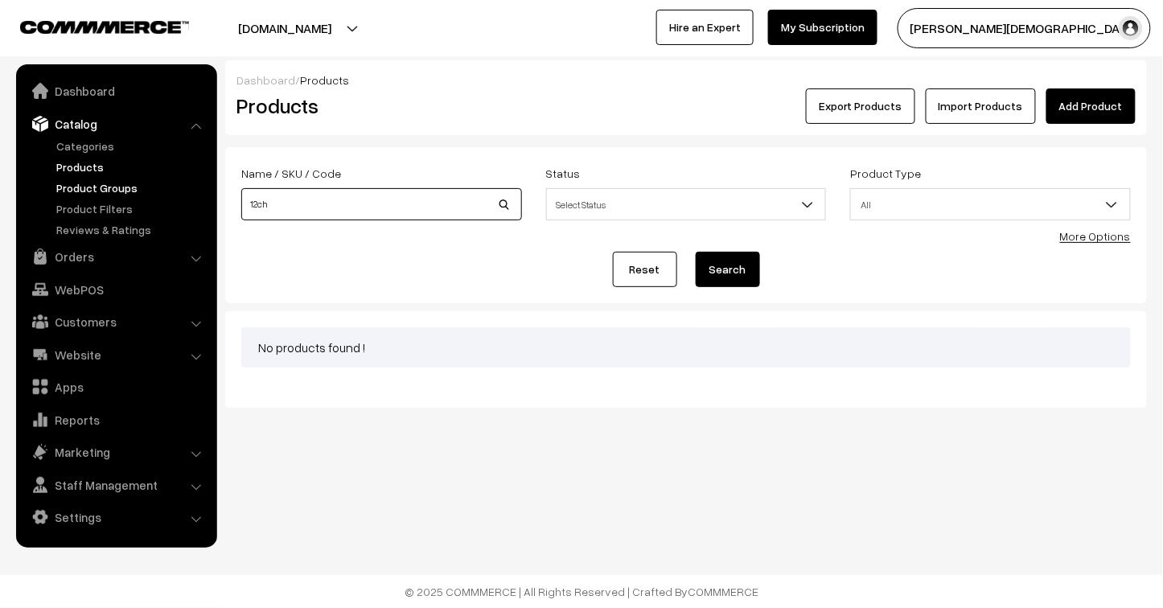
drag, startPoint x: 278, startPoint y: 203, endPoint x: 179, endPoint y: 182, distance: 101.9
click at [179, 182] on body "Thank you for showing interest. Our team will call you shortly. Close jenixindi…" at bounding box center [581, 304] width 1163 height 608
type input "control"
click at [696, 252] on button "Search" at bounding box center [728, 269] width 64 height 35
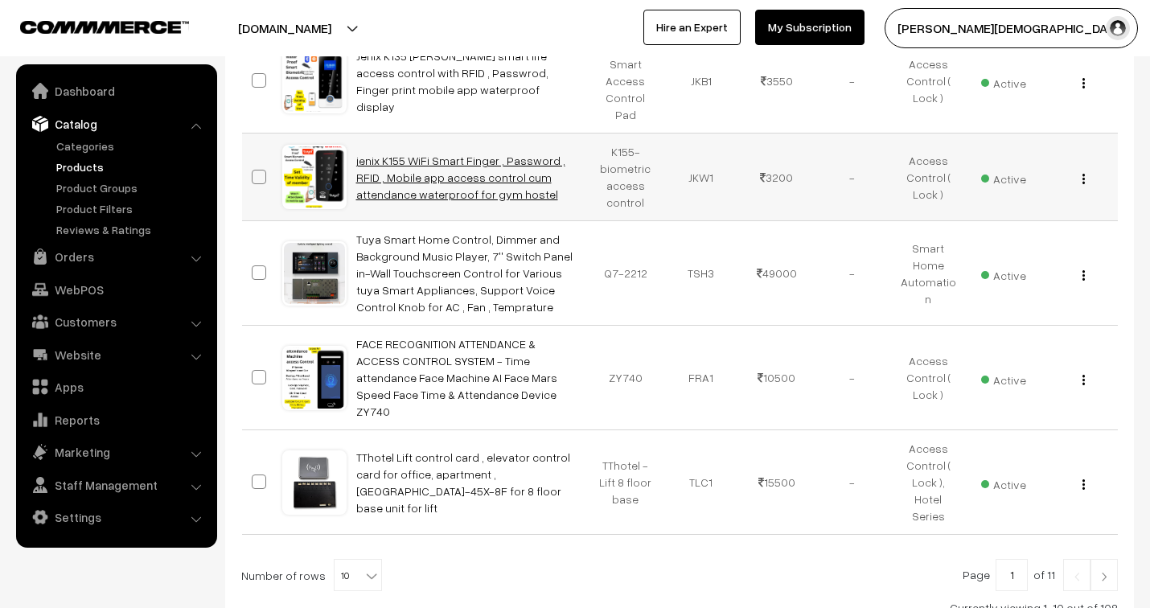
scroll to position [863, 0]
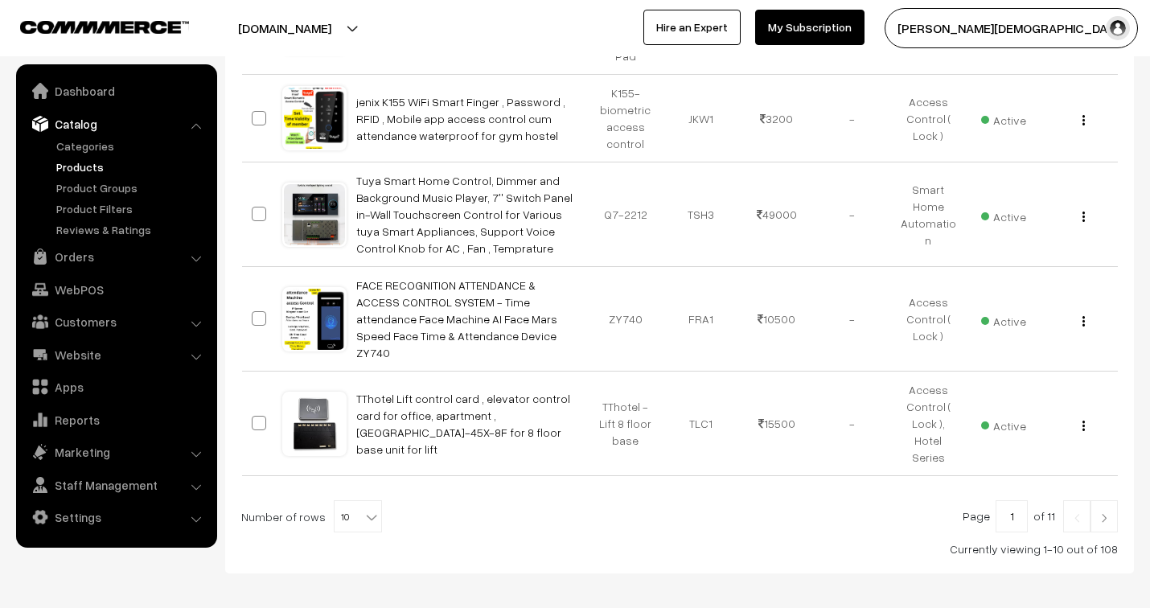
click at [364, 509] on b at bounding box center [372, 517] width 16 height 16
select select "100"
